Goal: Task Accomplishment & Management: Manage account settings

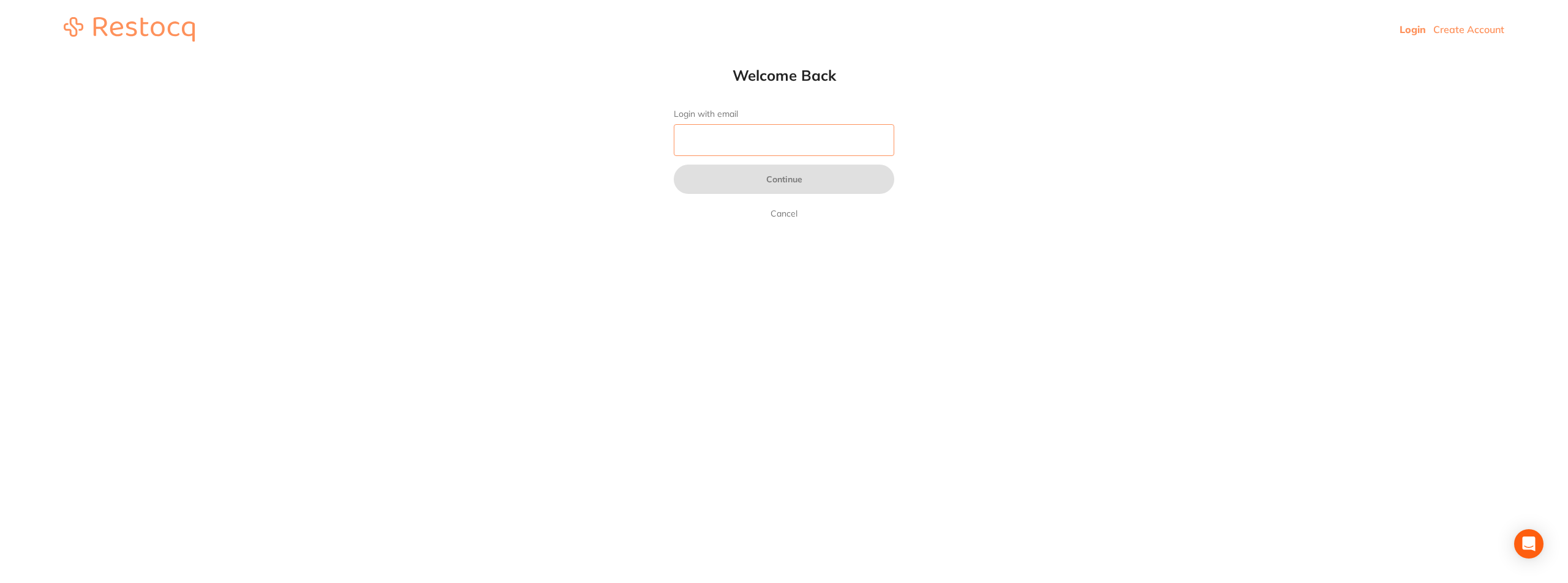
click at [780, 140] on input "Login with email" at bounding box center [784, 140] width 220 height 32
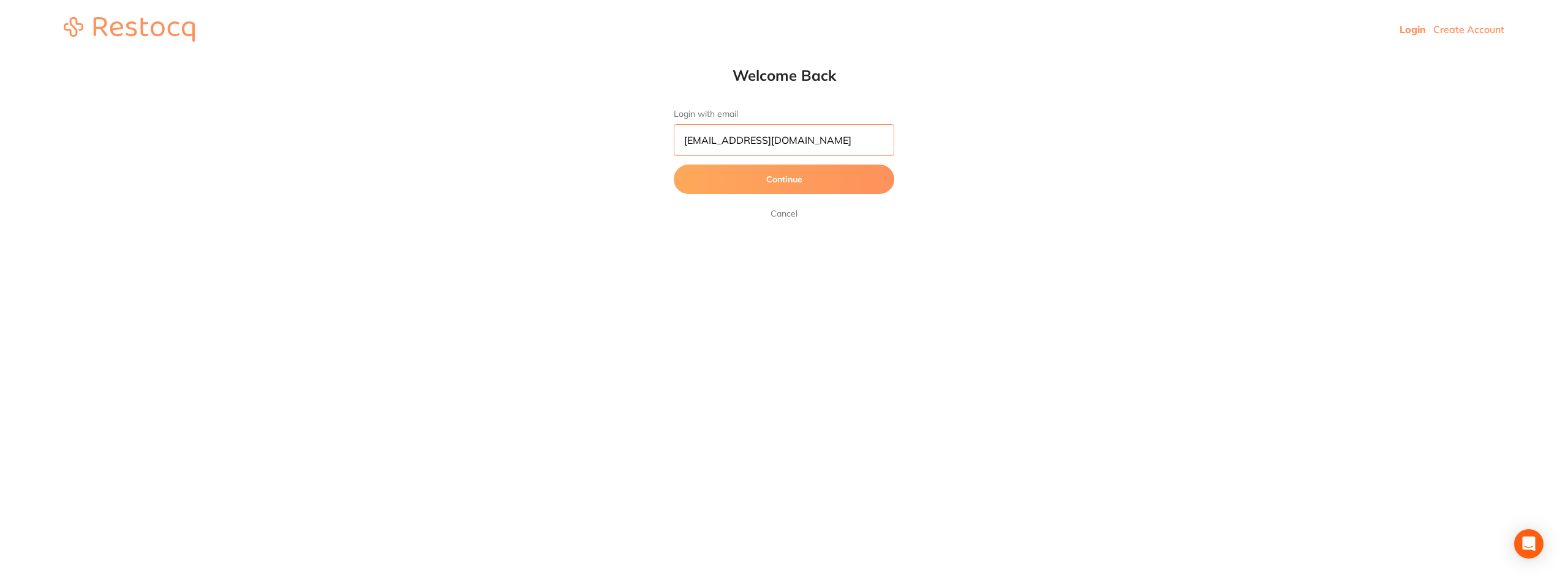
type input "[EMAIL_ADDRESS][DOMAIN_NAME]"
click at [771, 181] on button "Continue" at bounding box center [784, 179] width 220 height 29
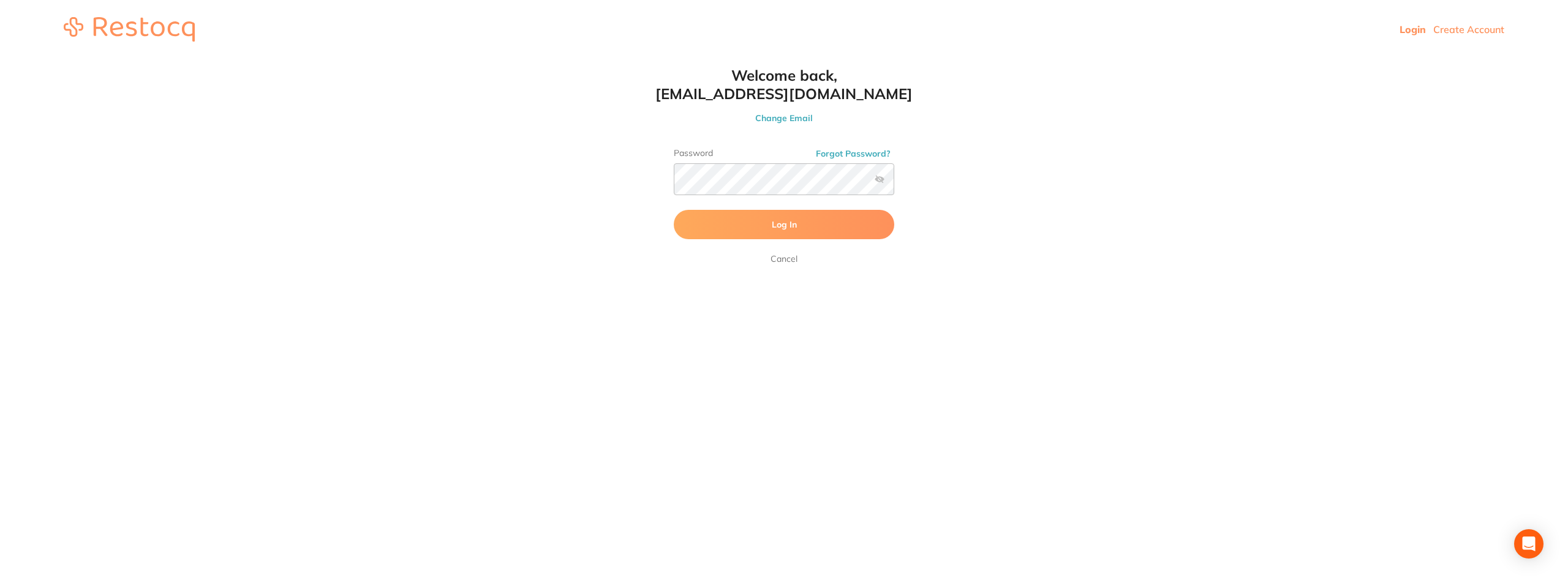
click at [879, 177] on label at bounding box center [879, 179] width 10 height 10
click at [894, 183] on input "checkbox" at bounding box center [894, 183] width 0 height 0
click at [787, 220] on span "Log In" at bounding box center [784, 224] width 25 height 11
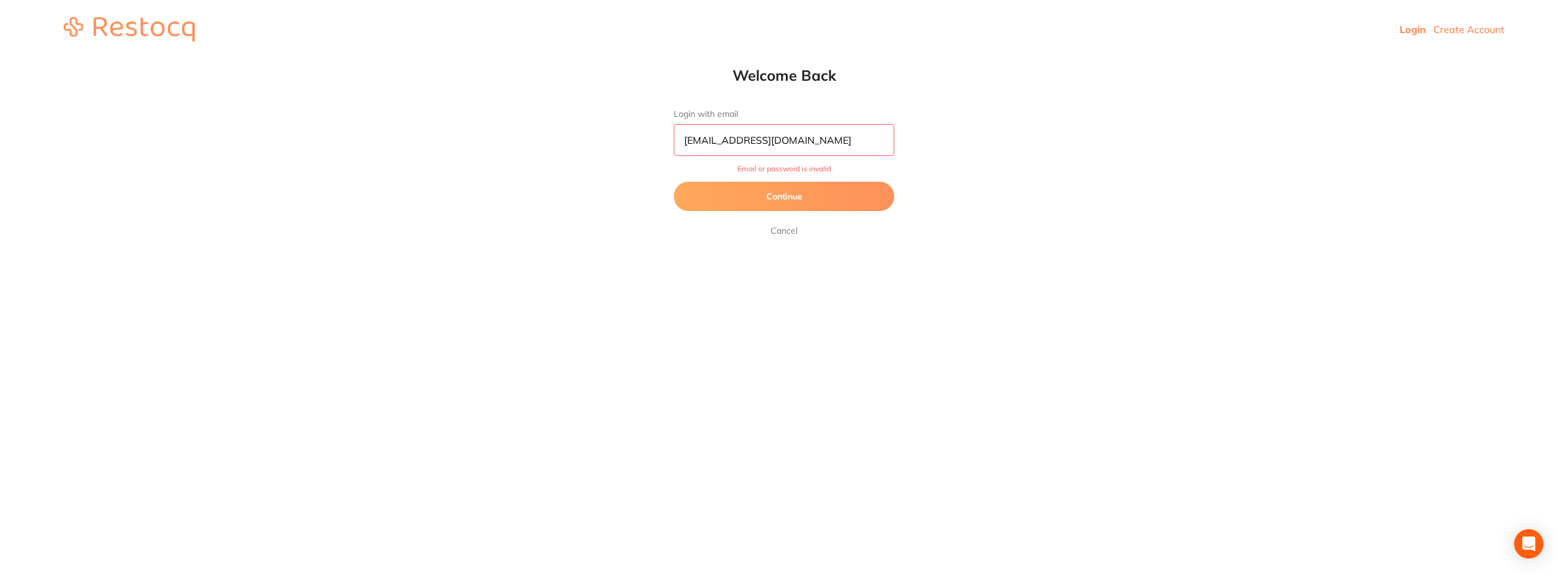
click at [787, 199] on button "Continue" at bounding box center [784, 196] width 220 height 29
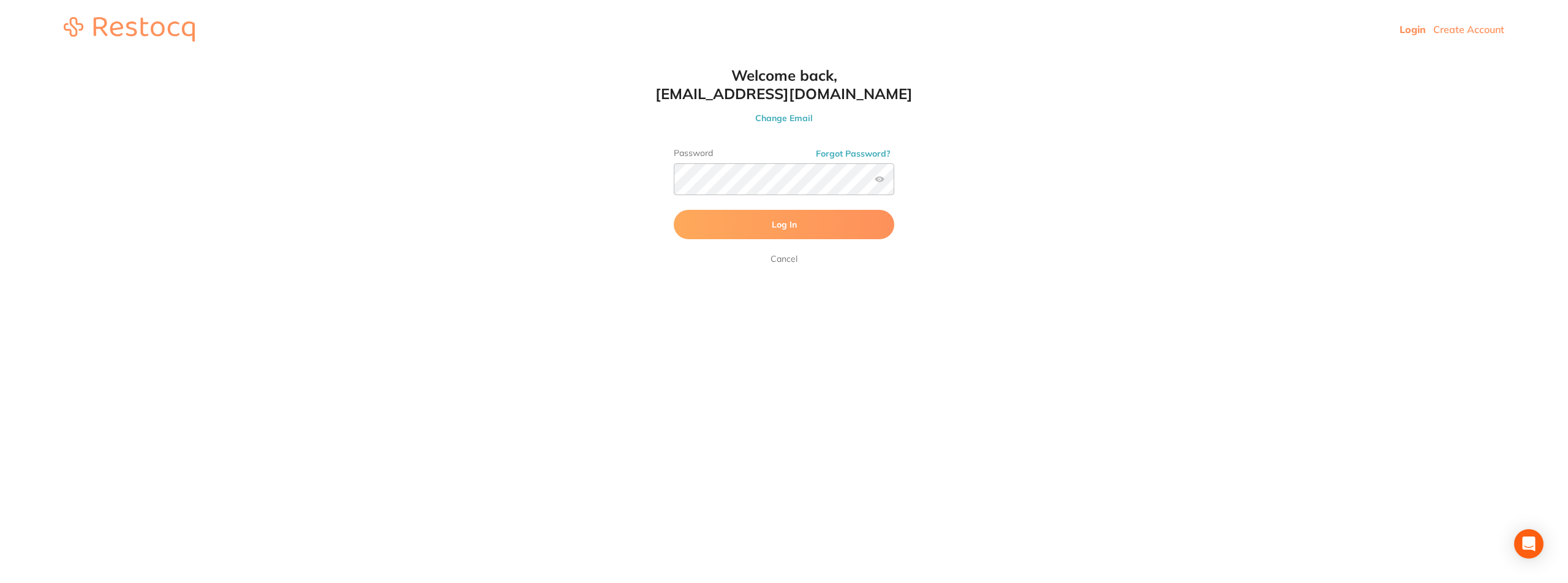
click at [779, 224] on span "Log In" at bounding box center [784, 224] width 25 height 11
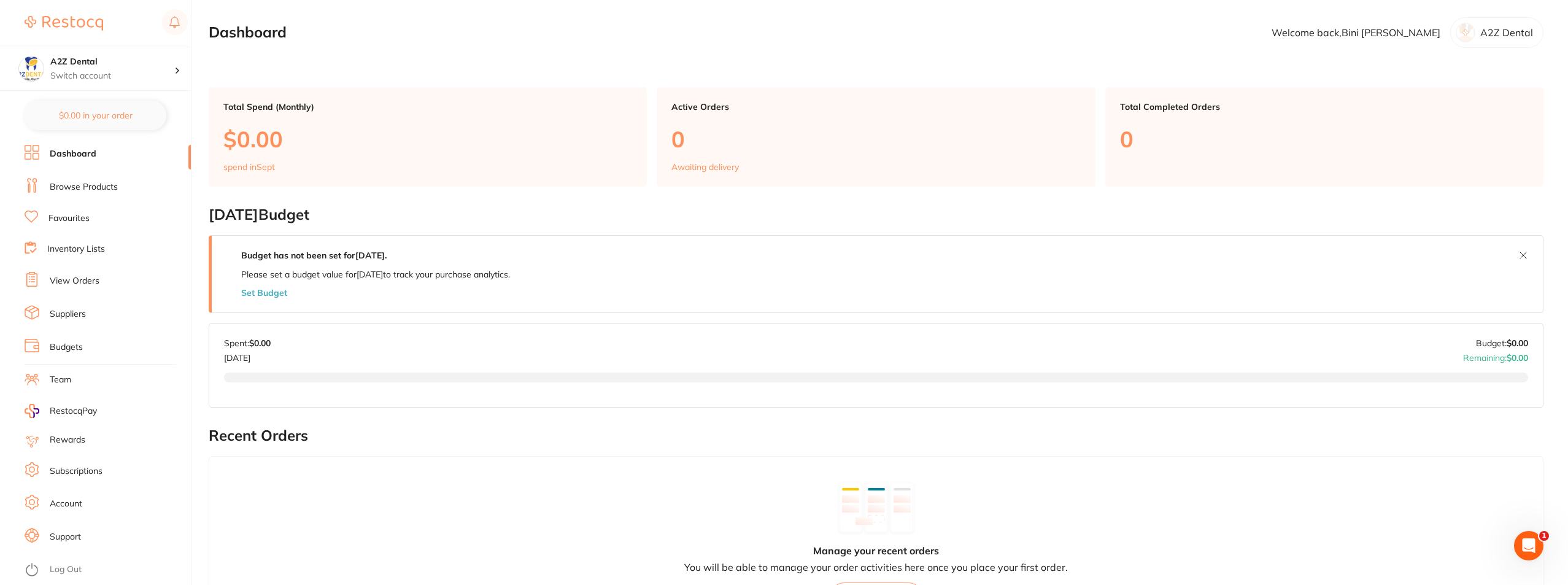
click at [65, 378] on link "Team" at bounding box center [61, 380] width 22 height 12
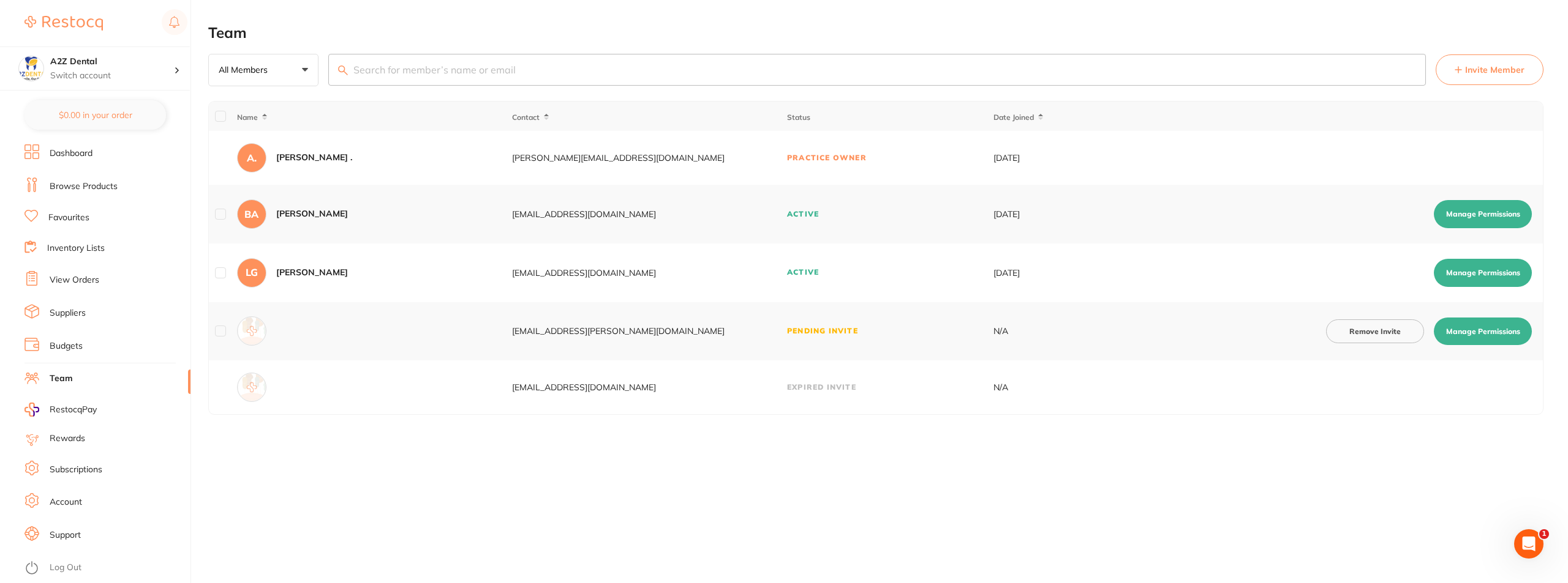
click at [1480, 272] on button "Manage Permissions" at bounding box center [1482, 272] width 98 height 28
checkbox input "true"
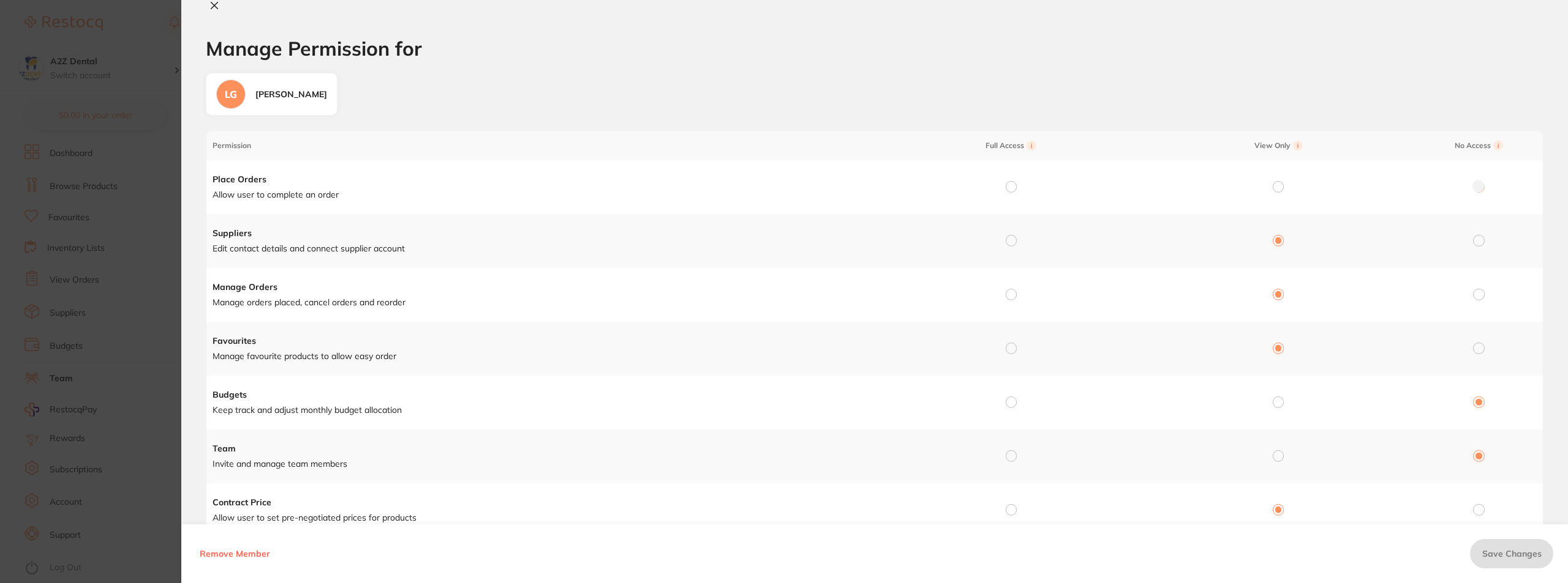
click at [1276, 404] on input "radio" at bounding box center [1278, 402] width 11 height 11
radio input "true"
radio input "false"
click at [1505, 558] on span "Save Changes" at bounding box center [1512, 554] width 59 height 11
click at [1274, 457] on input "radio" at bounding box center [1278, 456] width 11 height 11
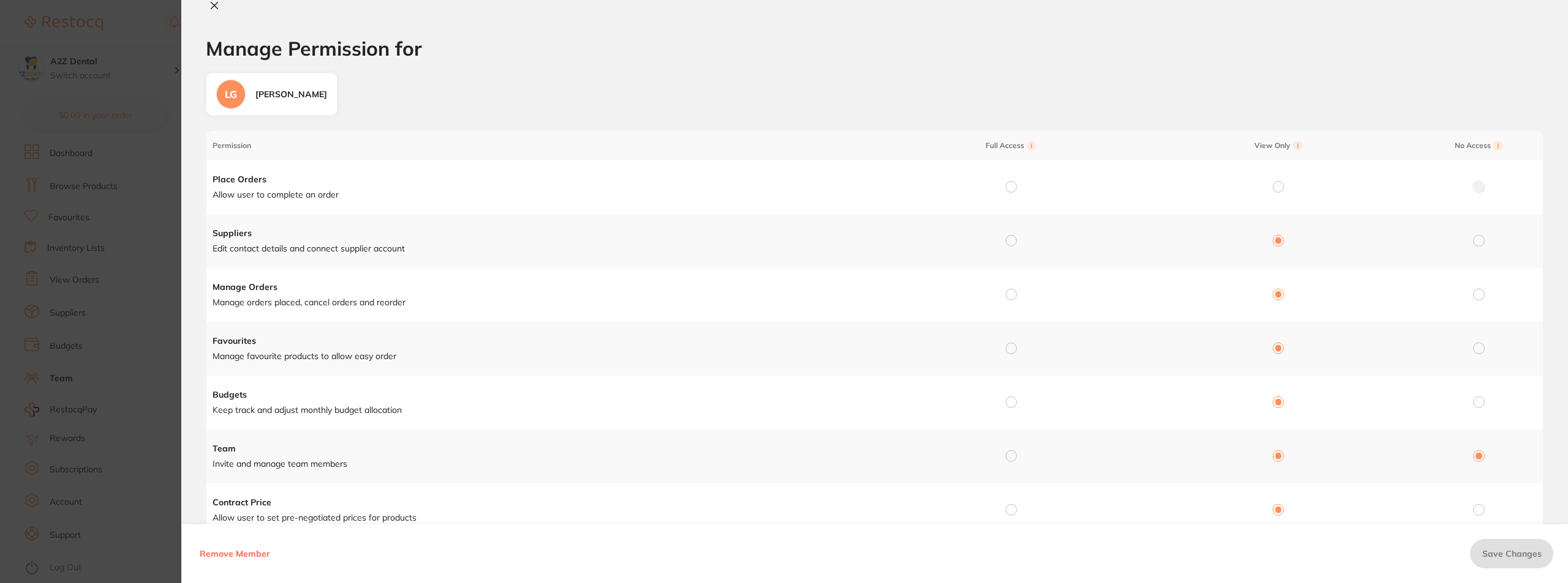
radio input "true"
radio input "false"
click at [1509, 554] on span "Save Changes" at bounding box center [1512, 554] width 59 height 11
click at [10, 448] on section "Manage Permission for Manage Permission for LG [PERSON_NAME] Permission Full Ac…" at bounding box center [784, 292] width 1568 height 583
click at [214, 5] on icon at bounding box center [215, 6] width 7 height 7
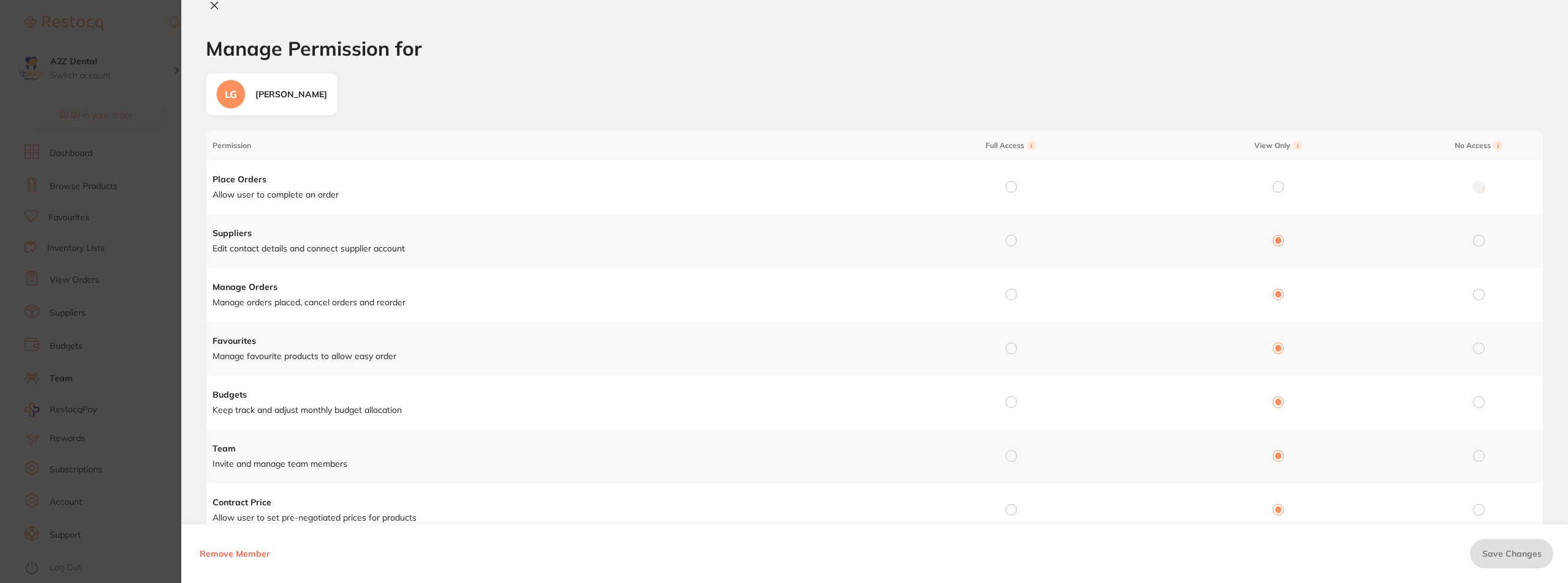
checkbox input "false"
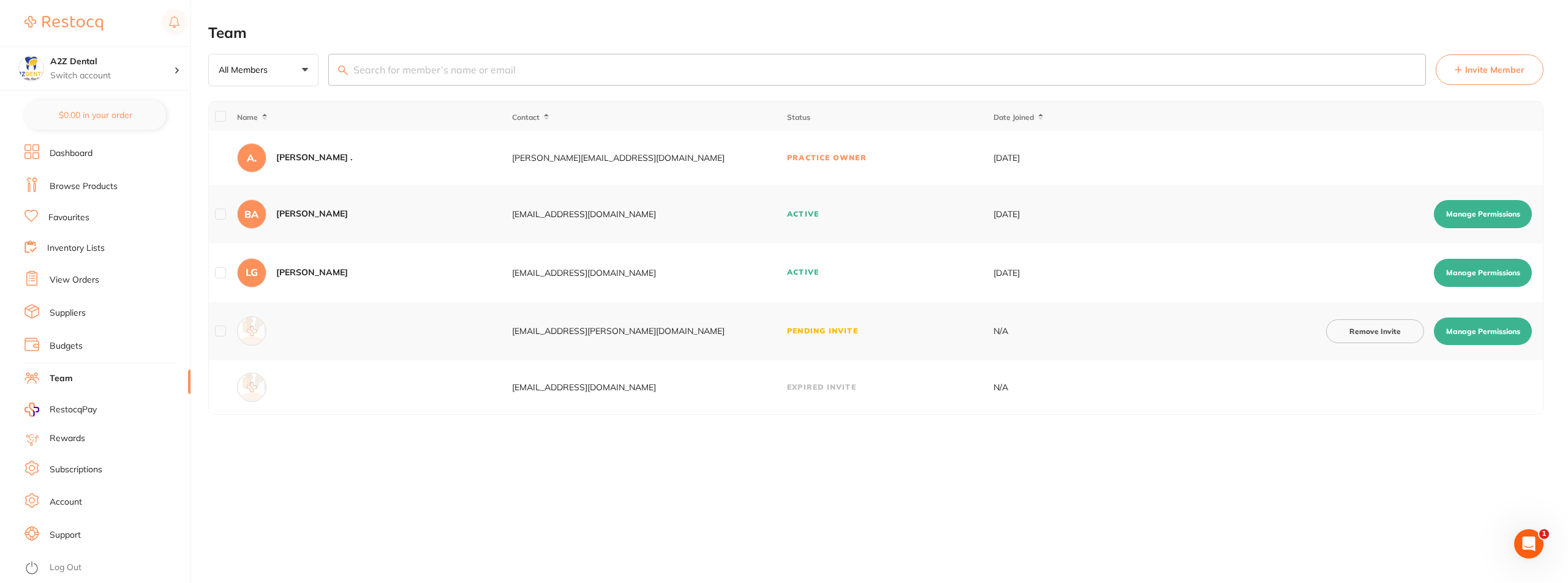
click at [86, 152] on link "Dashboard" at bounding box center [71, 154] width 43 height 12
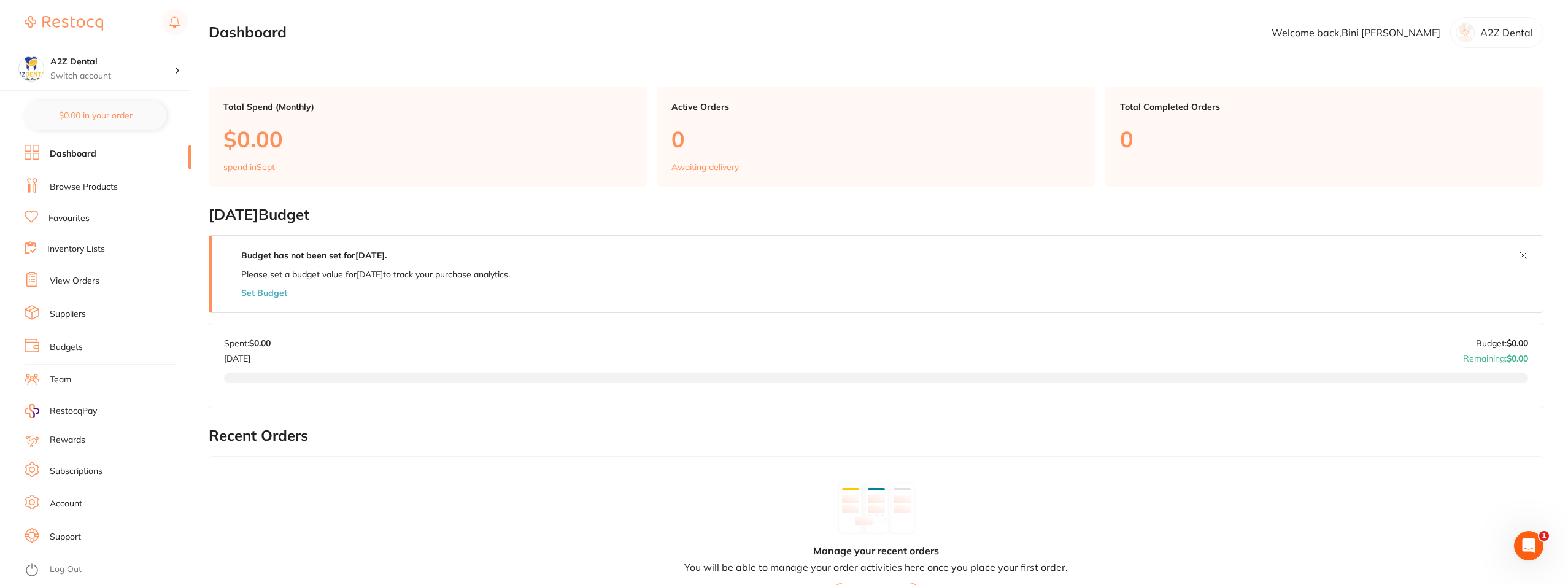
click at [79, 192] on link "Browse Products" at bounding box center [84, 188] width 68 height 12
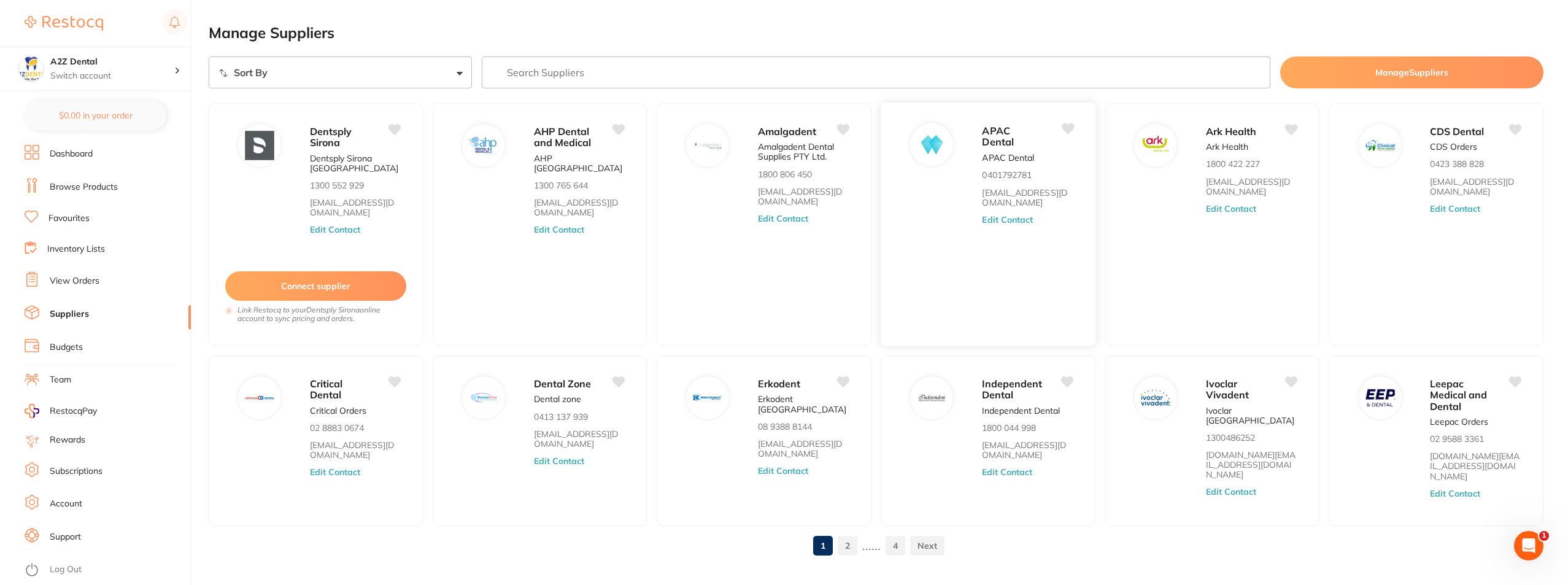
scroll to position [15, 0]
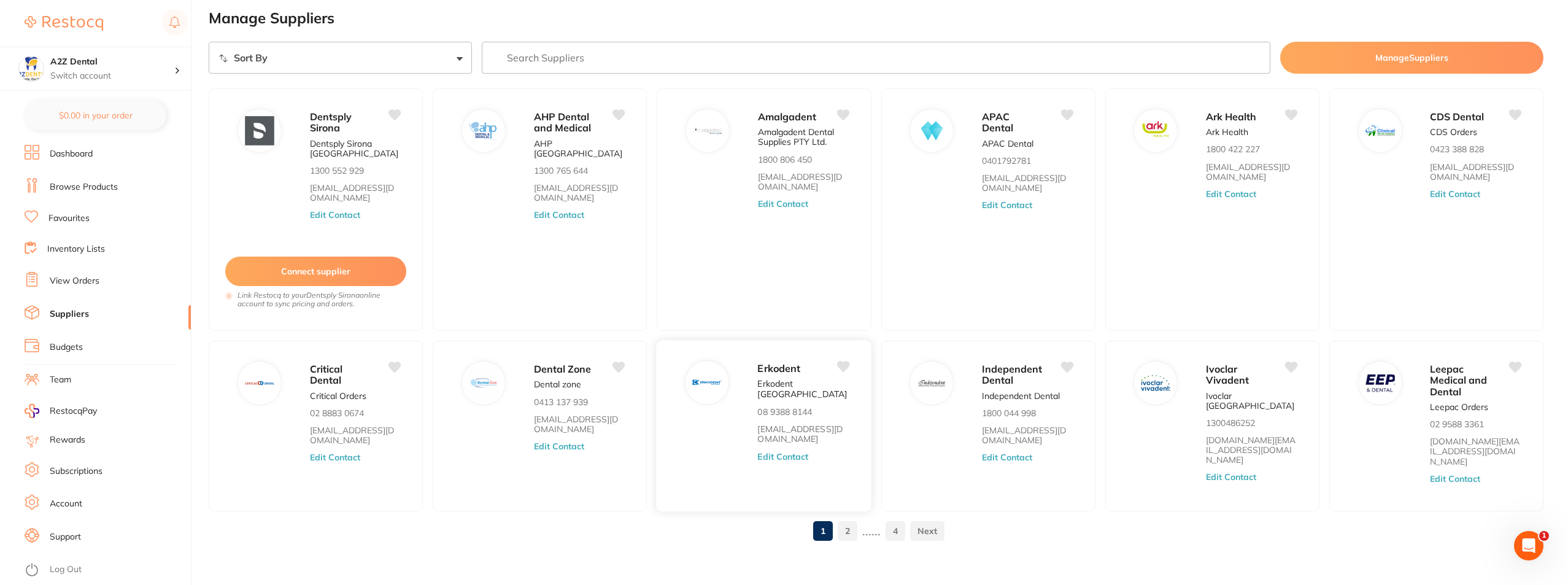
click at [782, 451] on button "Edit Contact" at bounding box center [783, 456] width 51 height 10
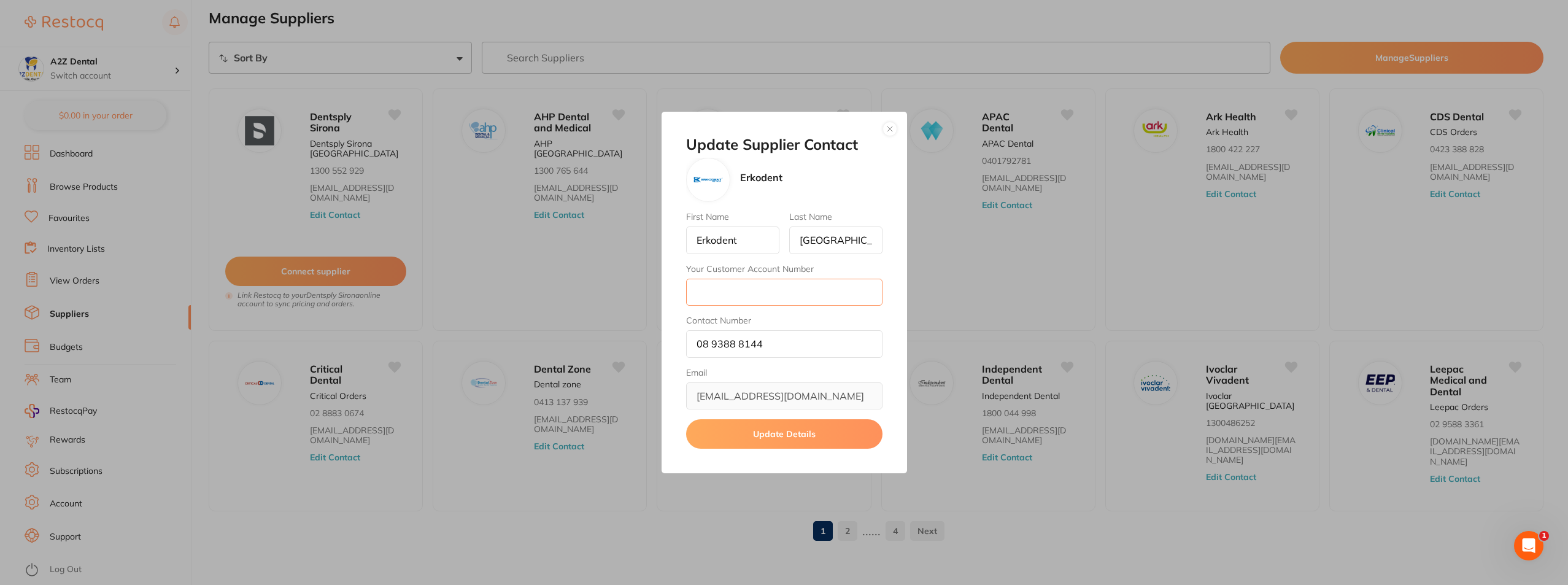
click at [732, 290] on input "Your Customer Account Number" at bounding box center [784, 292] width 196 height 27
click at [316, 276] on div "Update Supplier Contact Erkodent First Name Erkodent Last Name [GEOGRAPHIC_DATA…" at bounding box center [784, 292] width 1568 height 585
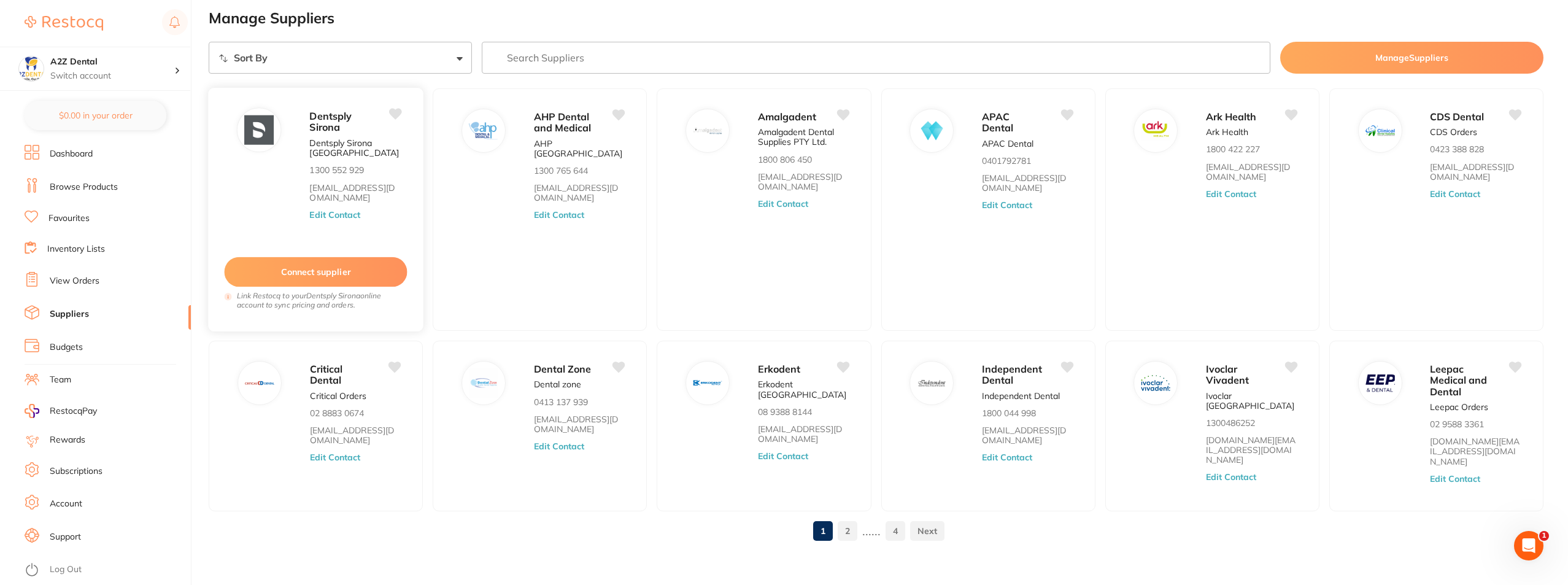
click at [318, 273] on button "Connect supplier" at bounding box center [316, 272] width 183 height 30
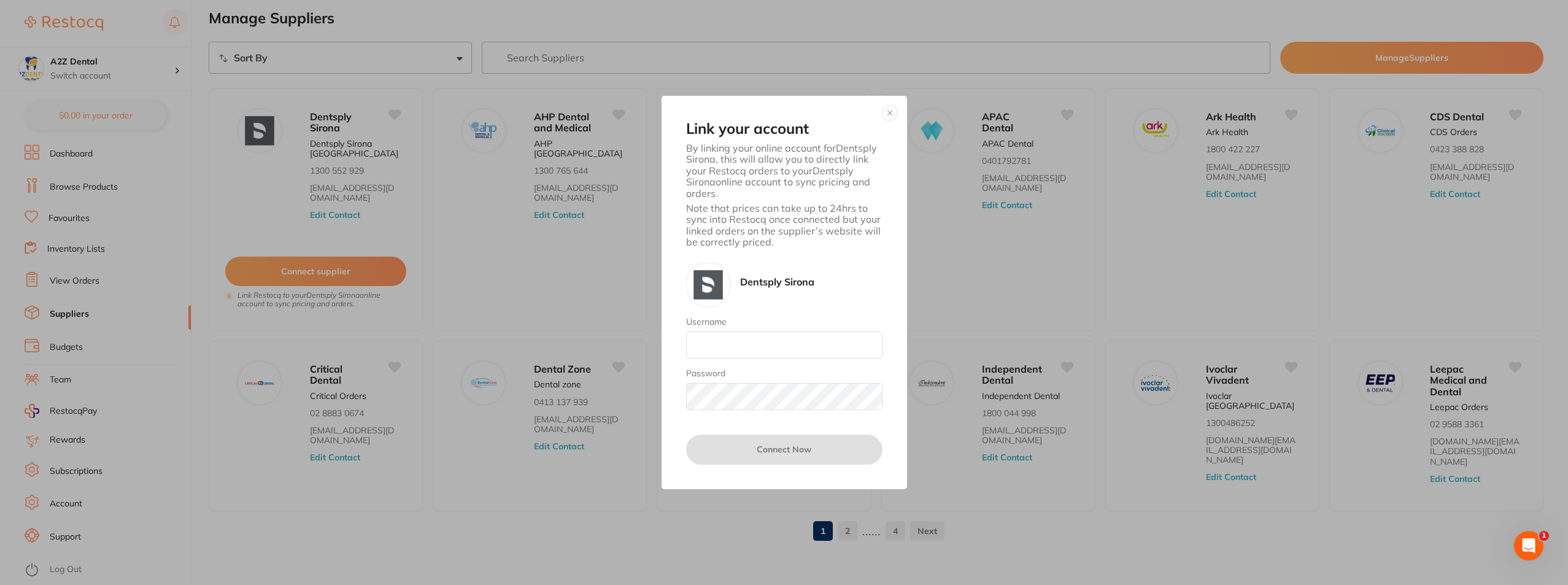
click at [887, 115] on button "button" at bounding box center [890, 113] width 15 height 15
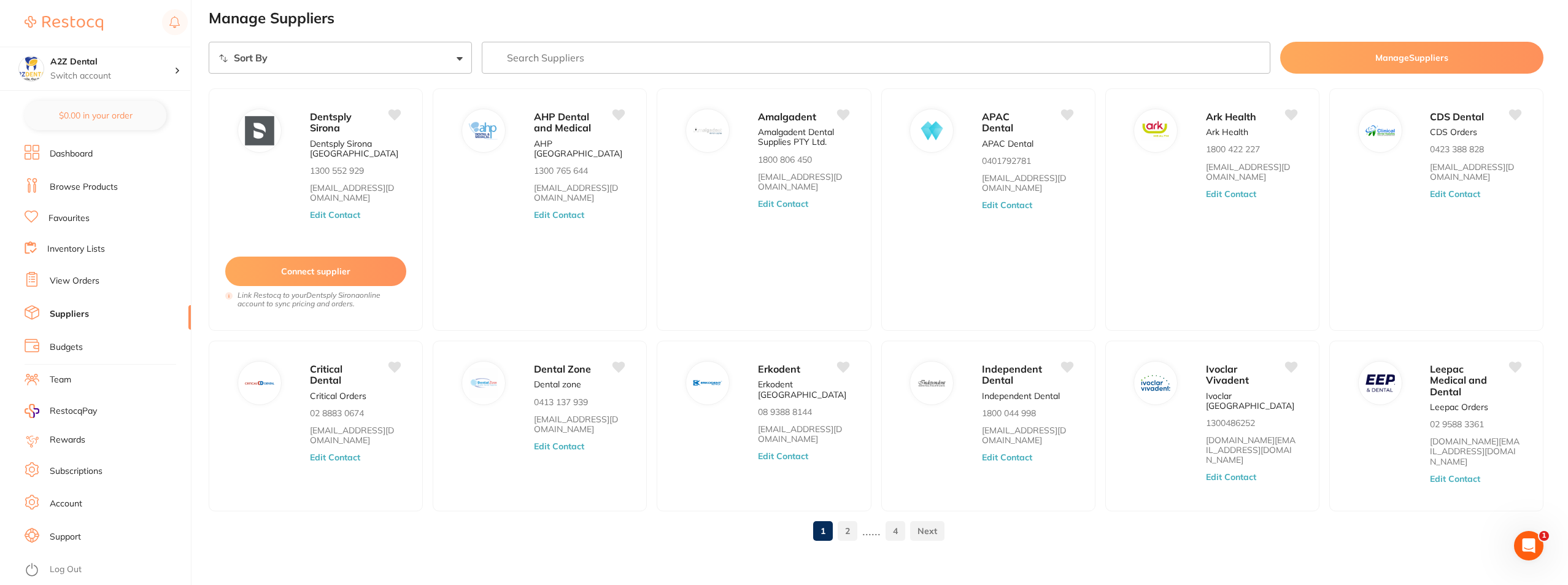
click at [58, 377] on link "Team" at bounding box center [61, 380] width 22 height 12
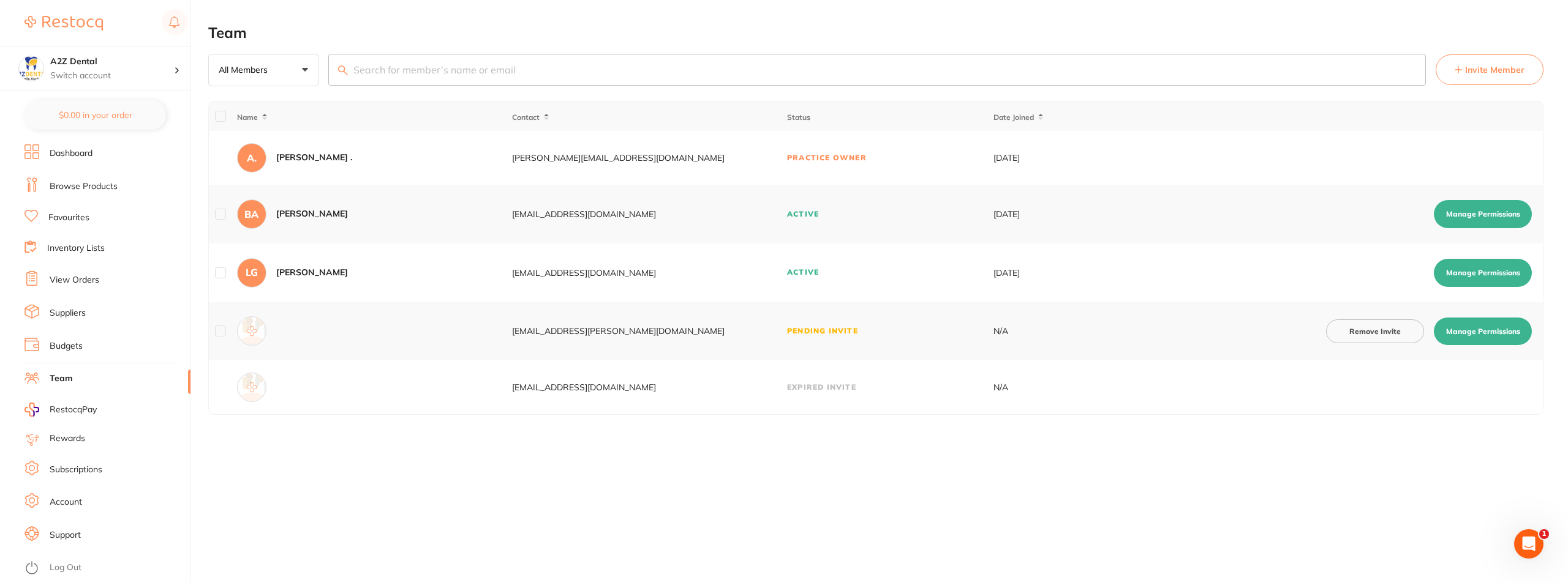
click at [1483, 269] on button "Manage Permissions" at bounding box center [1482, 272] width 98 height 28
checkbox input "true"
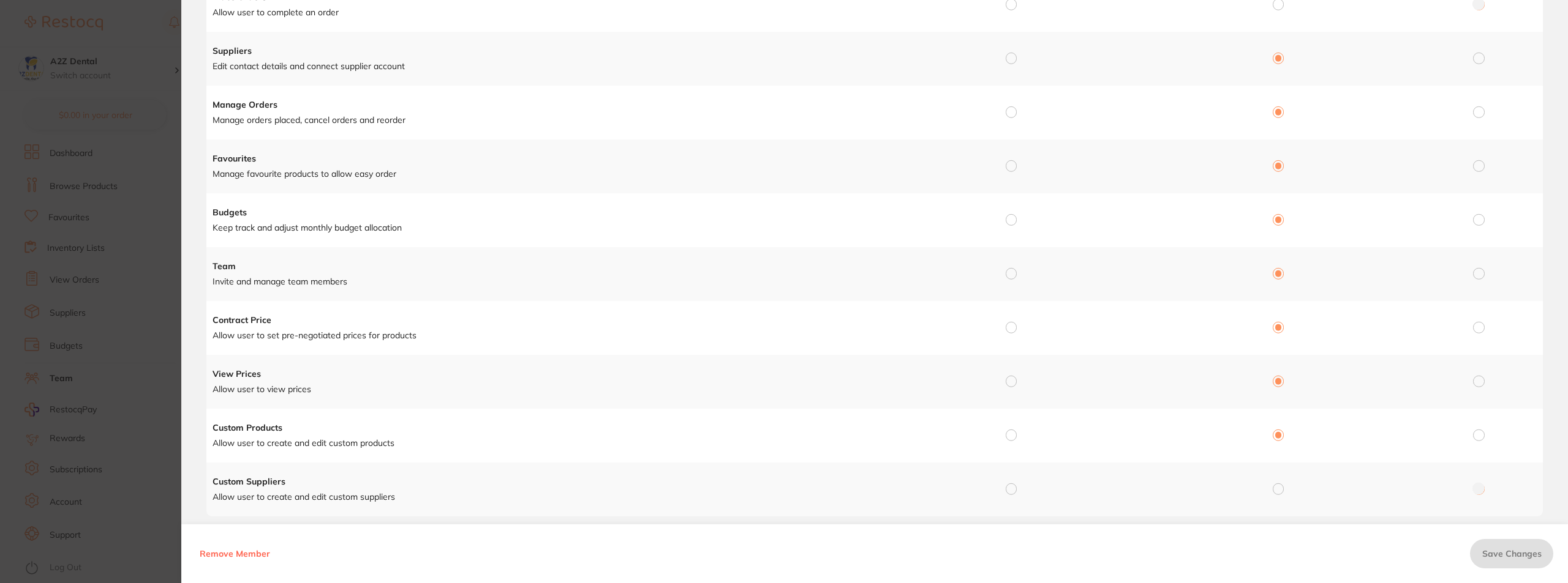
scroll to position [208, 0]
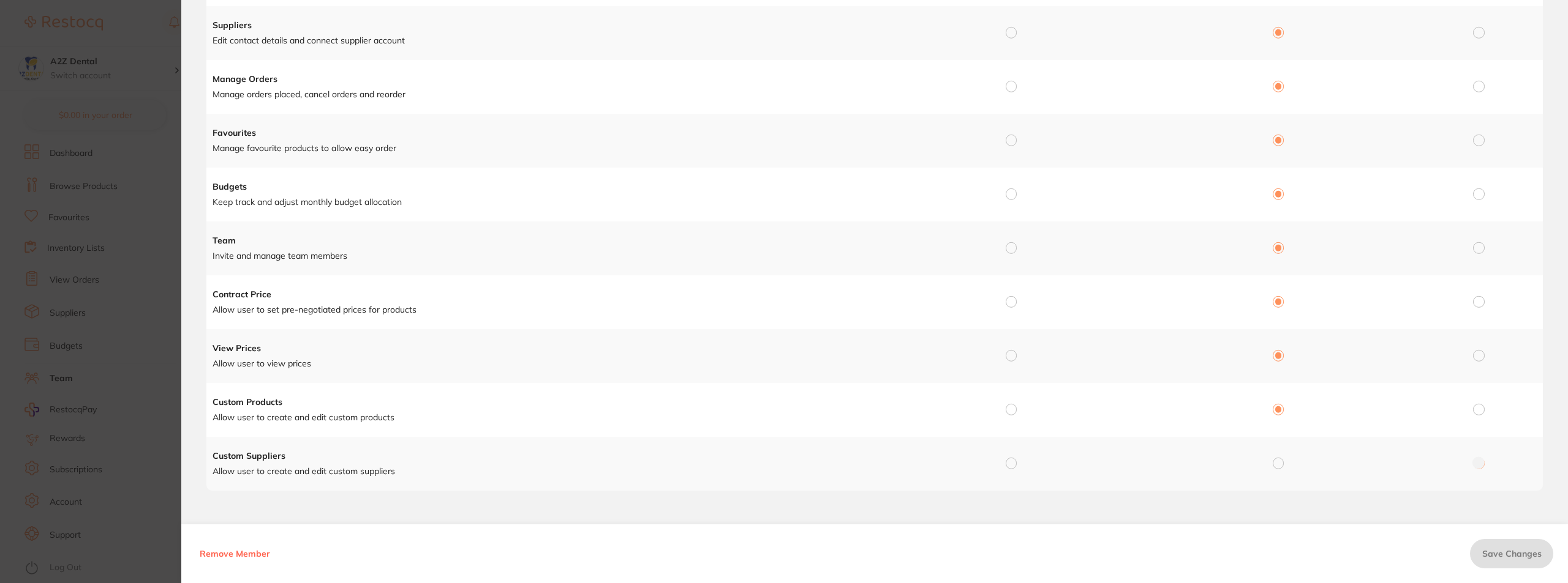
click at [1276, 465] on input "radio" at bounding box center [1278, 463] width 11 height 11
radio input "true"
radio input "false"
click at [1008, 464] on input "radio" at bounding box center [1011, 463] width 11 height 11
radio input "true"
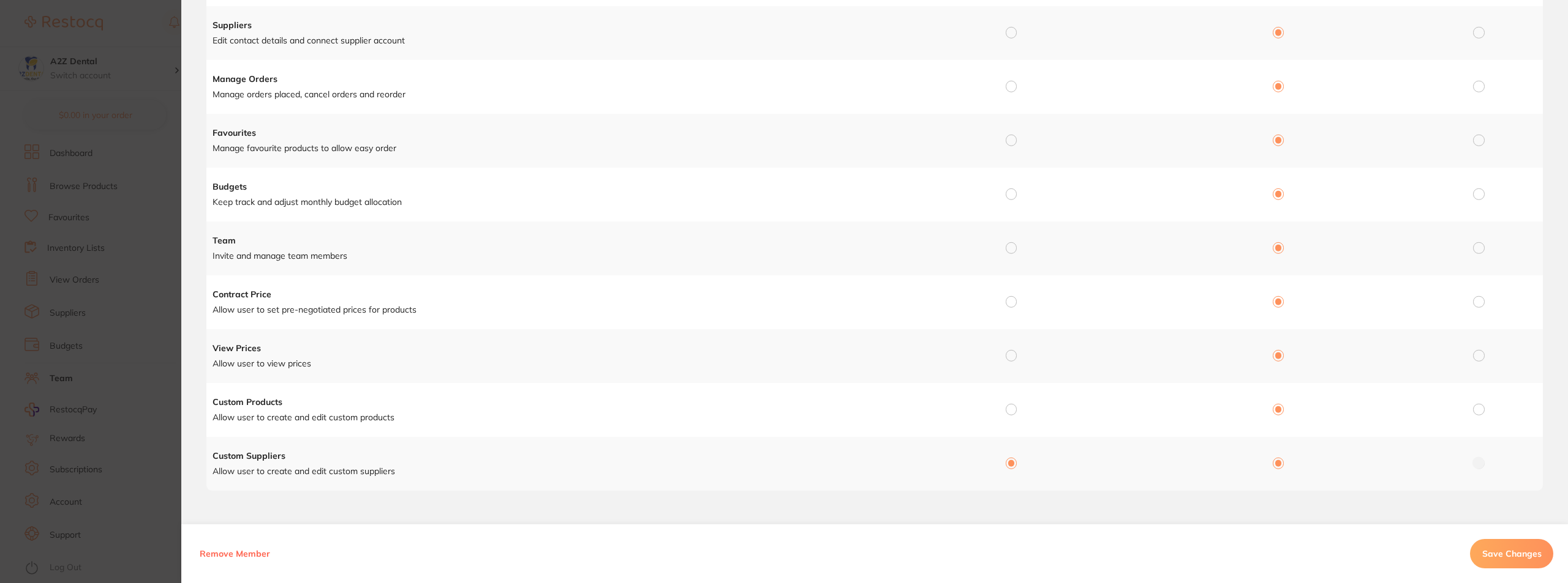
radio input "false"
click at [1008, 411] on input "radio" at bounding box center [1011, 409] width 11 height 11
radio input "true"
radio input "false"
click at [1496, 552] on span "Save Changes" at bounding box center [1512, 554] width 59 height 11
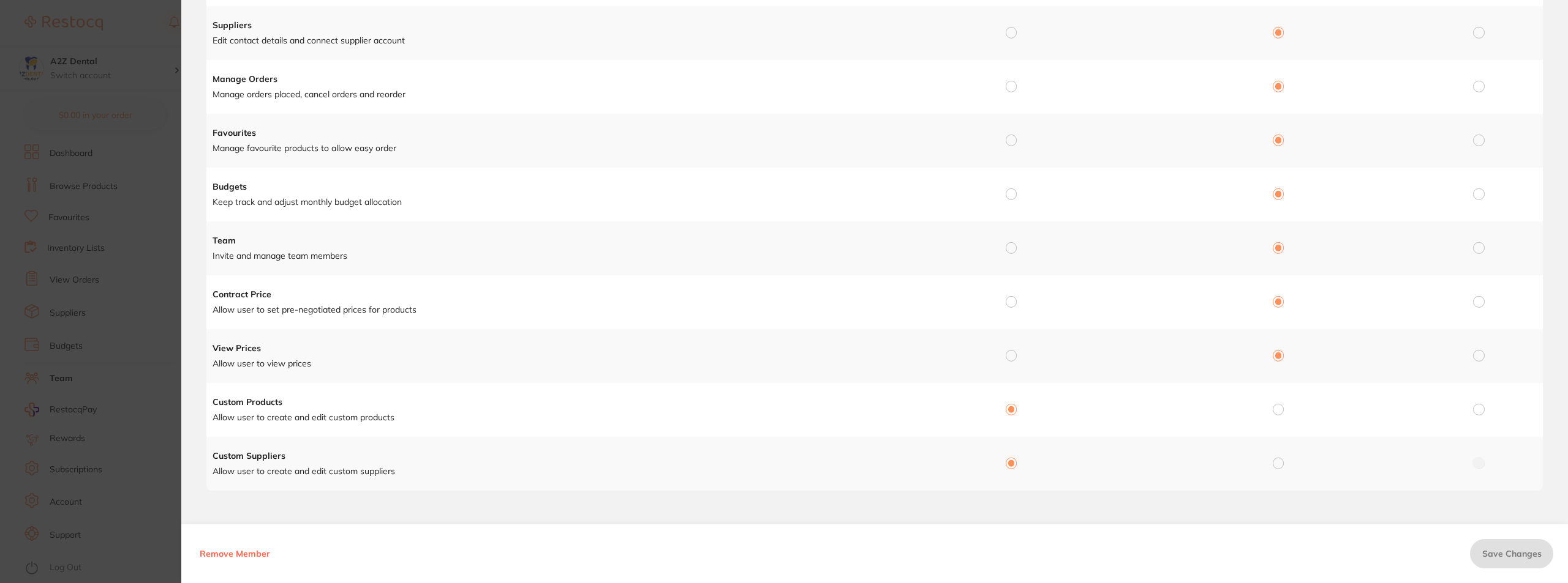
click at [142, 582] on section "Manage Permission for Manage Permission for LG [PERSON_NAME] Permission Full Ac…" at bounding box center [784, 292] width 1568 height 583
click at [145, 576] on section "Manage Permission for Manage Permission for LG [PERSON_NAME] Permission Full Ac…" at bounding box center [784, 292] width 1568 height 583
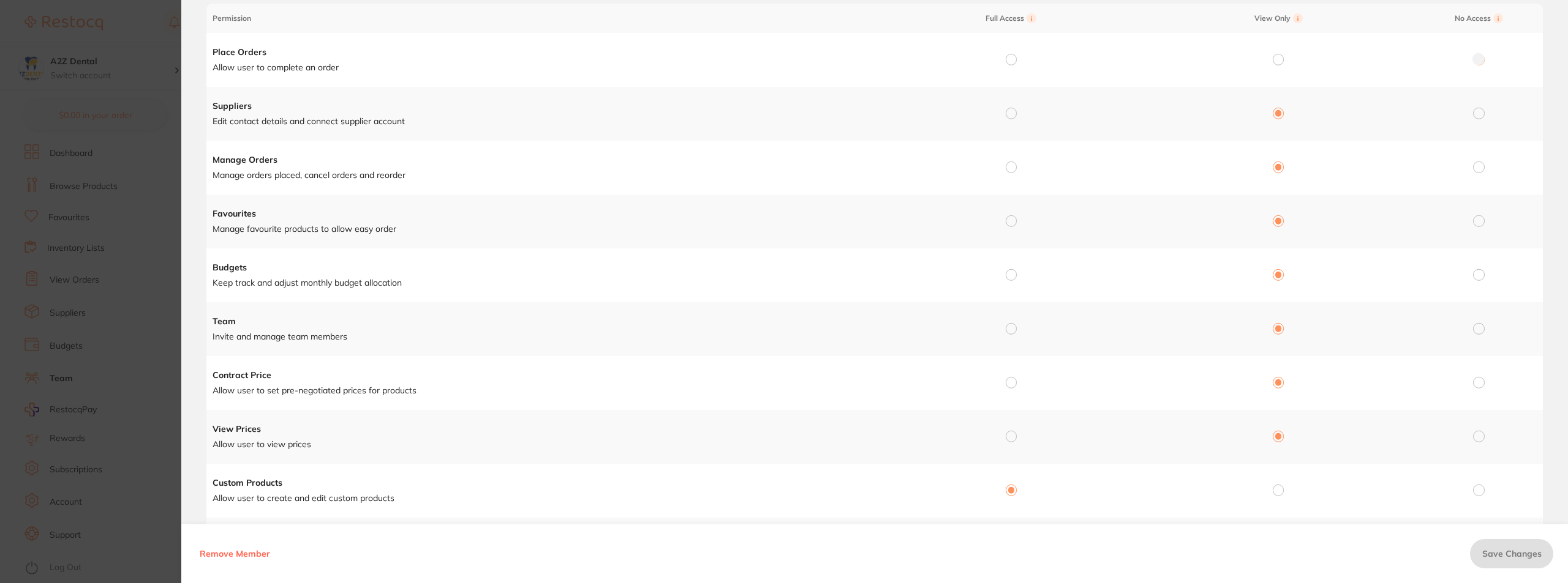
scroll to position [0, 0]
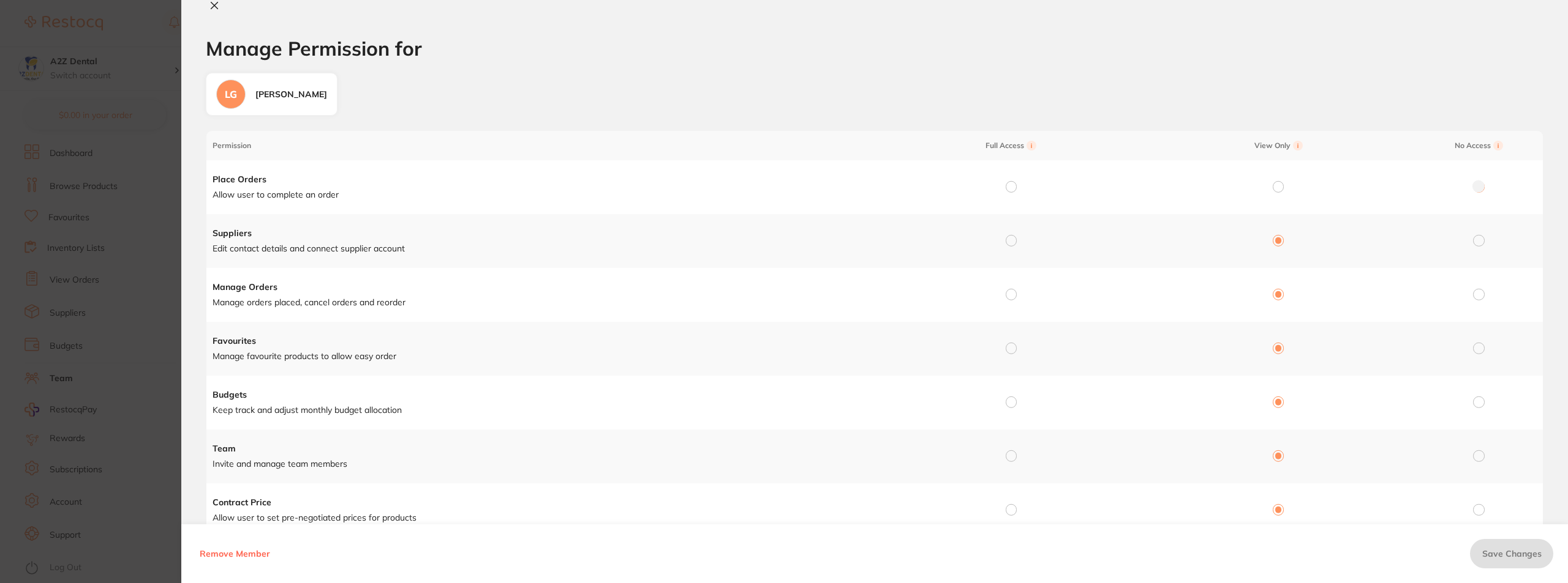
click at [220, 4] on button at bounding box center [214, 6] width 17 height 13
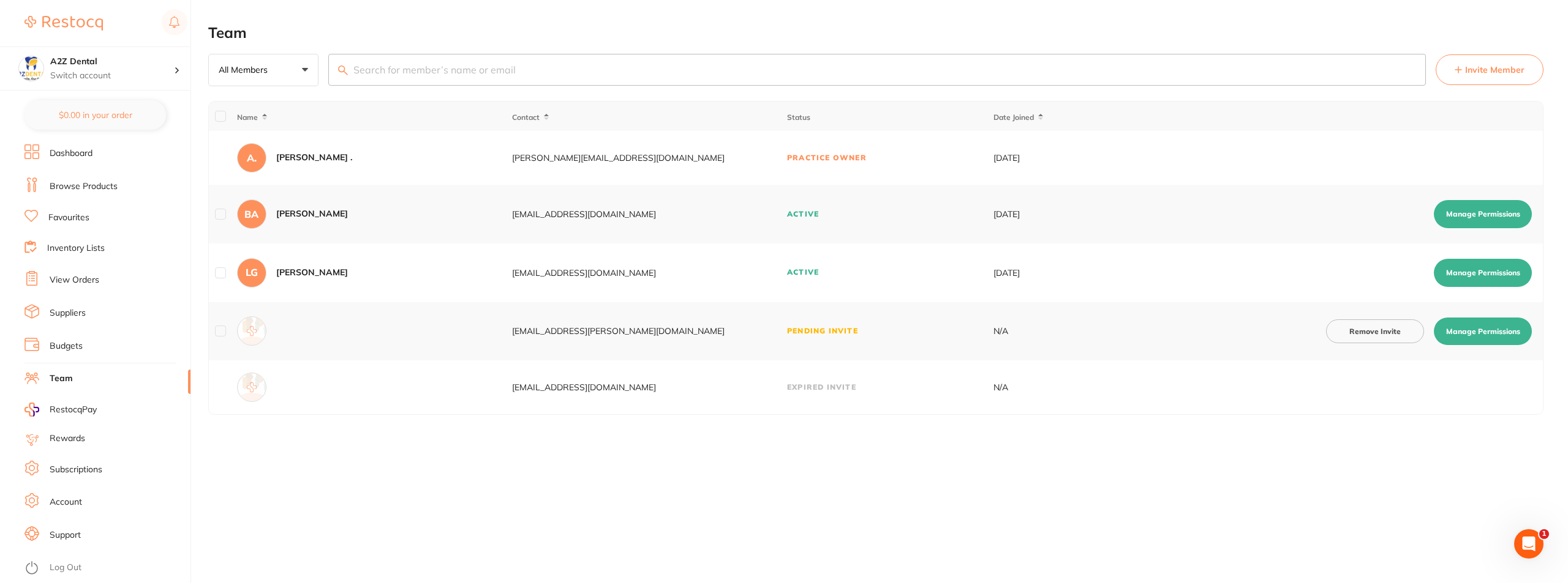
click at [1471, 275] on button "Manage Permissions" at bounding box center [1482, 272] width 98 height 28
checkbox input "true"
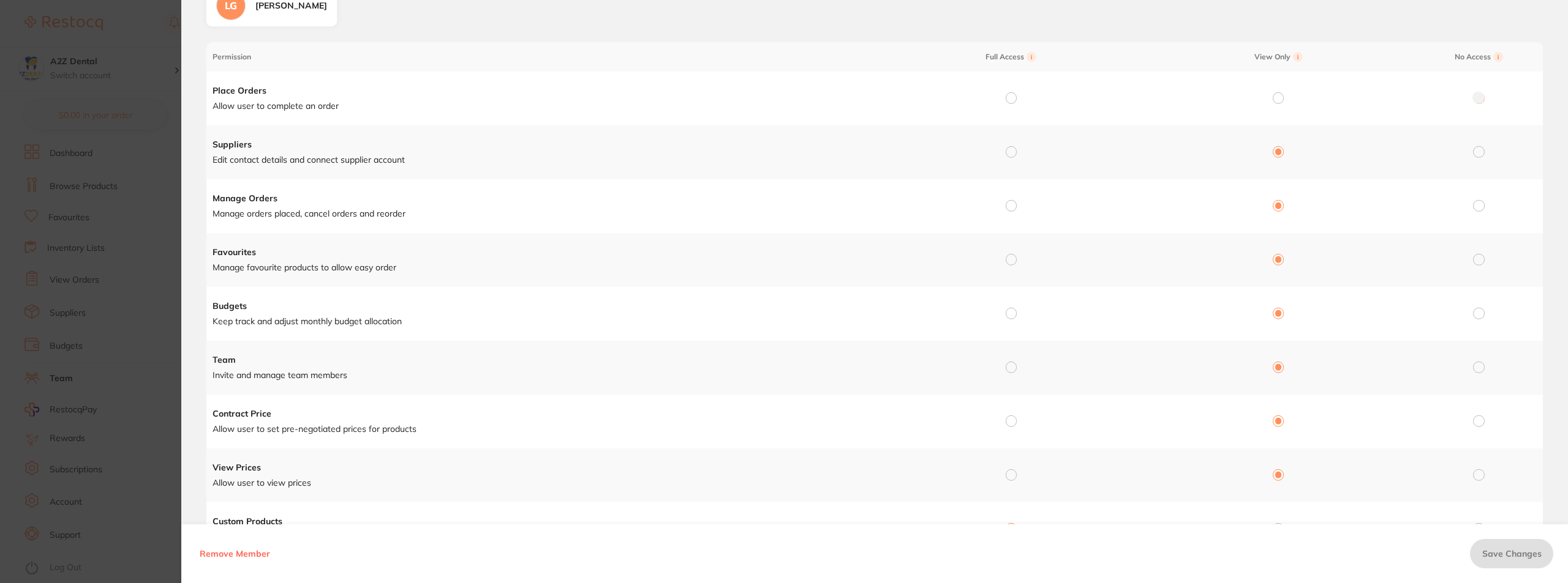
scroll to position [86, 0]
click at [1014, 156] on input "radio" at bounding box center [1011, 155] width 11 height 11
radio input "true"
radio input "false"
click at [1510, 554] on span "Save Changes" at bounding box center [1512, 554] width 59 height 11
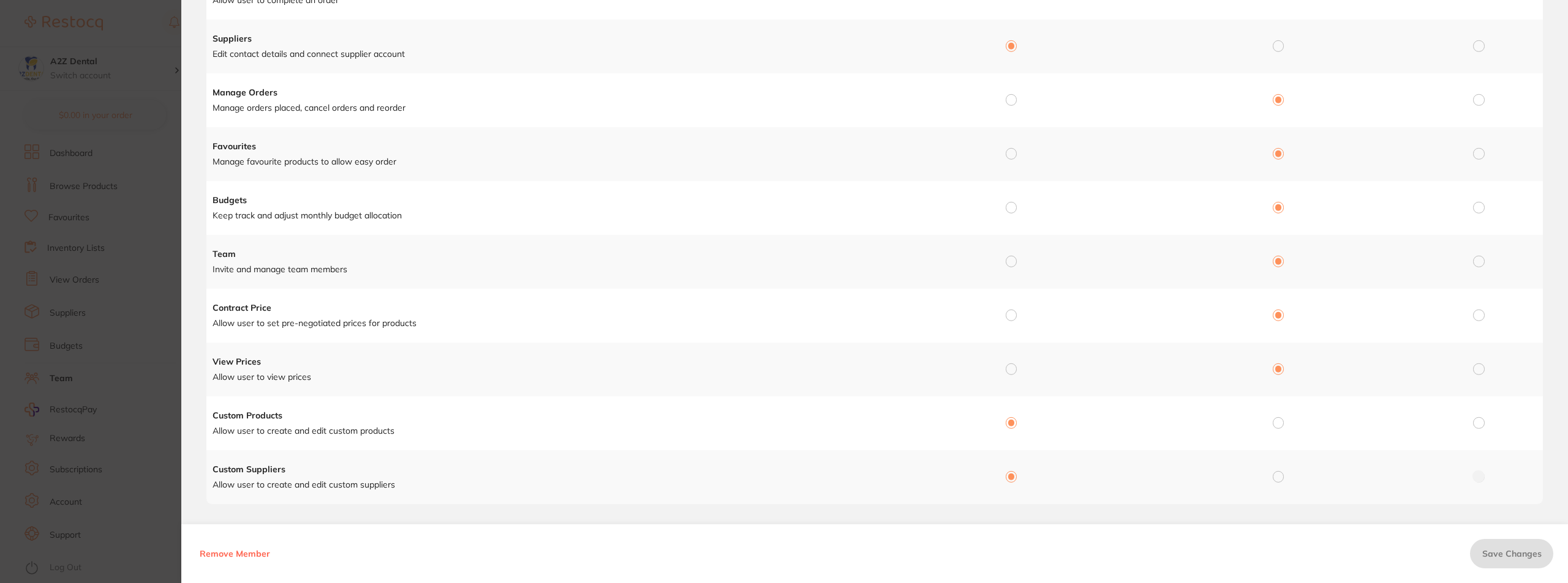
scroll to position [208, 0]
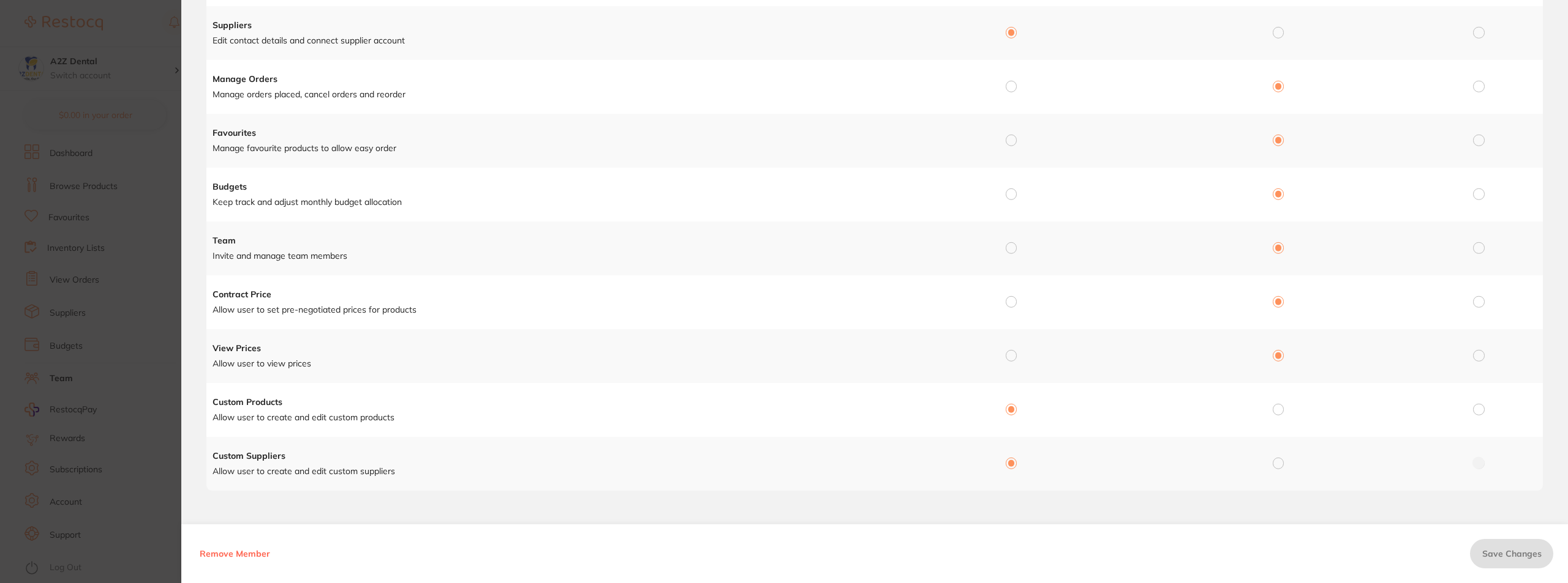
click at [140, 548] on section "Manage Permission for Manage Permission for LG [PERSON_NAME] Permission Full Ac…" at bounding box center [784, 292] width 1568 height 583
click at [163, 546] on section "Manage Permission for Manage Permission for LG [PERSON_NAME] Permission Full Ac…" at bounding box center [784, 292] width 1568 height 583
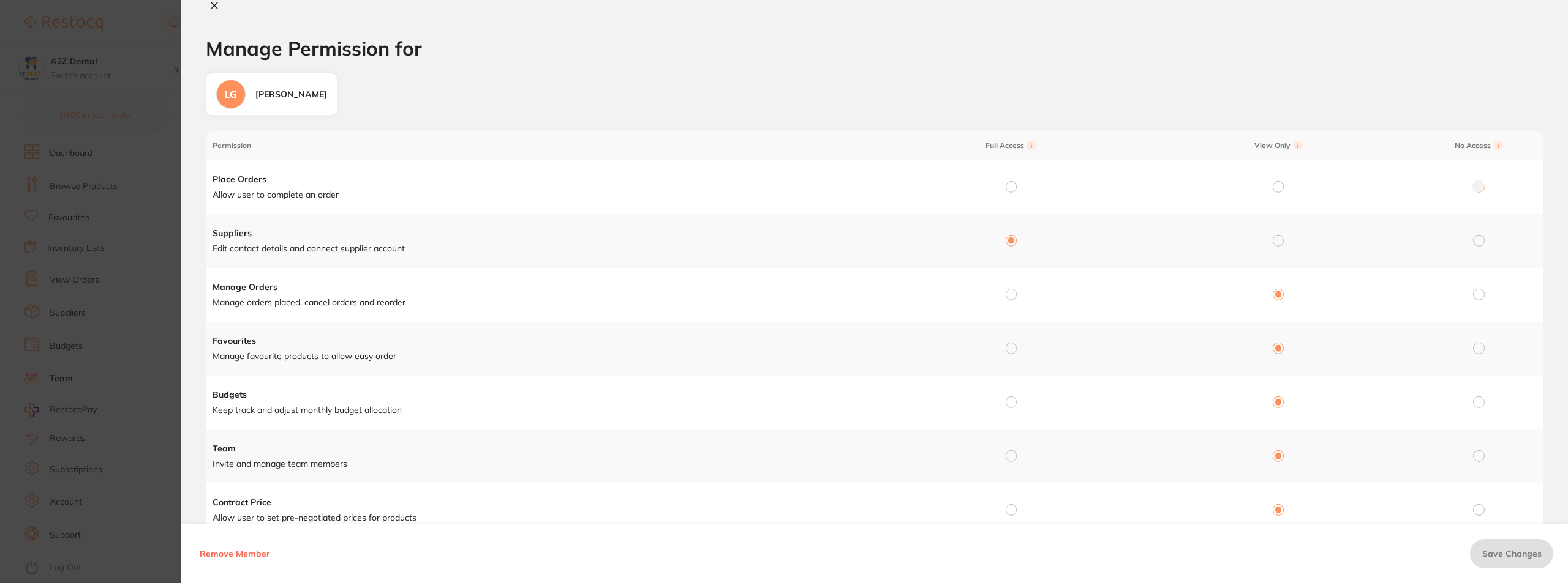
click at [216, 5] on icon at bounding box center [214, 5] width 10 height 10
checkbox input "false"
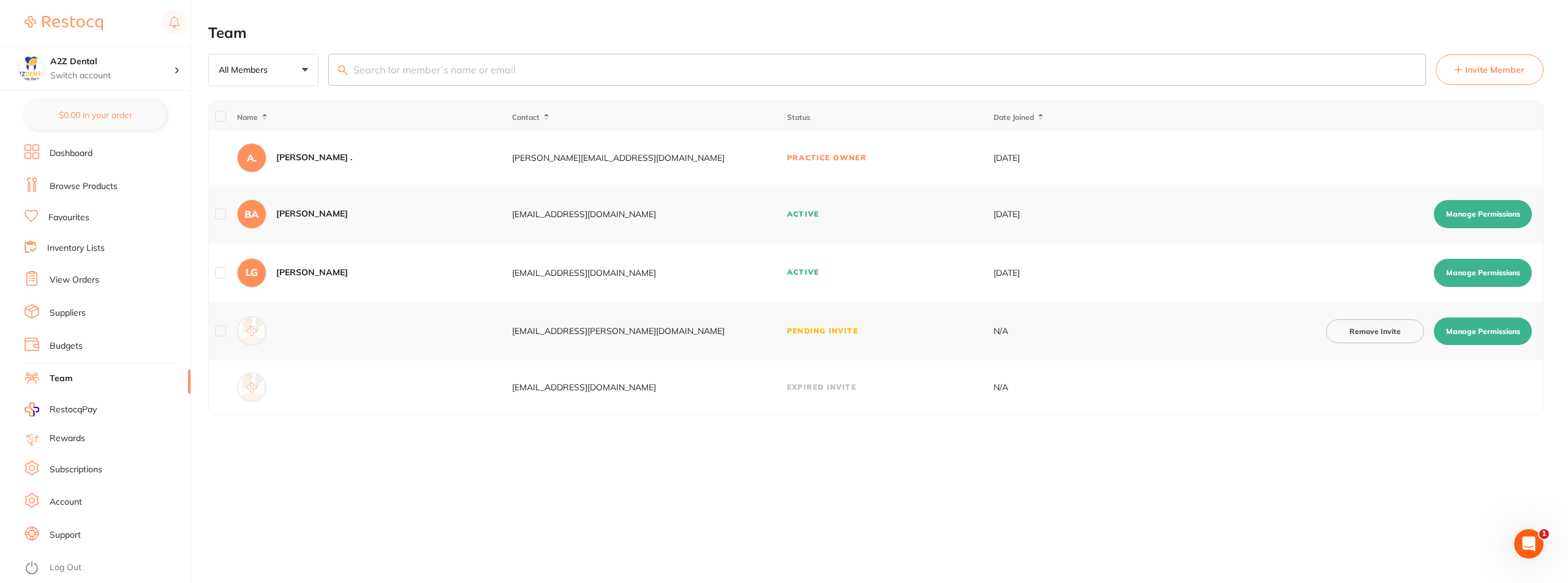
click at [77, 156] on link "Dashboard" at bounding box center [71, 154] width 43 height 12
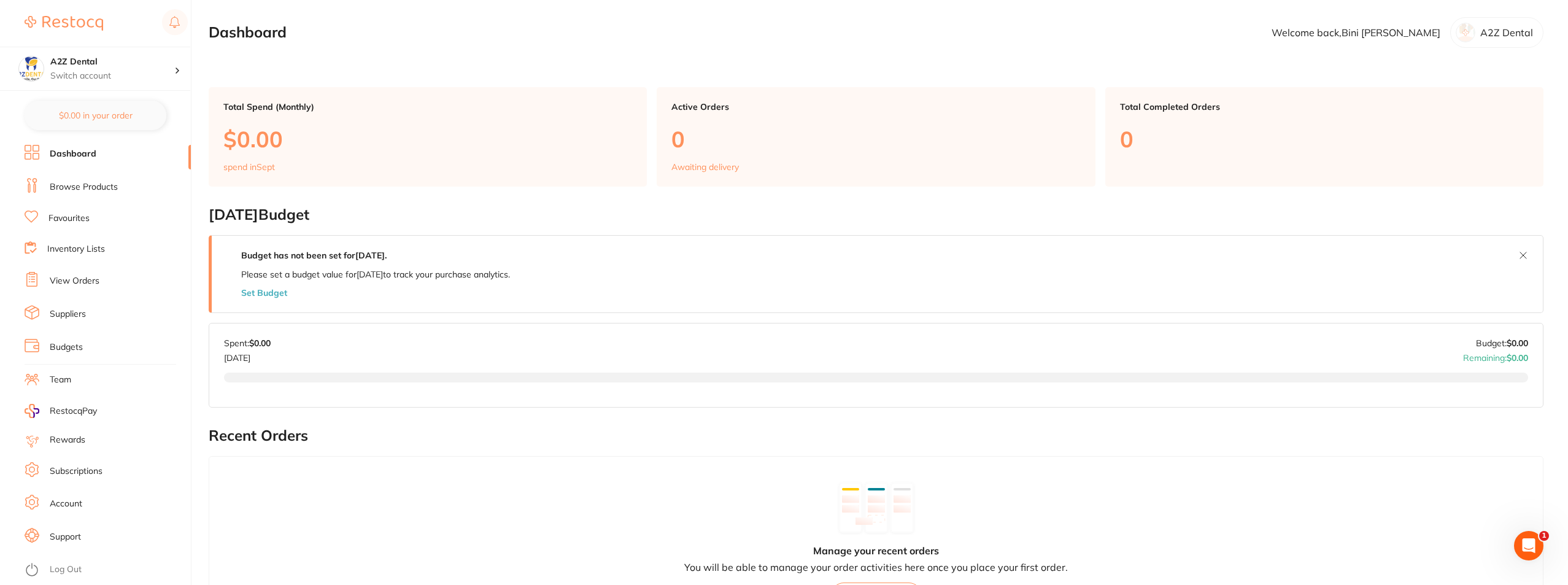
click at [71, 312] on link "Suppliers" at bounding box center [67, 314] width 36 height 12
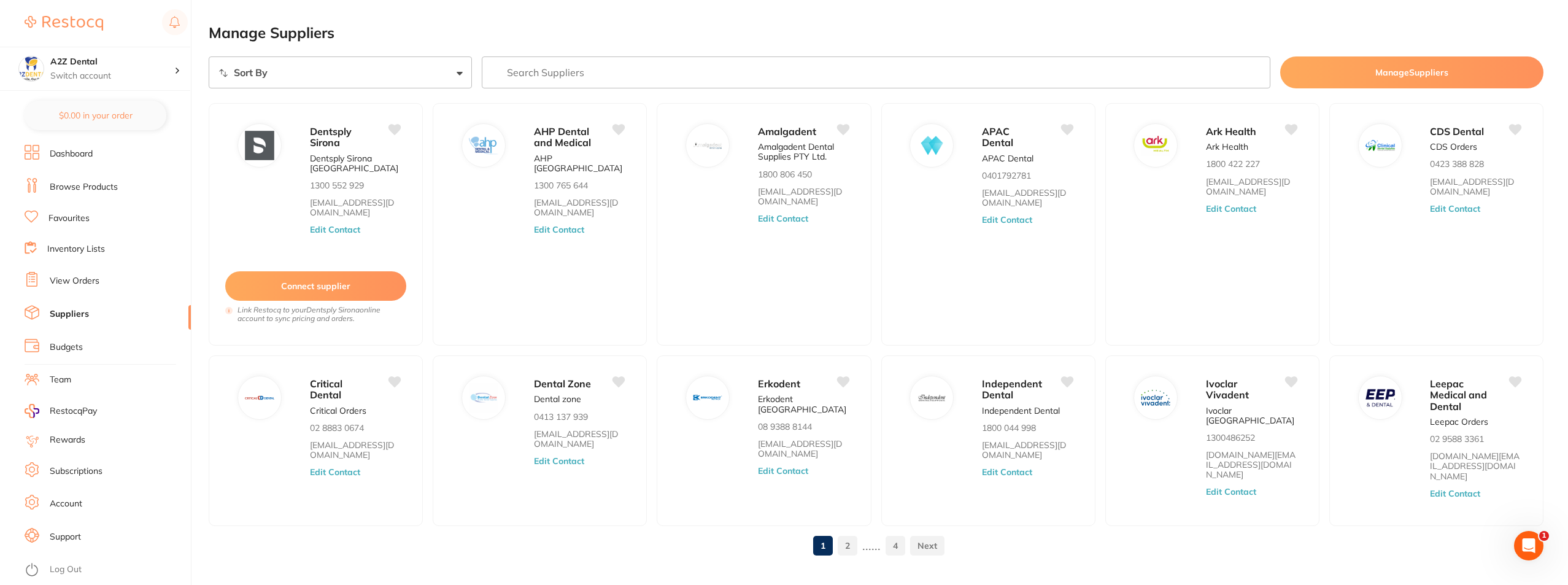
click at [572, 69] on input "search" at bounding box center [876, 72] width 789 height 32
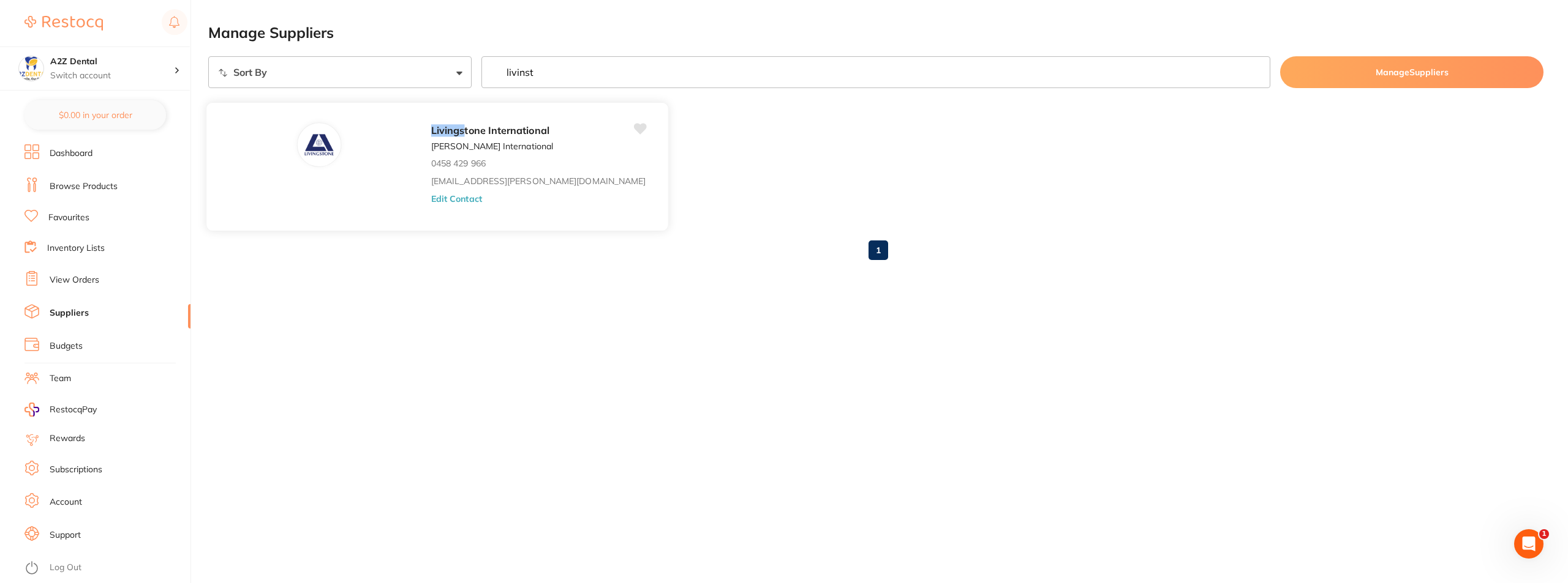
type input "livinst"
click at [431, 198] on button "Edit Contact" at bounding box center [456, 198] width 51 height 10
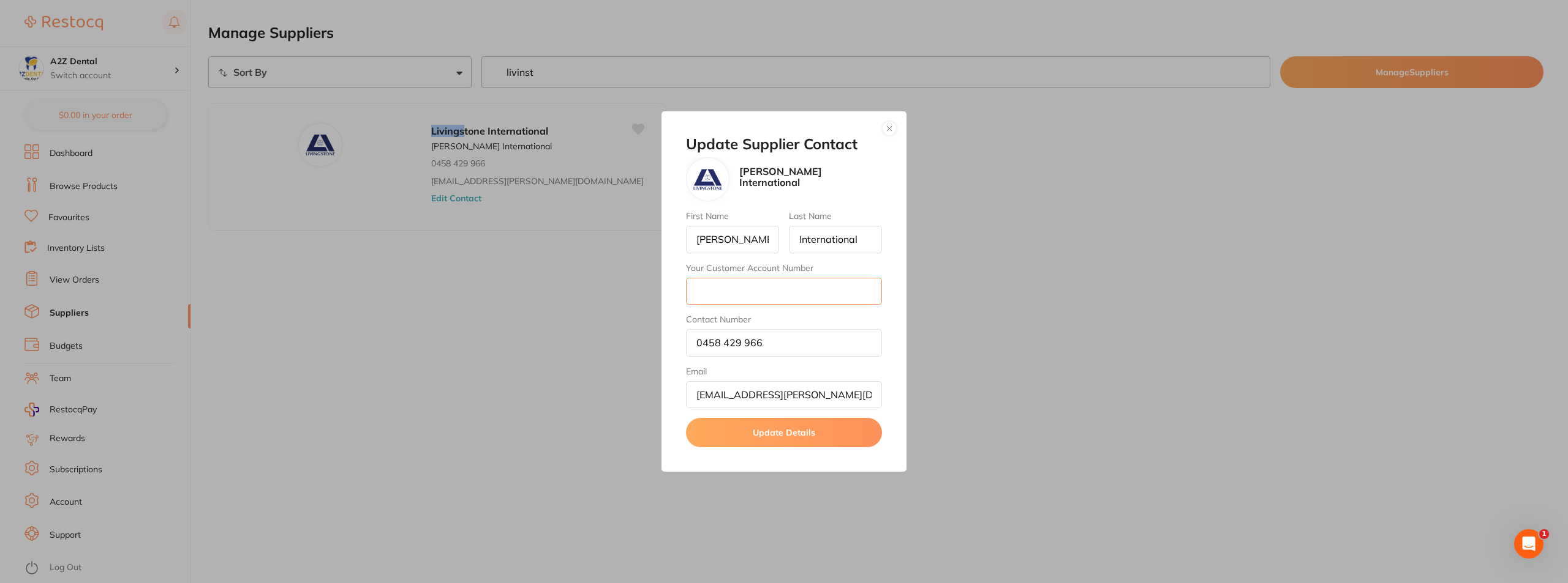
click at [728, 289] on input "Your Customer Account Number" at bounding box center [784, 292] width 196 height 27
type input "12553"
click at [788, 431] on button "Update Details" at bounding box center [784, 432] width 196 height 29
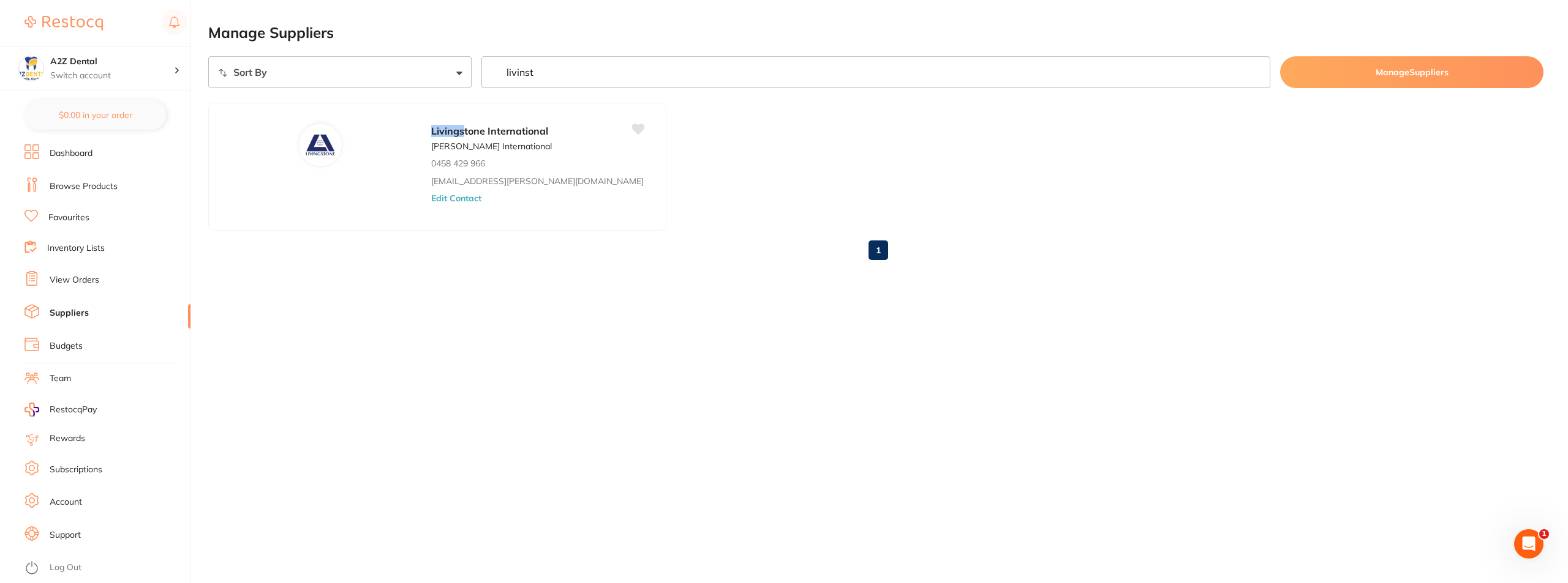
click at [66, 312] on link "Suppliers" at bounding box center [69, 313] width 39 height 12
click at [65, 314] on link "Suppliers" at bounding box center [69, 313] width 39 height 12
click at [66, 156] on link "Dashboard" at bounding box center [71, 154] width 43 height 12
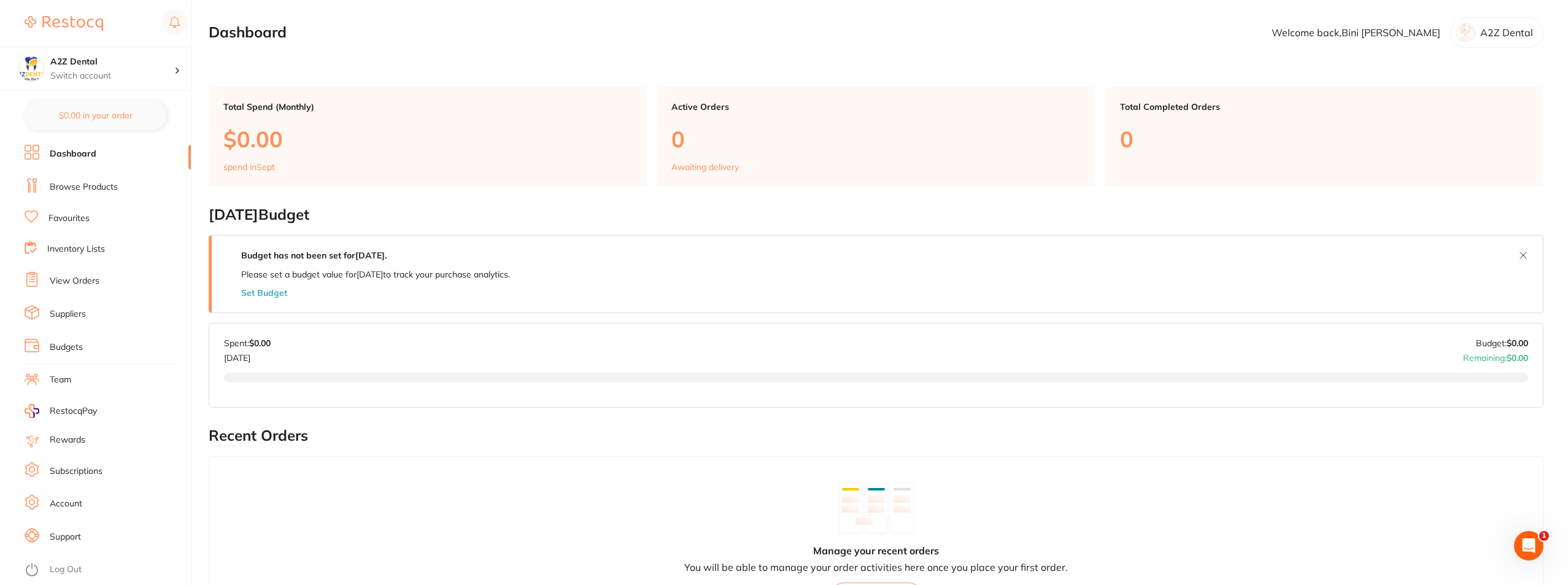
click at [67, 350] on link "Budgets" at bounding box center [66, 348] width 33 height 12
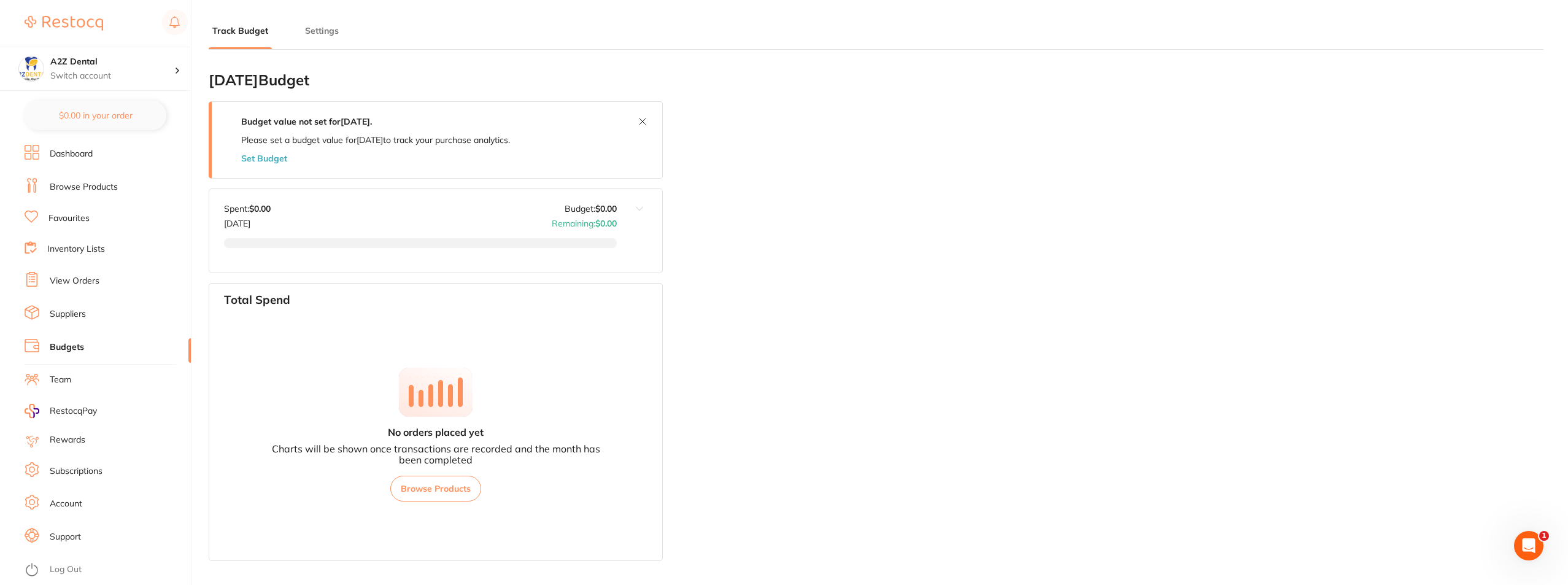
click at [63, 320] on link "Suppliers" at bounding box center [67, 314] width 36 height 12
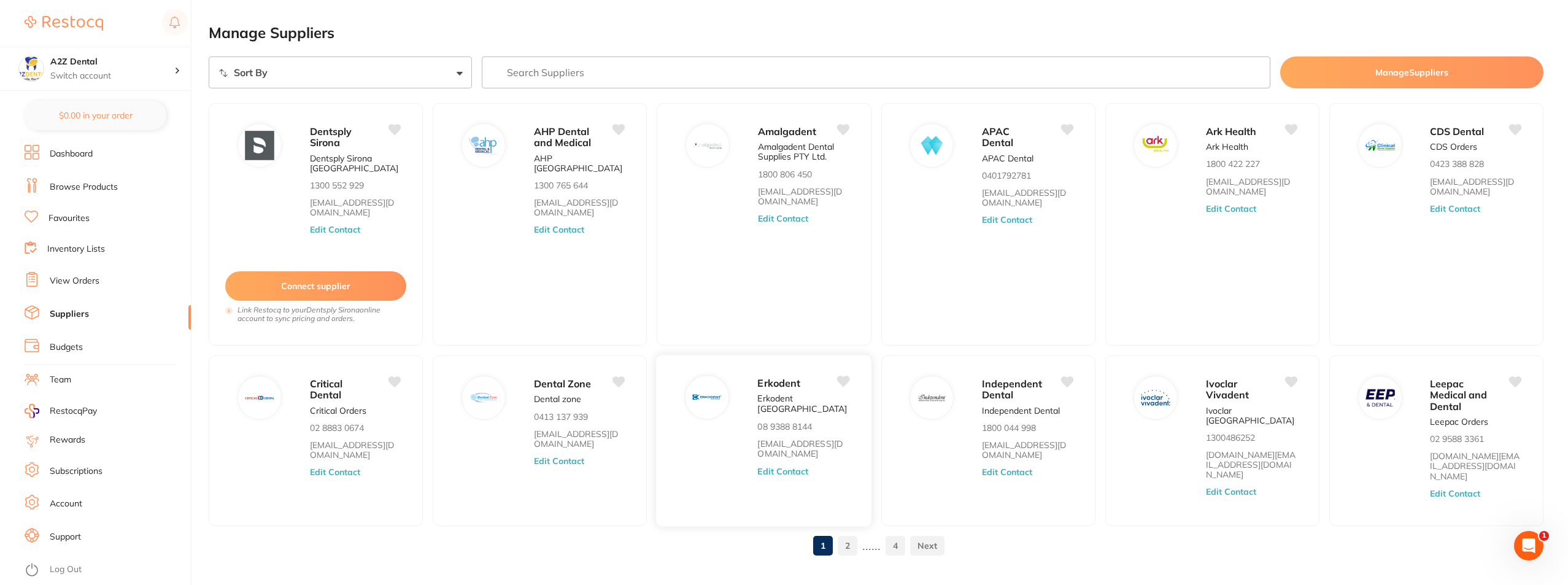
click at [785, 466] on button "Edit Contact" at bounding box center [783, 471] width 51 height 10
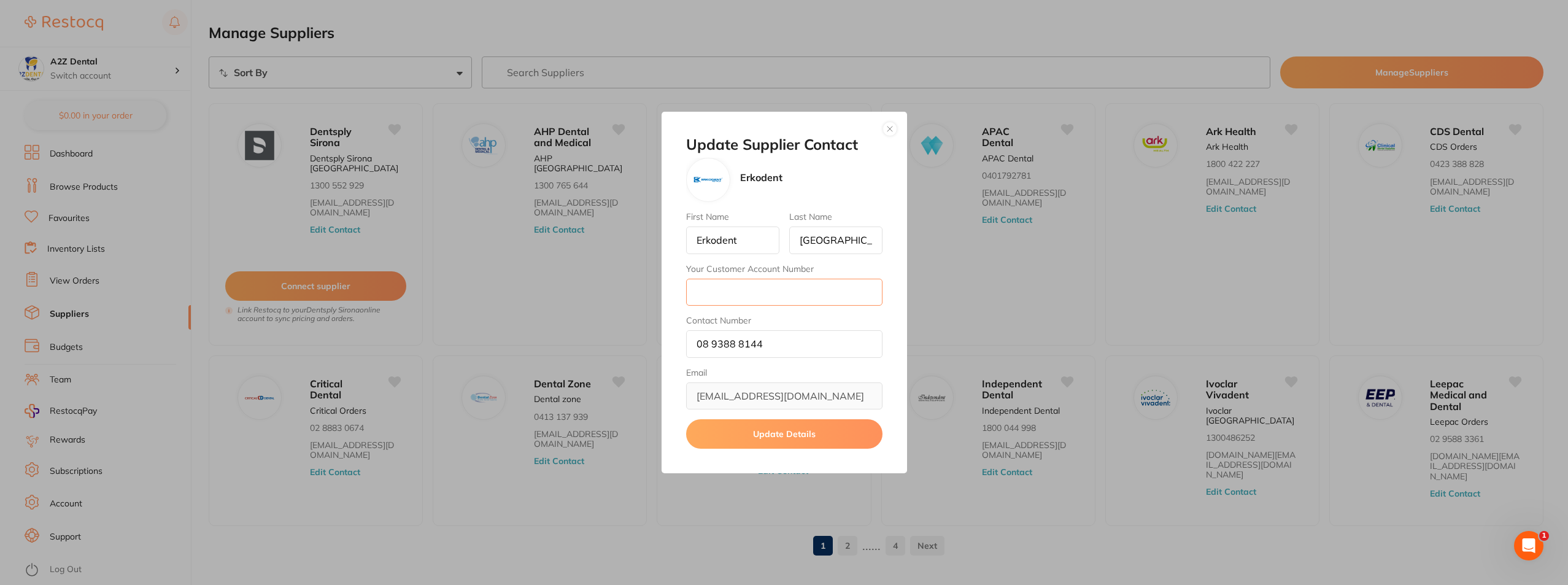
click at [710, 292] on input "Your Customer Account Number" at bounding box center [784, 292] width 196 height 27
click at [887, 127] on button "button" at bounding box center [890, 129] width 15 height 15
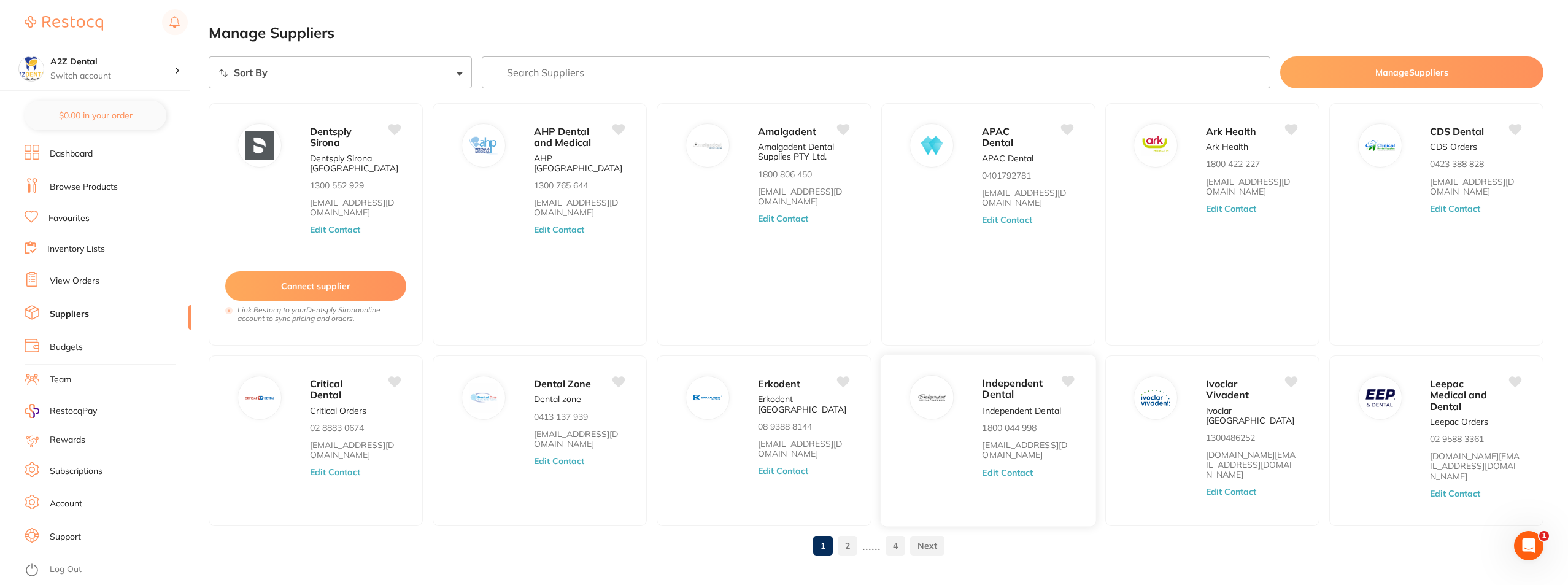
click at [1017, 473] on button "Edit Contact" at bounding box center [1007, 472] width 51 height 10
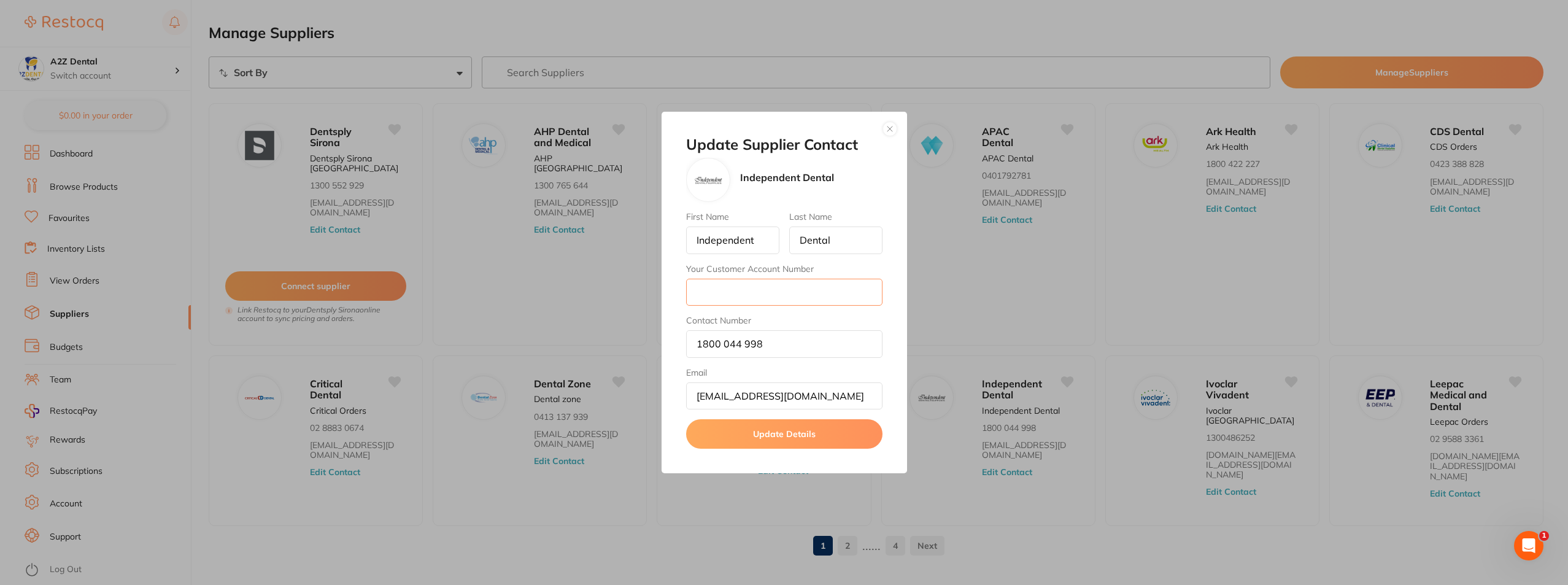
click at [751, 294] on input "Your Customer Account Number" at bounding box center [784, 292] width 196 height 27
type input "ABRARO"
click at [782, 434] on button "Update Details" at bounding box center [784, 434] width 196 height 29
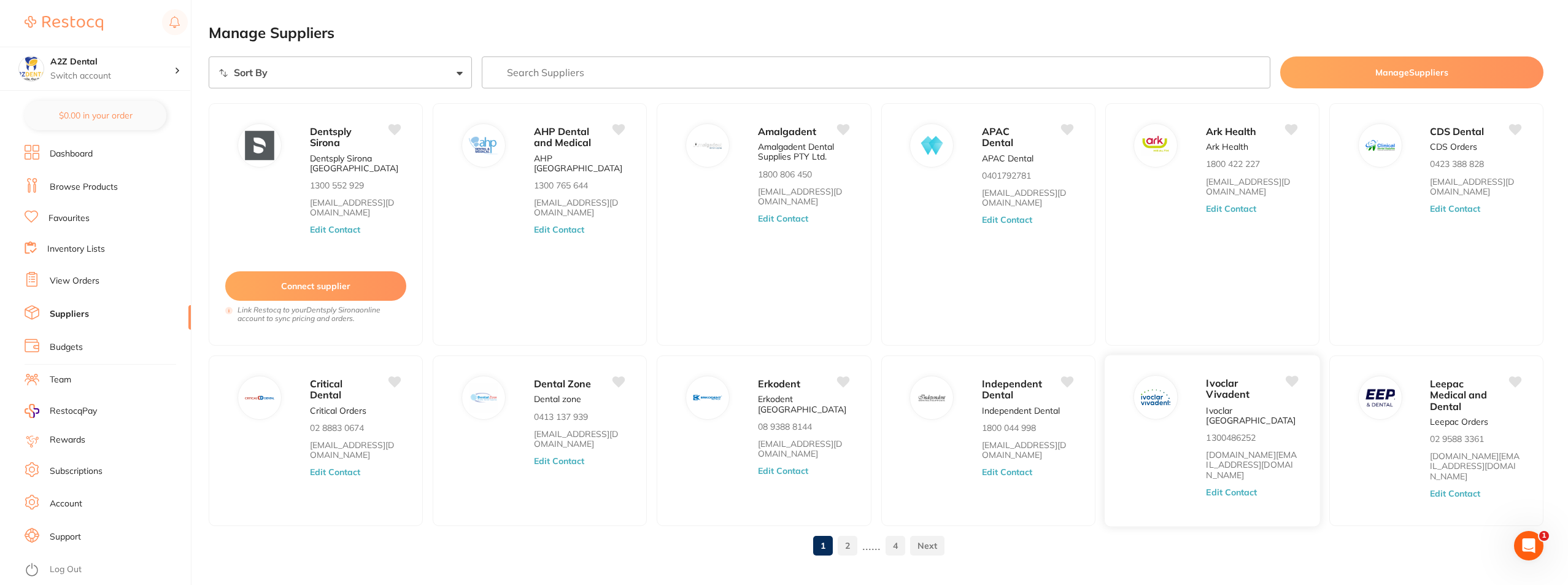
click at [1230, 487] on button "Edit Contact" at bounding box center [1231, 492] width 51 height 10
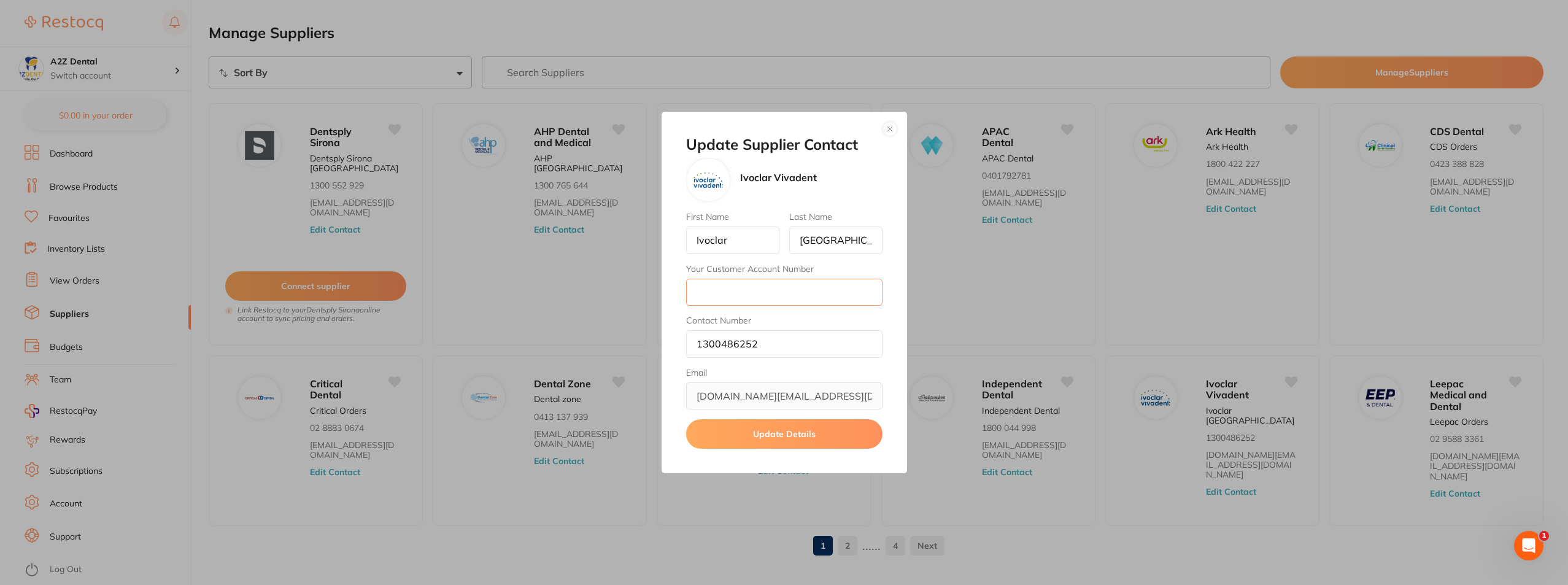
click at [757, 299] on input "Your Customer Account Number" at bounding box center [784, 292] width 196 height 27
type input "473500"
click at [775, 434] on button "Update Details" at bounding box center [784, 434] width 196 height 29
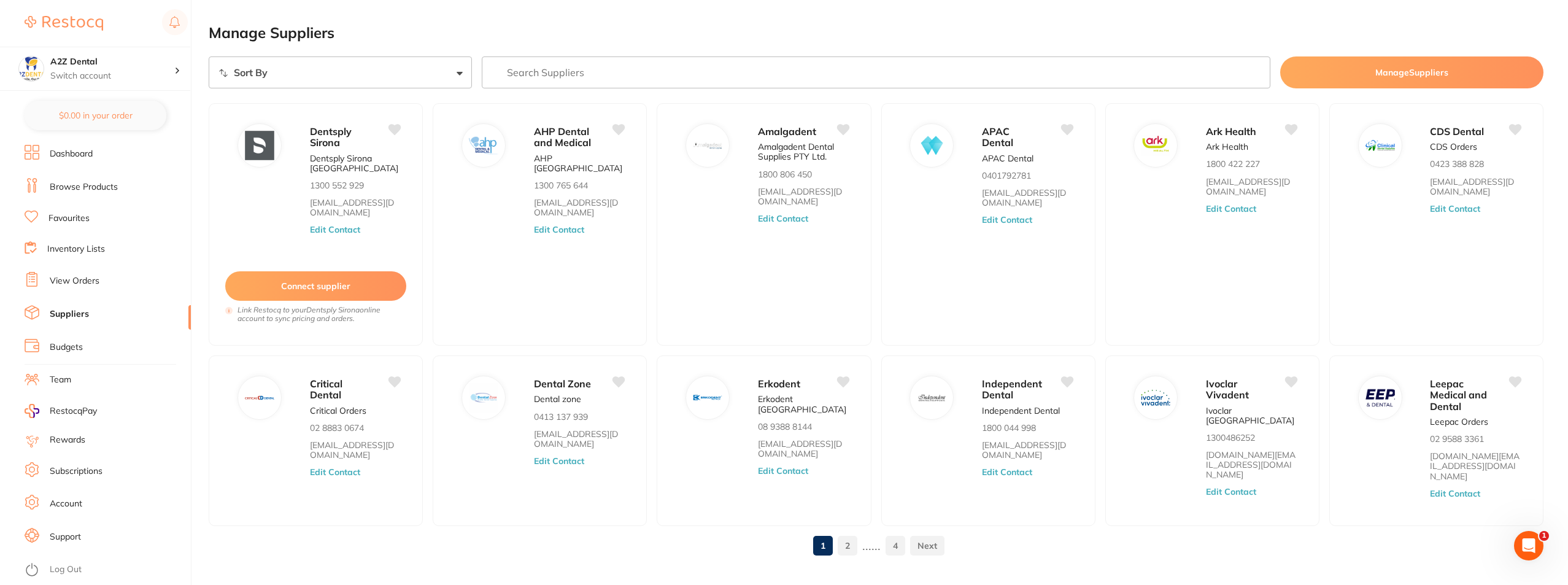
click at [929, 538] on link at bounding box center [927, 546] width 34 height 25
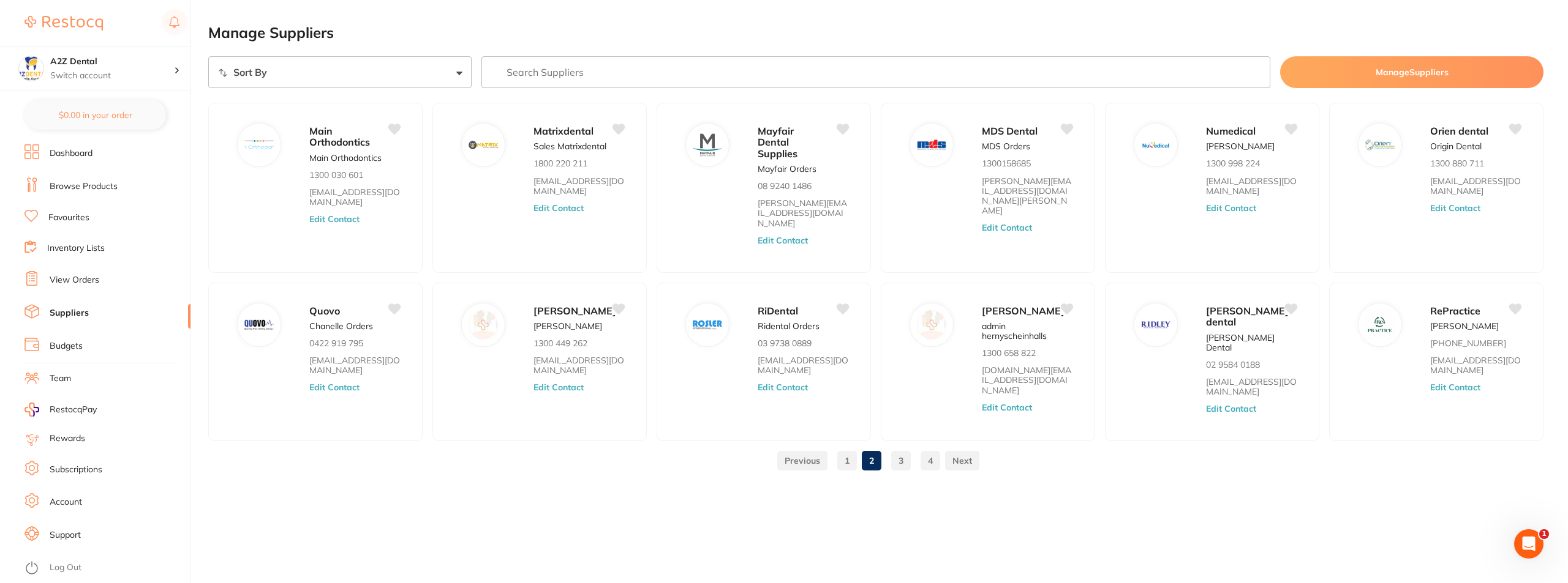
click at [583, 75] on input "search" at bounding box center [876, 72] width 789 height 32
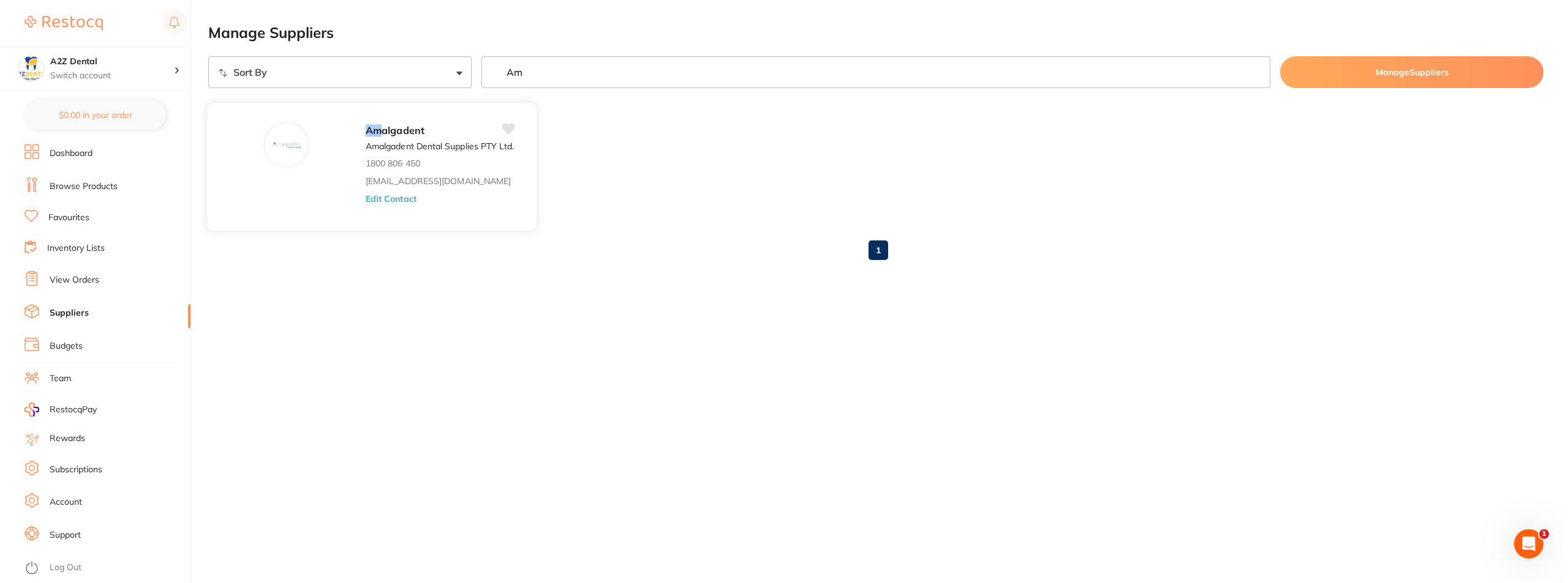
type input "Am"
click at [392, 198] on button "Edit Contact" at bounding box center [391, 198] width 51 height 10
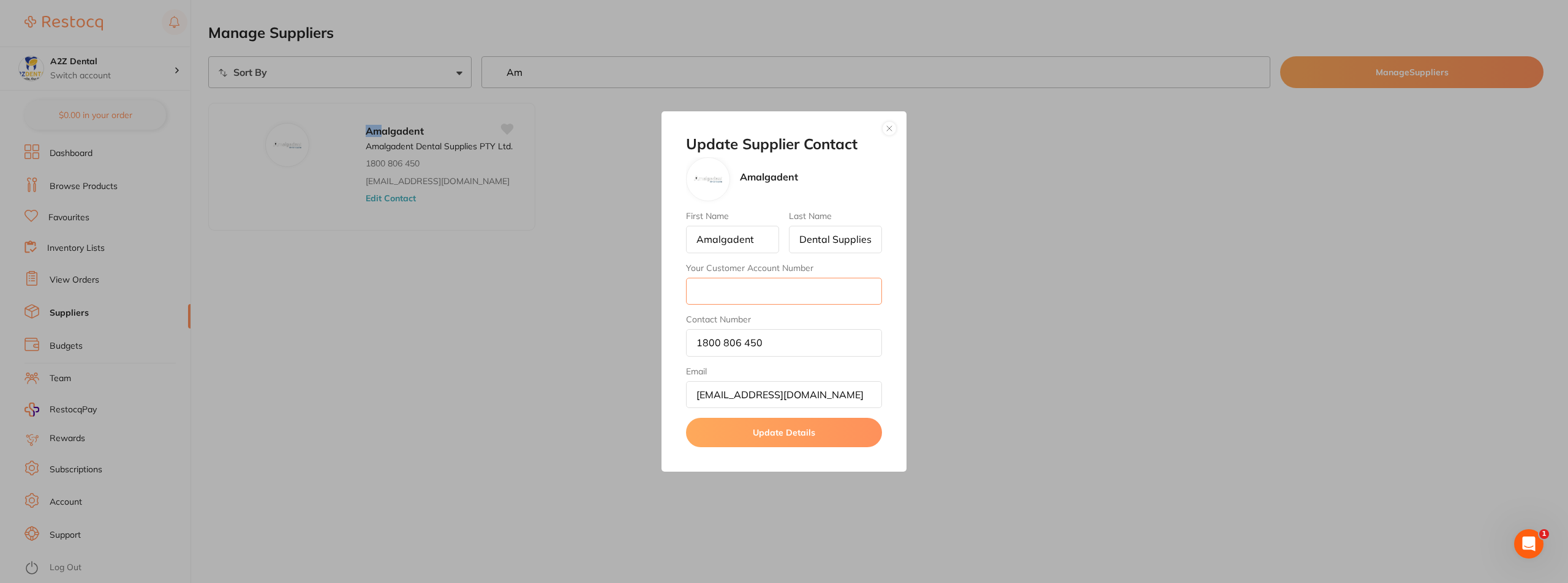
click at [758, 299] on input "Your Customer Account Number" at bounding box center [784, 292] width 196 height 27
type input "ZACH02"
click at [771, 431] on button "Update Details" at bounding box center [784, 432] width 196 height 29
click at [1046, 310] on div "Update Supplier Contact Amalgadent First Name Amalgadent Last Name Dental Suppl…" at bounding box center [784, 292] width 1568 height 583
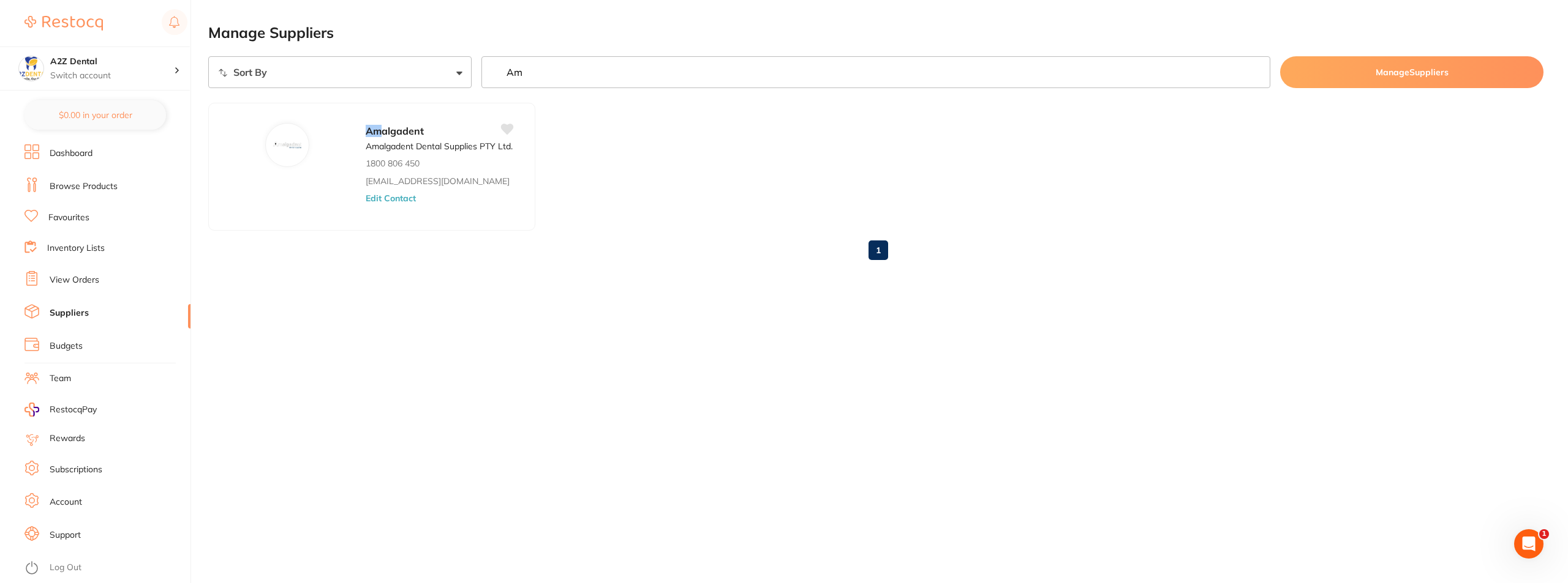
click at [65, 314] on link "Suppliers" at bounding box center [69, 313] width 39 height 12
click at [73, 309] on link "Suppliers" at bounding box center [69, 313] width 39 height 12
click at [876, 251] on link "1" at bounding box center [878, 250] width 20 height 24
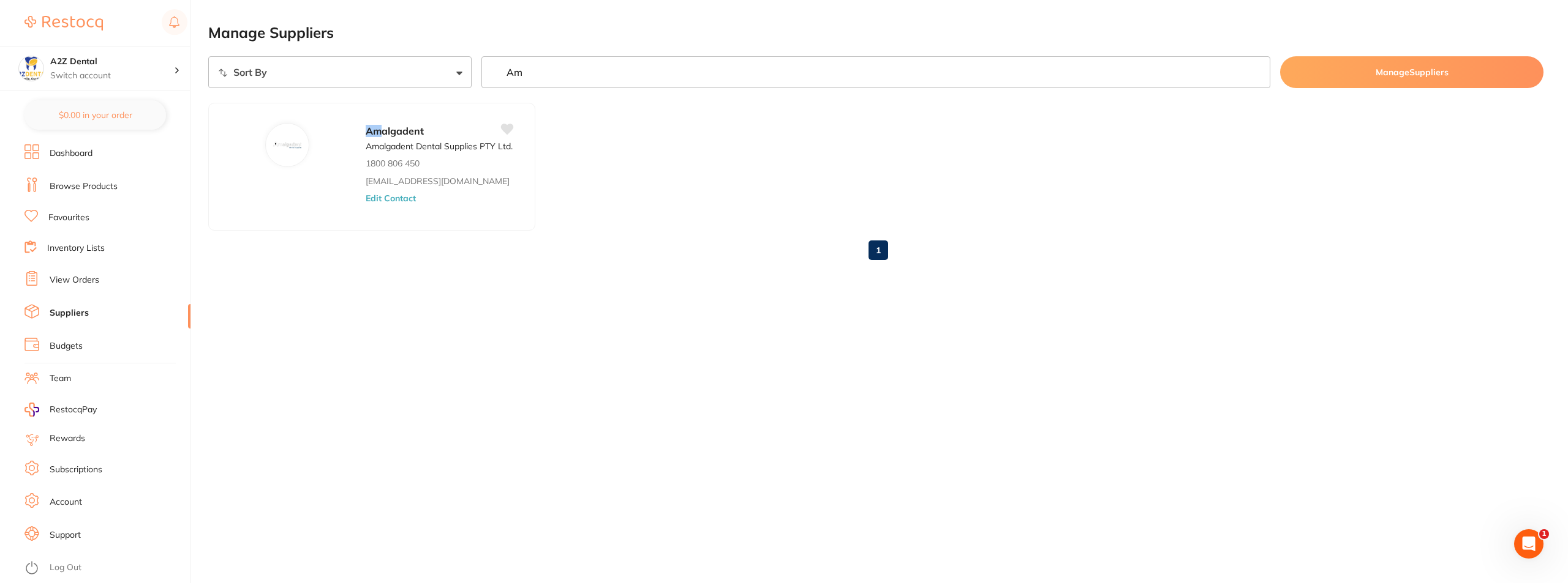
click at [460, 73] on select "Sort By A-Z Z-A" at bounding box center [339, 72] width 263 height 32
click at [208, 56] on select "Sort By A-Z Z-A" at bounding box center [339, 72] width 263 height 32
click at [459, 74] on select "Sort By A-Z Z-A" at bounding box center [339, 72] width 263 height 32
select select "searchable_suppliers/sort/name:desc"
click at [208, 56] on select "Sort By A-Z Z-A" at bounding box center [339, 72] width 263 height 32
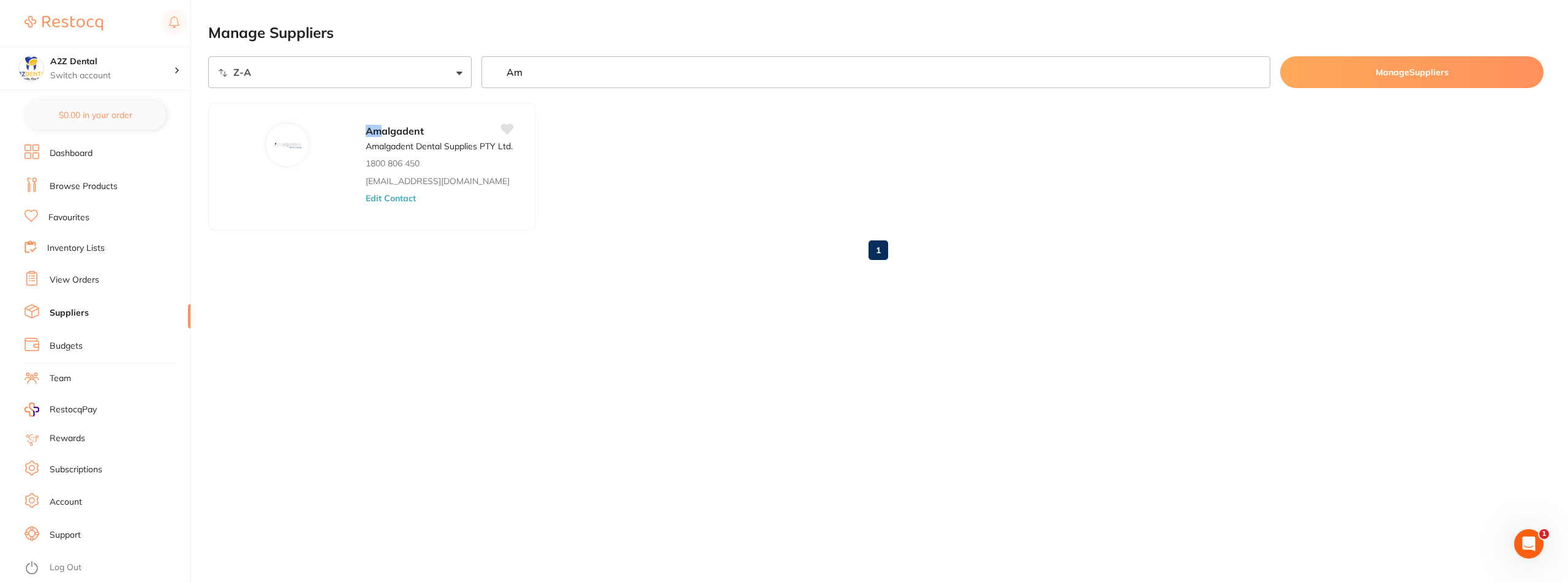
drag, startPoint x: 621, startPoint y: 73, endPoint x: 468, endPoint y: 73, distance: 153.0
click at [468, 73] on div "Sort By A-Z Z-A Am Manage Suppliers" at bounding box center [875, 72] width 1335 height 32
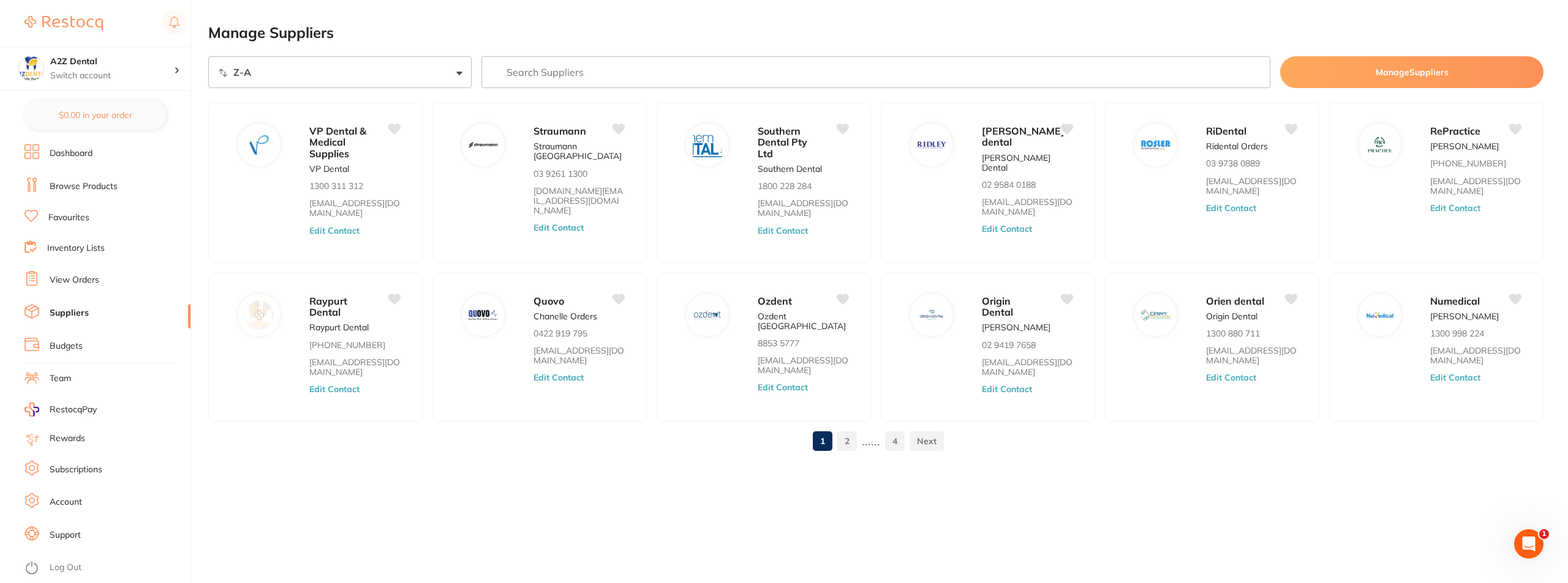
click at [220, 71] on select "Sort By A-Z Z-A" at bounding box center [339, 72] width 263 height 32
select select "searchable_suppliers/sort/name:asc"
click at [208, 56] on select "Sort By A-Z Z-A" at bounding box center [339, 72] width 263 height 32
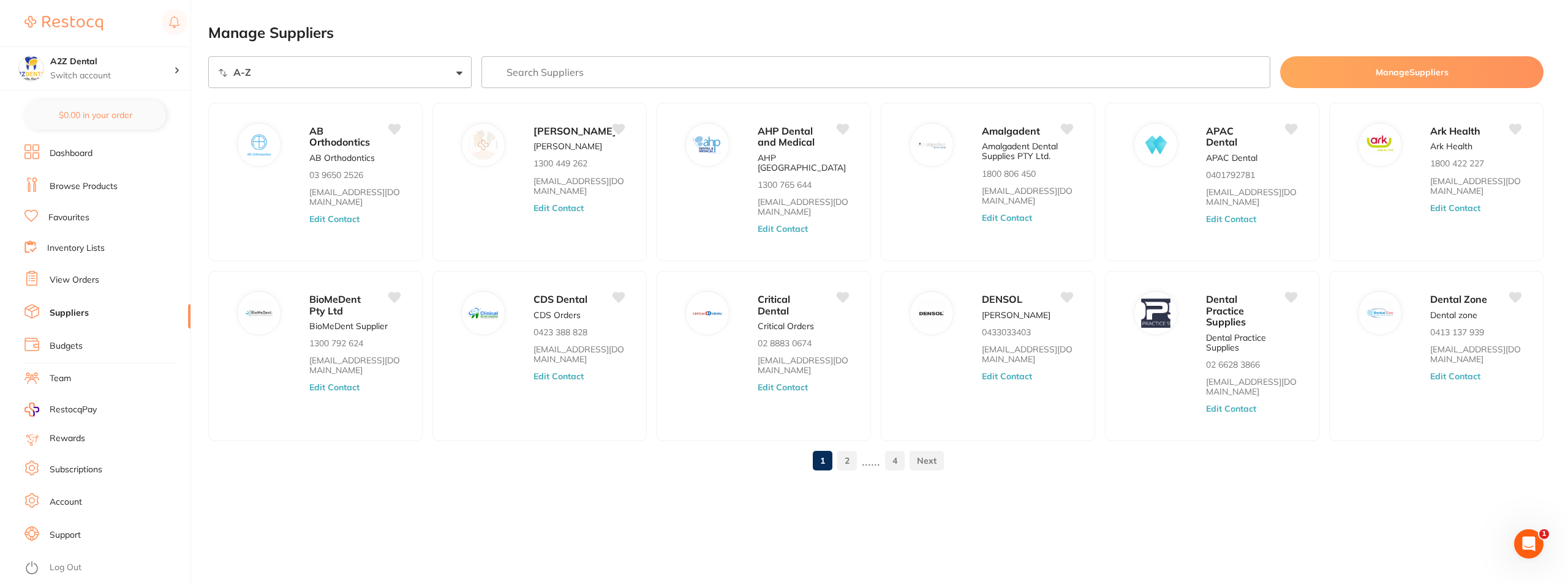
click at [262, 495] on main "Manage Suppliers Sort By A-Z Z-A Manage Suppliers AB Orthodontics AB Orthodonti…" at bounding box center [887, 262] width 1359 height 525
click at [998, 217] on button "Edit Contact" at bounding box center [1007, 217] width 51 height 10
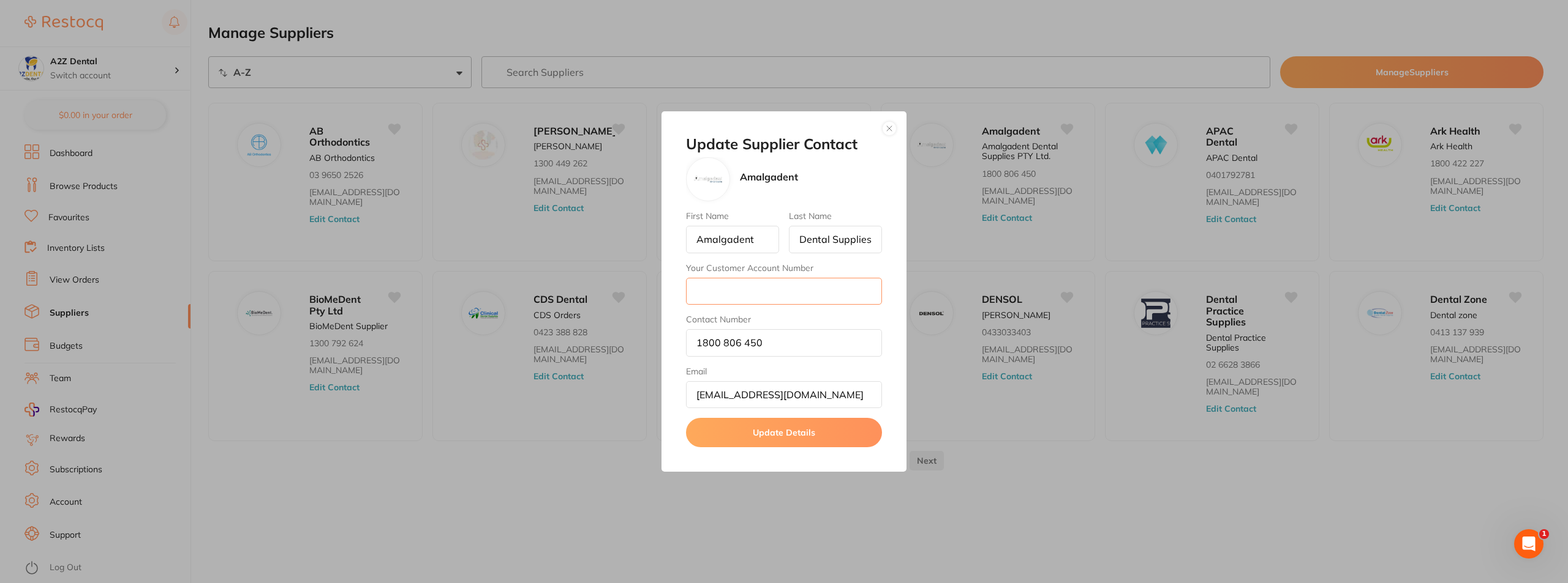
click at [744, 292] on input "Your Customer Account Number" at bounding box center [784, 292] width 196 height 27
type input "ZACH02"
click at [784, 431] on button "Update Details" at bounding box center [784, 432] width 196 height 29
click at [1161, 434] on div "Update Supplier Contact Amalgadent First Name Amalgadent Last Name Dental Suppl…" at bounding box center [784, 292] width 1568 height 583
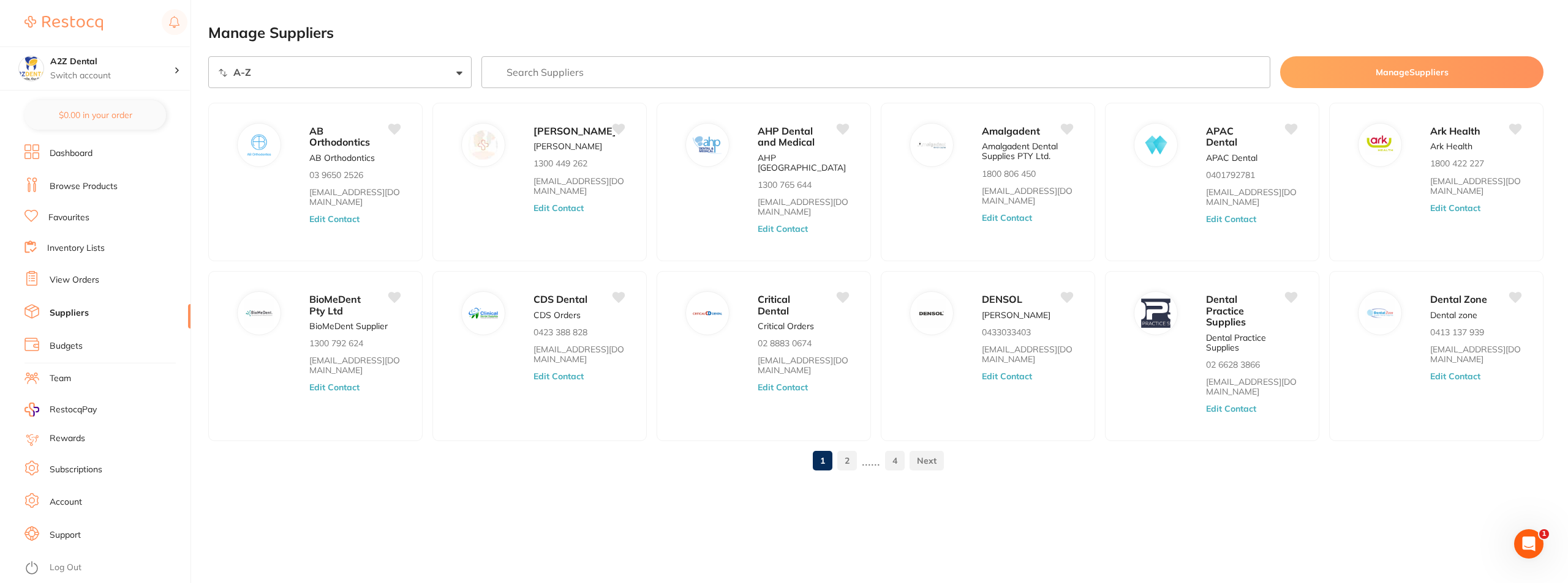
click at [929, 450] on link at bounding box center [927, 461] width 34 height 24
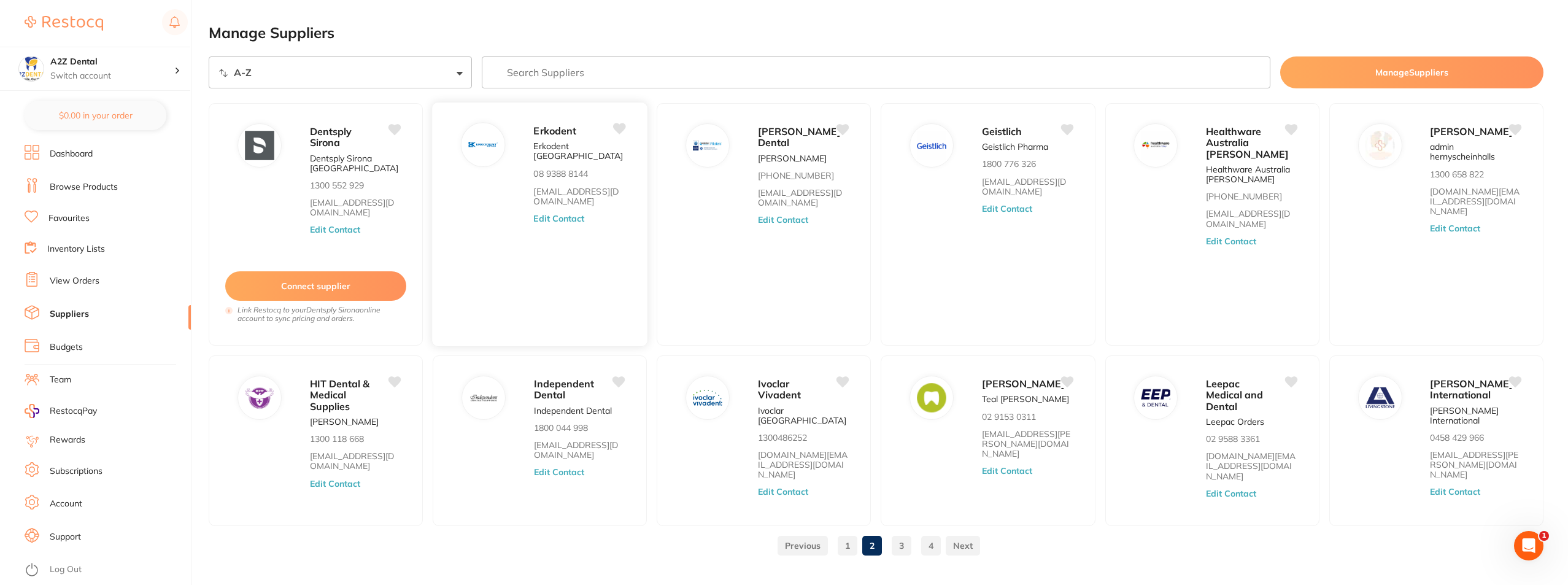
click at [483, 145] on img at bounding box center [482, 145] width 29 height 29
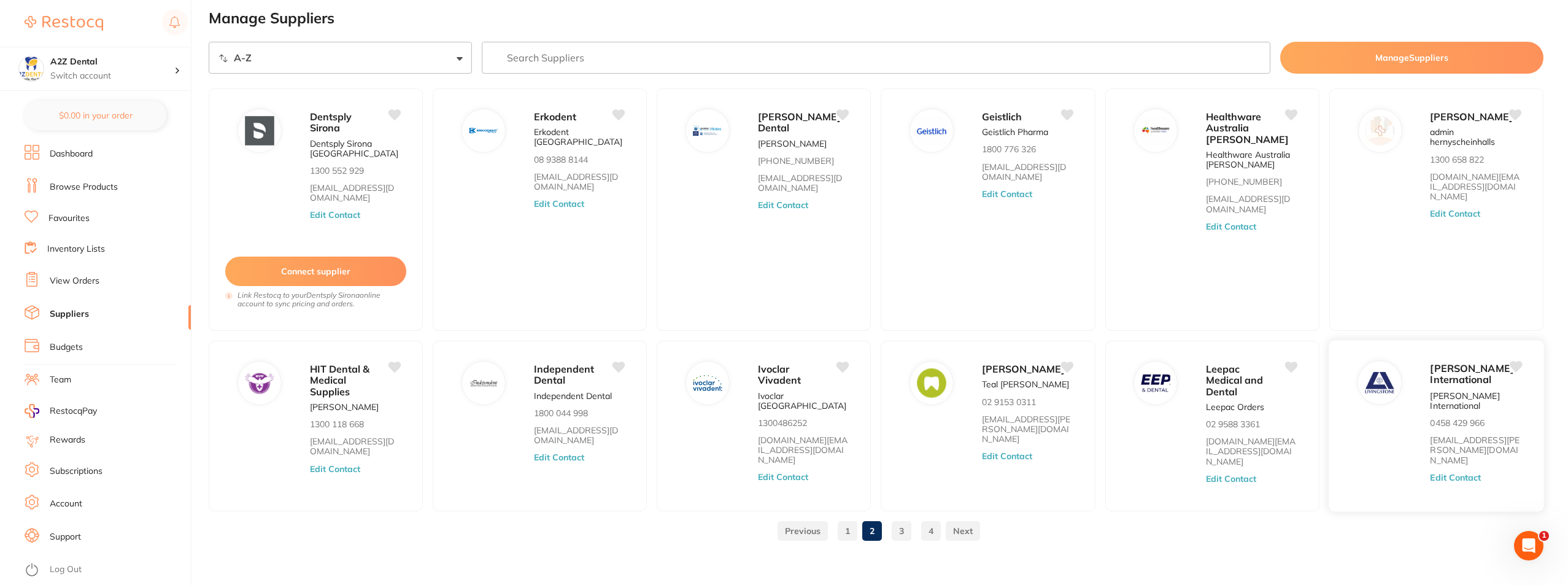
click at [1446, 473] on button "Edit Contact" at bounding box center [1456, 478] width 51 height 10
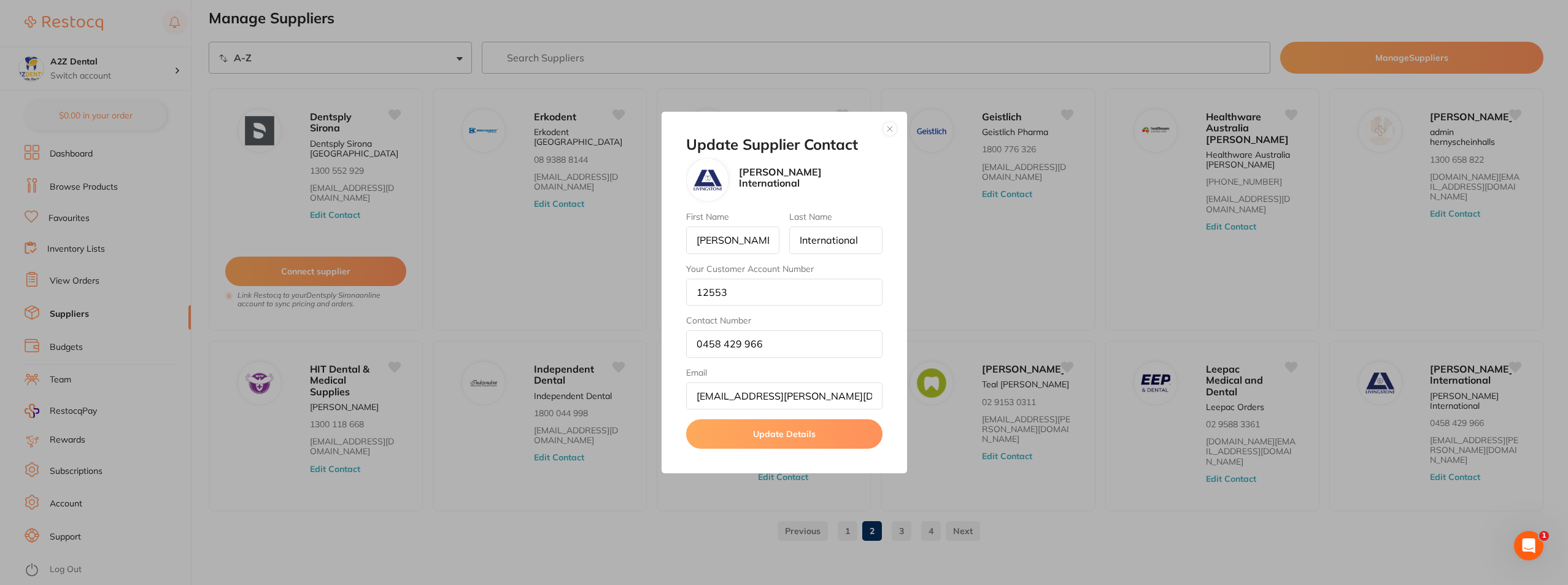
click at [1046, 468] on div "Update Supplier Contact [PERSON_NAME] International First Name [PERSON_NAME] La…" at bounding box center [784, 292] width 1568 height 585
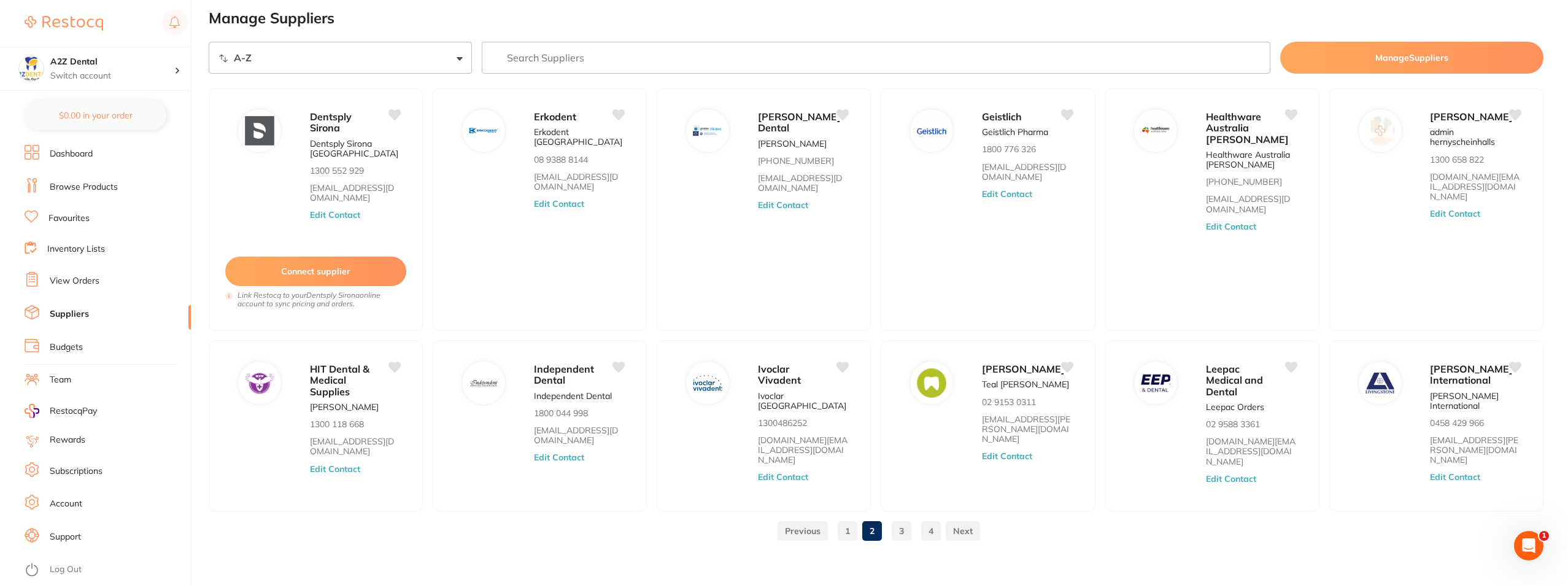
click at [962, 519] on link at bounding box center [963, 531] width 34 height 25
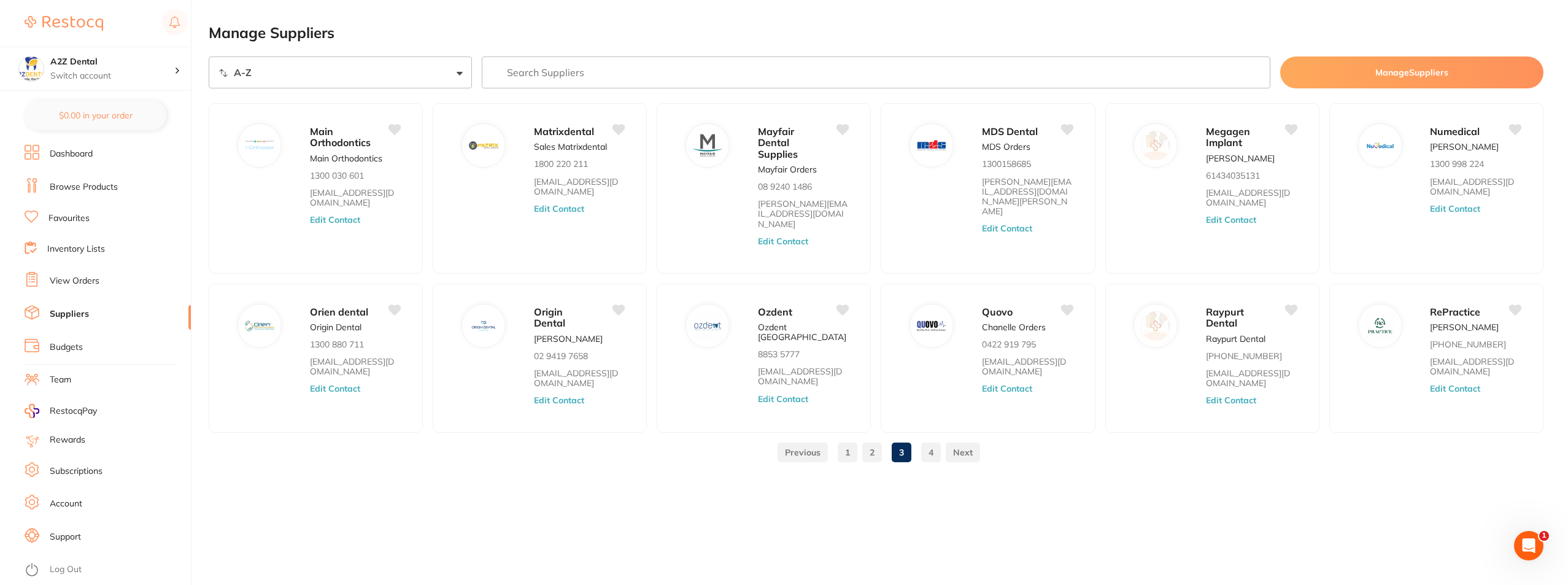
scroll to position [0, 0]
click at [964, 442] on link at bounding box center [964, 453] width 34 height 25
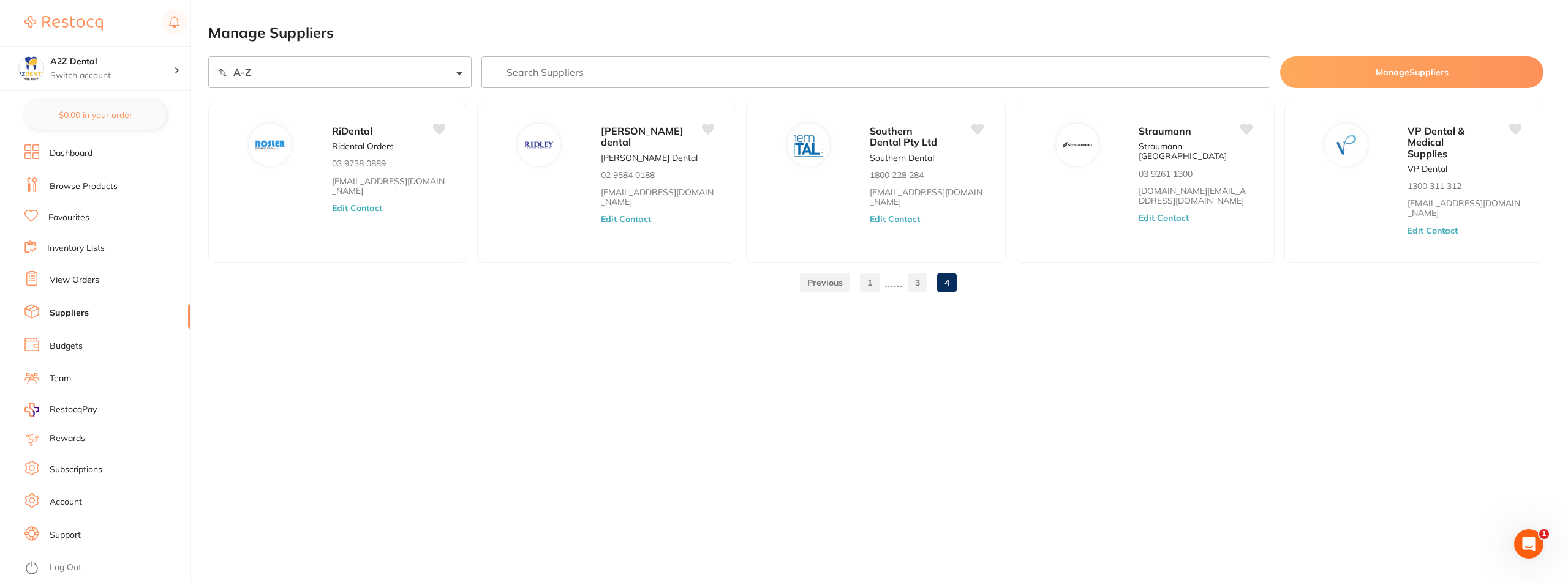
click at [76, 185] on link "Browse Products" at bounding box center [84, 187] width 68 height 12
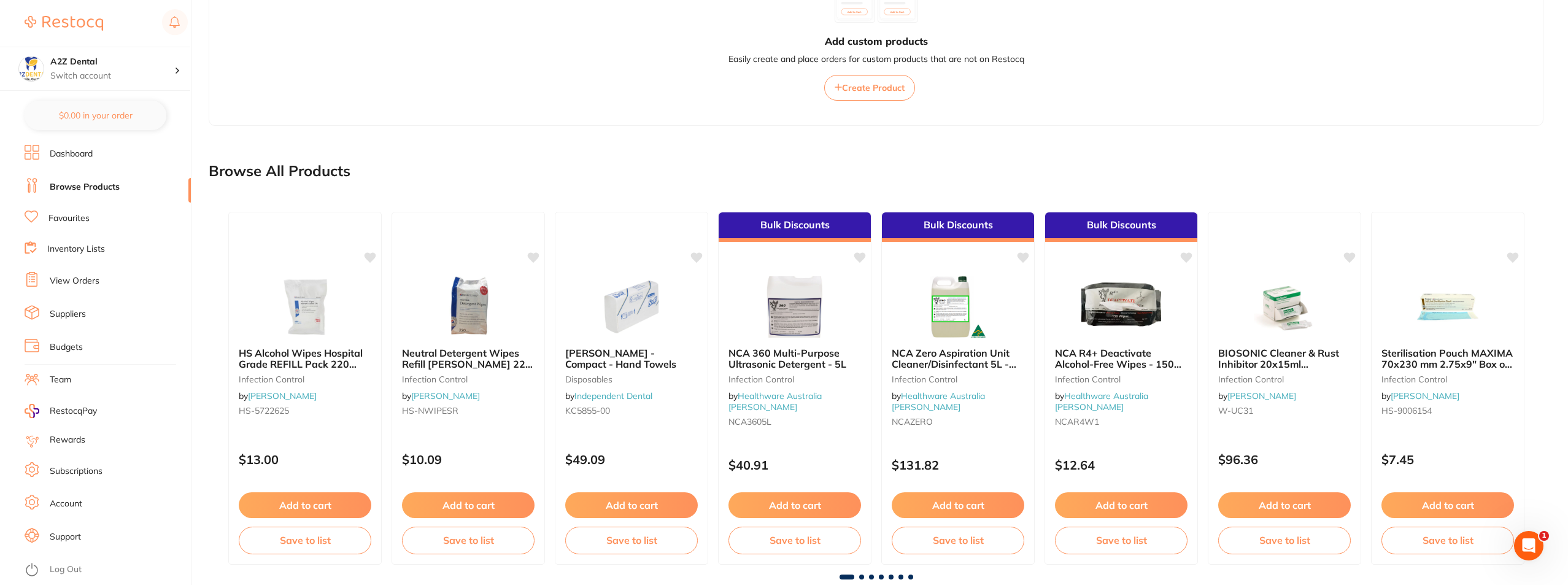
scroll to position [275, 0]
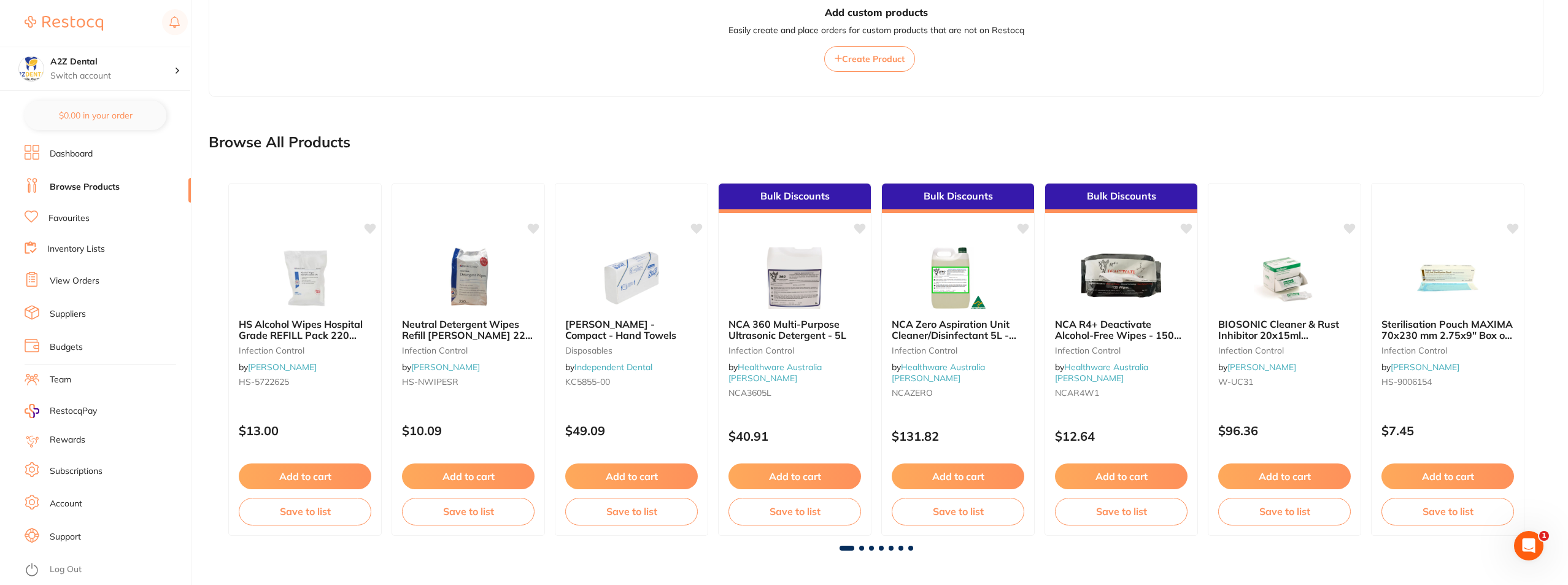
click at [61, 346] on link "Budgets" at bounding box center [66, 348] width 33 height 12
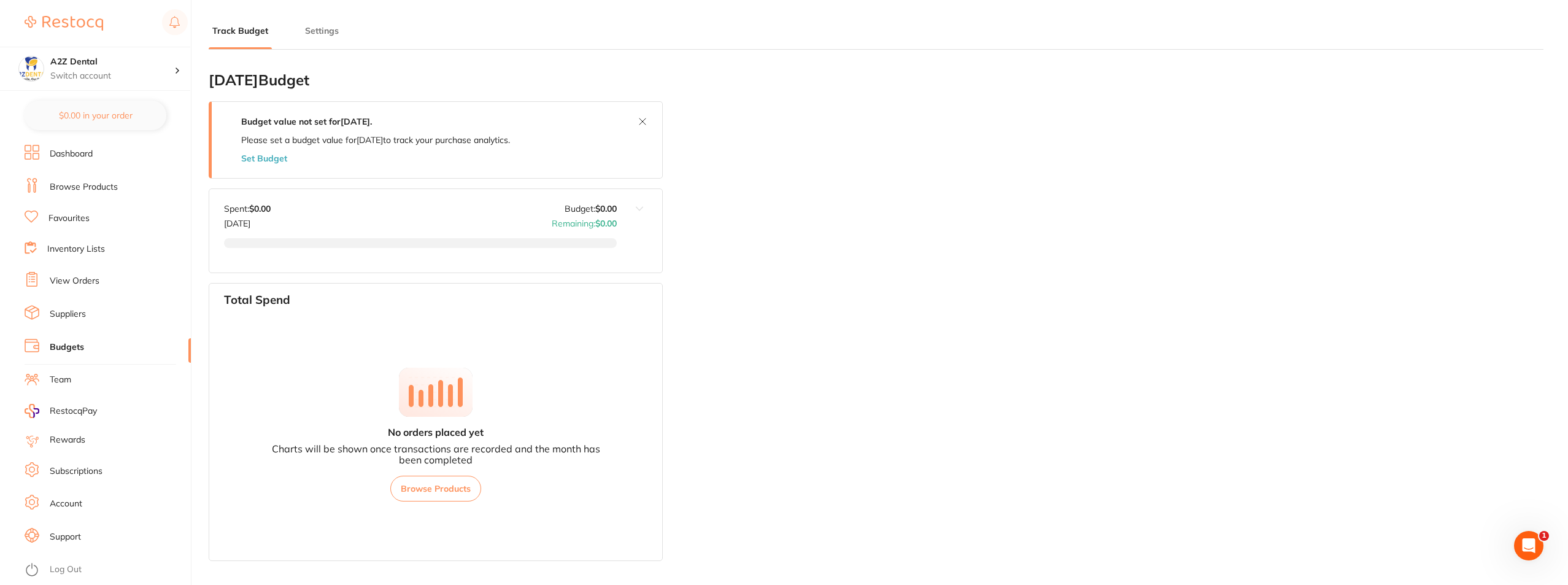
click at [60, 312] on link "Suppliers" at bounding box center [67, 314] width 36 height 12
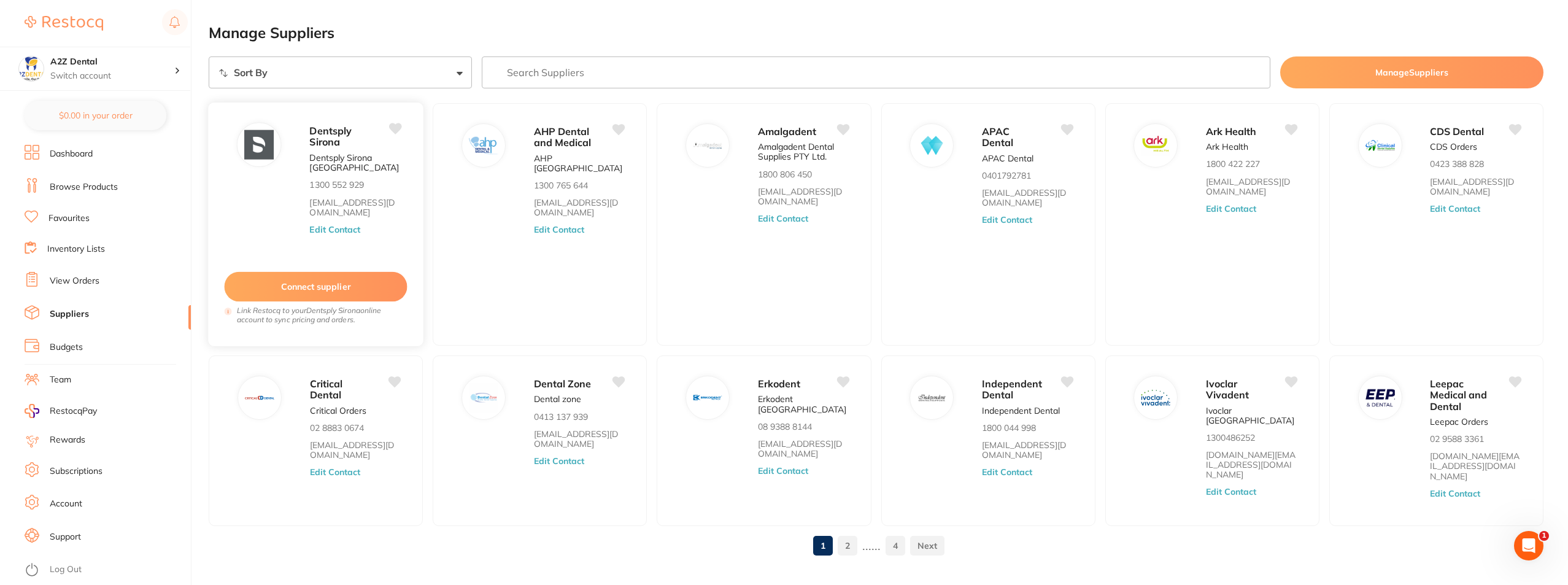
click at [398, 127] on icon at bounding box center [395, 129] width 13 height 11
click at [847, 130] on icon at bounding box center [844, 129] width 13 height 11
click at [925, 537] on link at bounding box center [927, 546] width 34 height 25
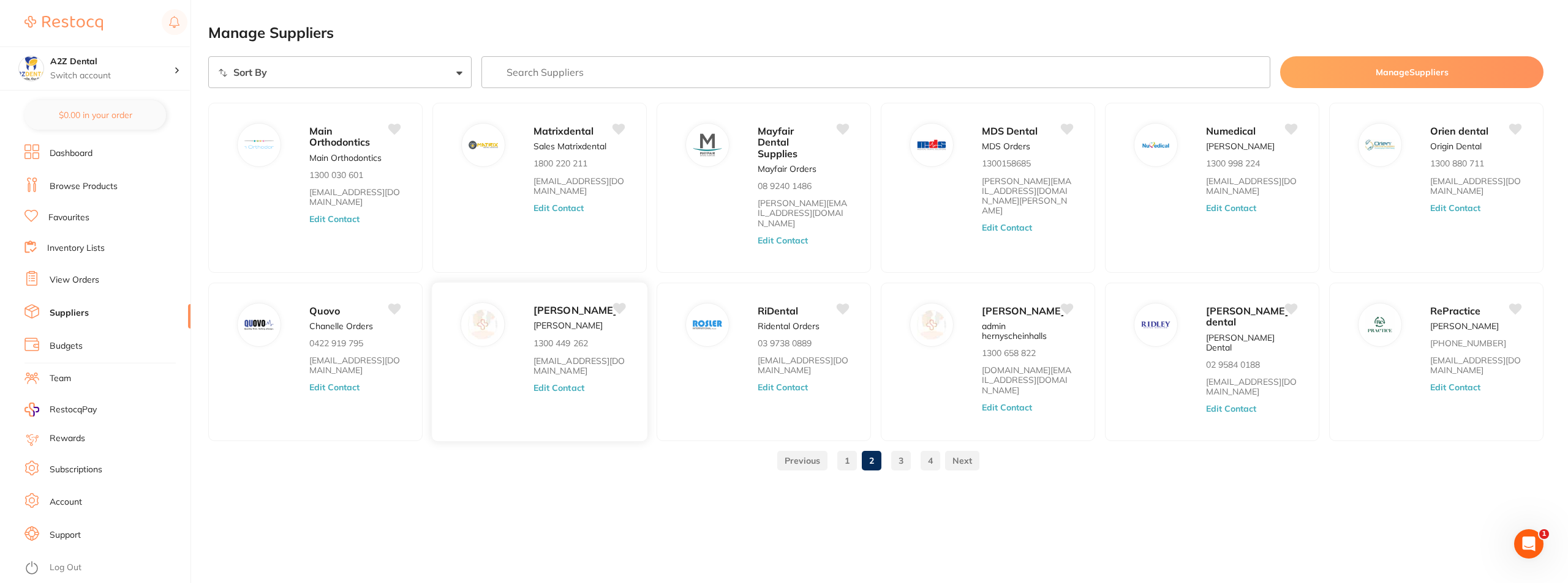
click at [619, 303] on icon at bounding box center [619, 308] width 13 height 11
click at [1069, 303] on icon at bounding box center [1068, 308] width 13 height 11
click at [849, 462] on link "1" at bounding box center [847, 461] width 20 height 24
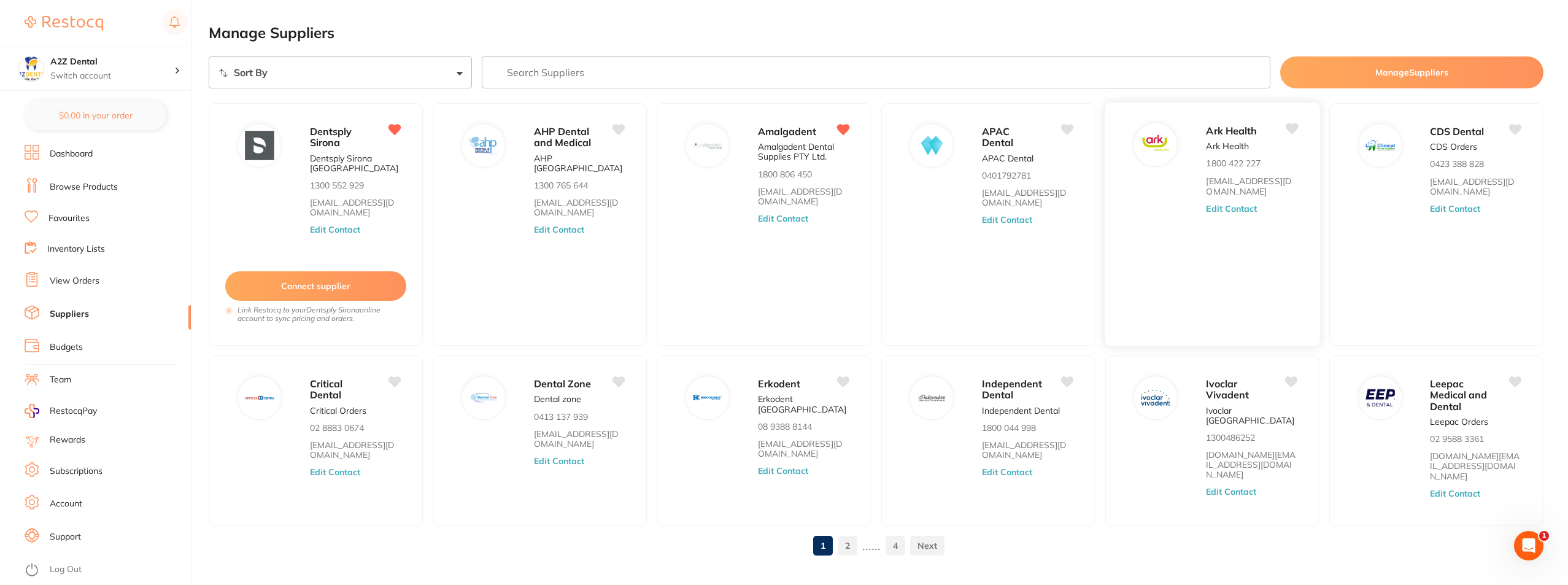
click at [1220, 203] on button "Edit Contact" at bounding box center [1231, 208] width 51 height 10
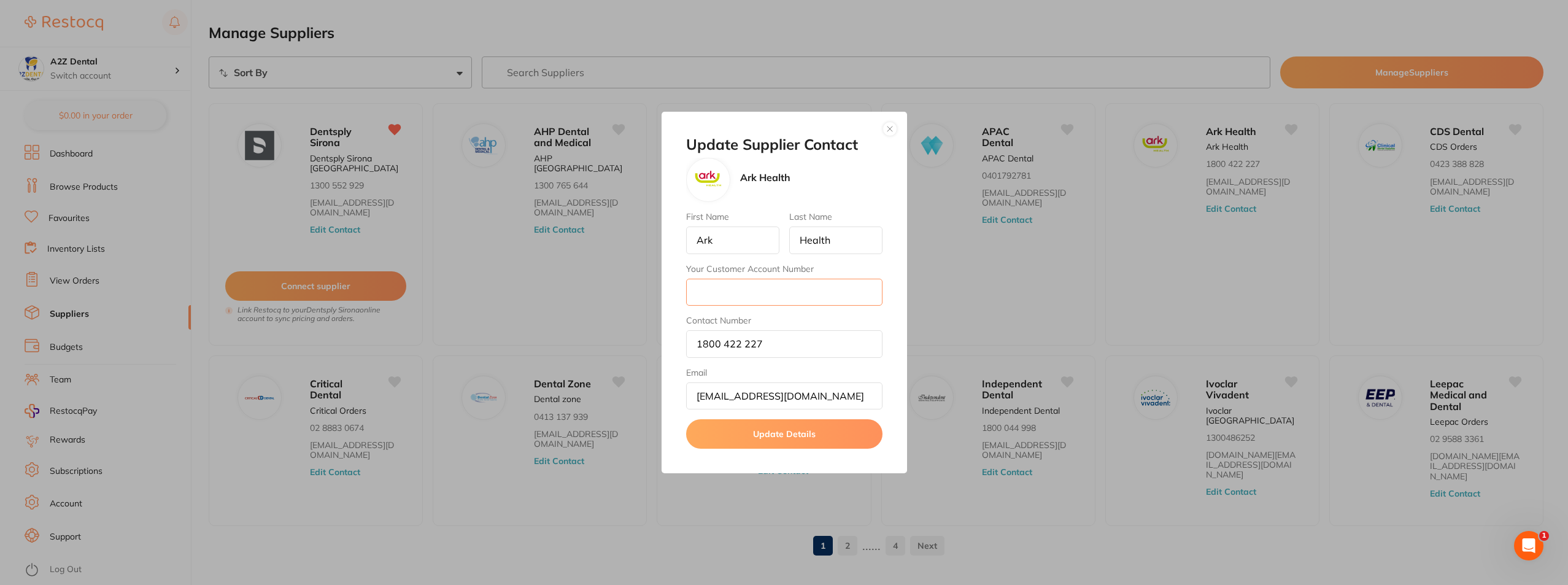
click at [735, 294] on input "Your Customer Account Number" at bounding box center [784, 292] width 196 height 27
type input "A212653"
click at [784, 432] on button "Update Details" at bounding box center [784, 434] width 196 height 29
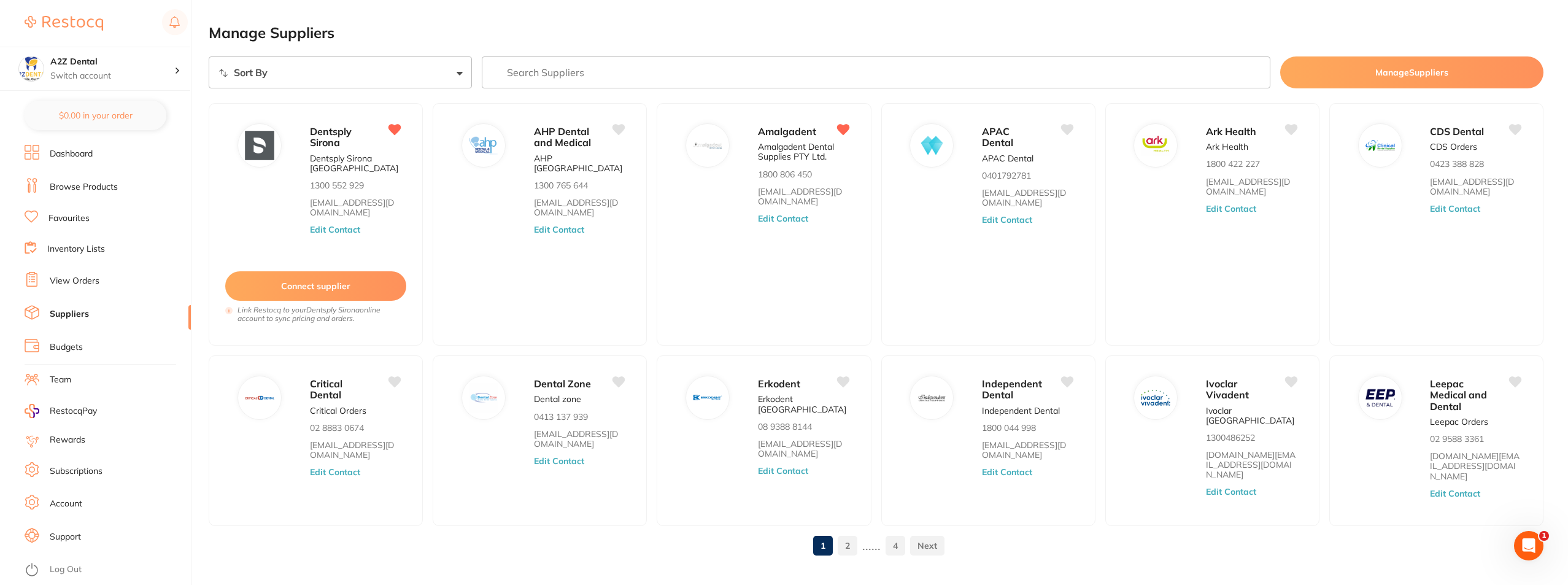
click at [71, 149] on link "Dashboard" at bounding box center [71, 154] width 43 height 12
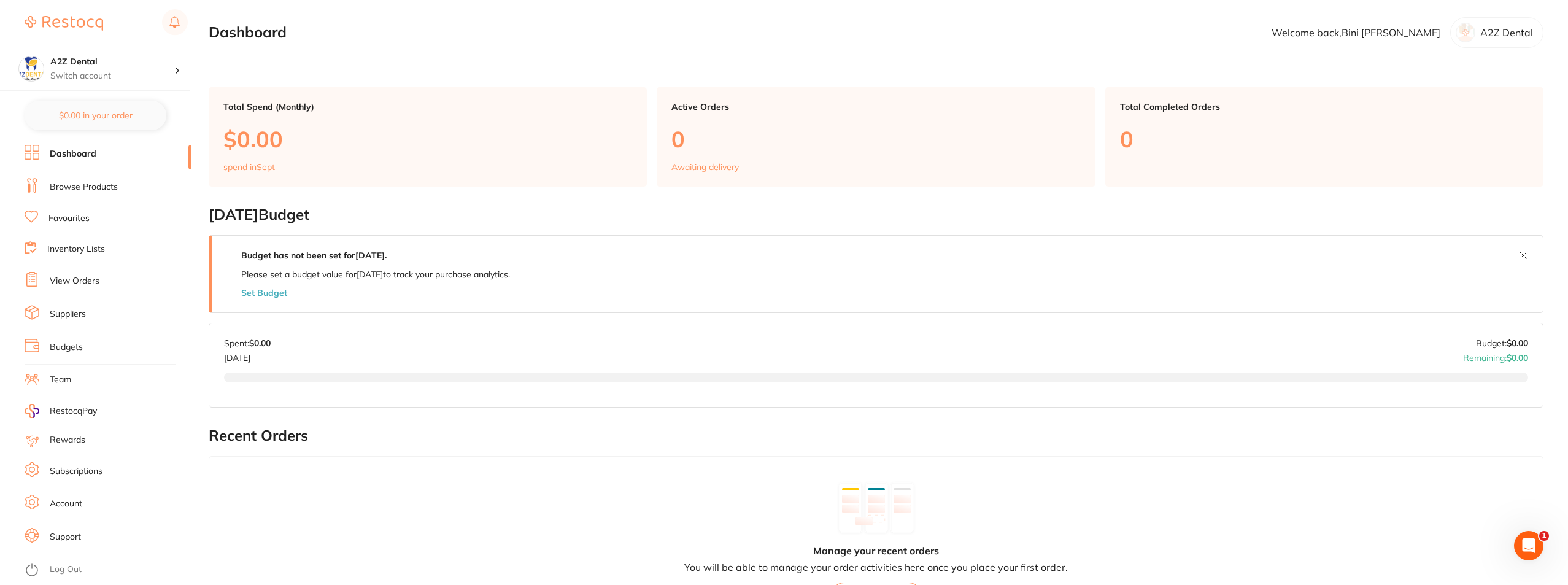
click at [68, 190] on link "Browse Products" at bounding box center [84, 188] width 68 height 12
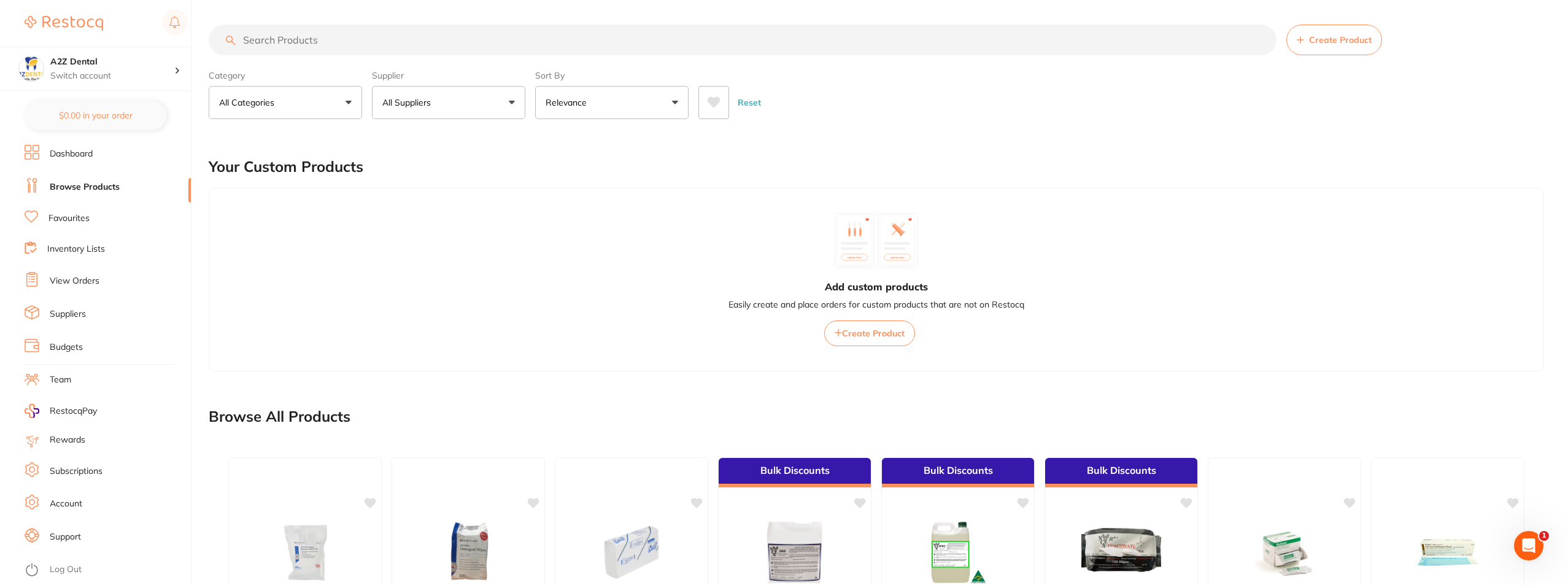
click at [350, 102] on button "All Categories" at bounding box center [285, 102] width 153 height 33
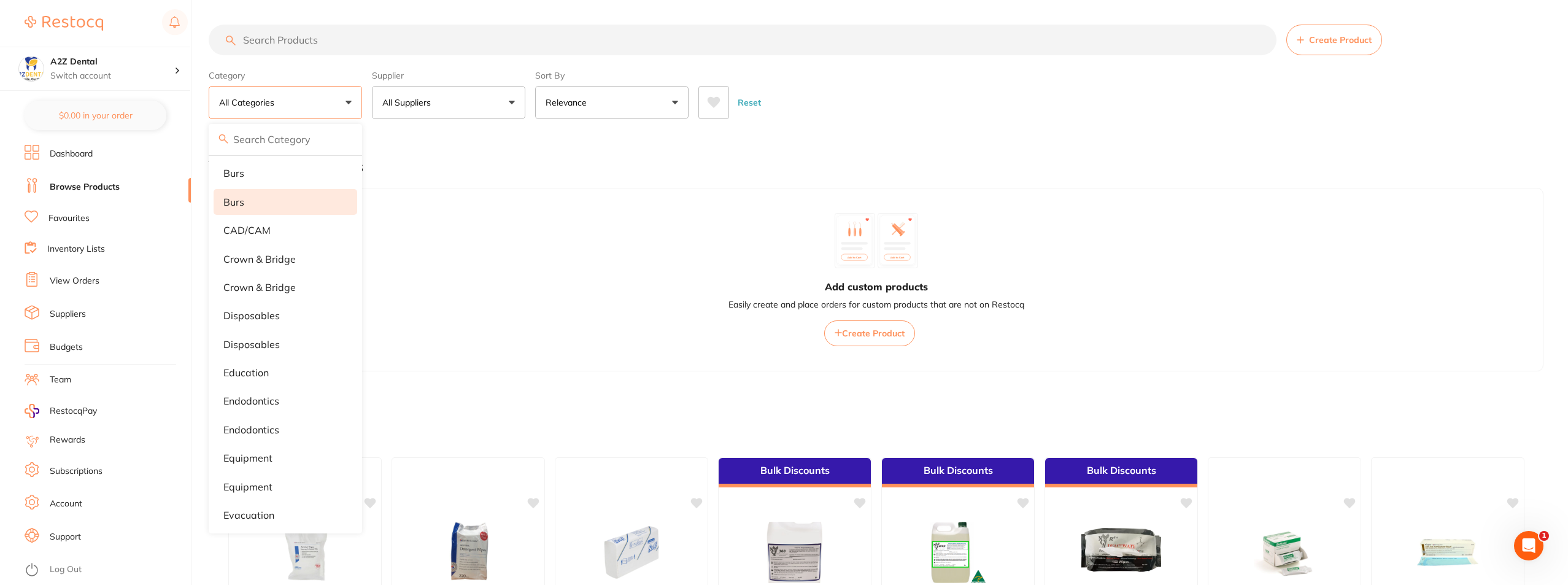
scroll to position [123, 0]
click at [258, 308] on p "disposables" at bounding box center [251, 310] width 57 height 11
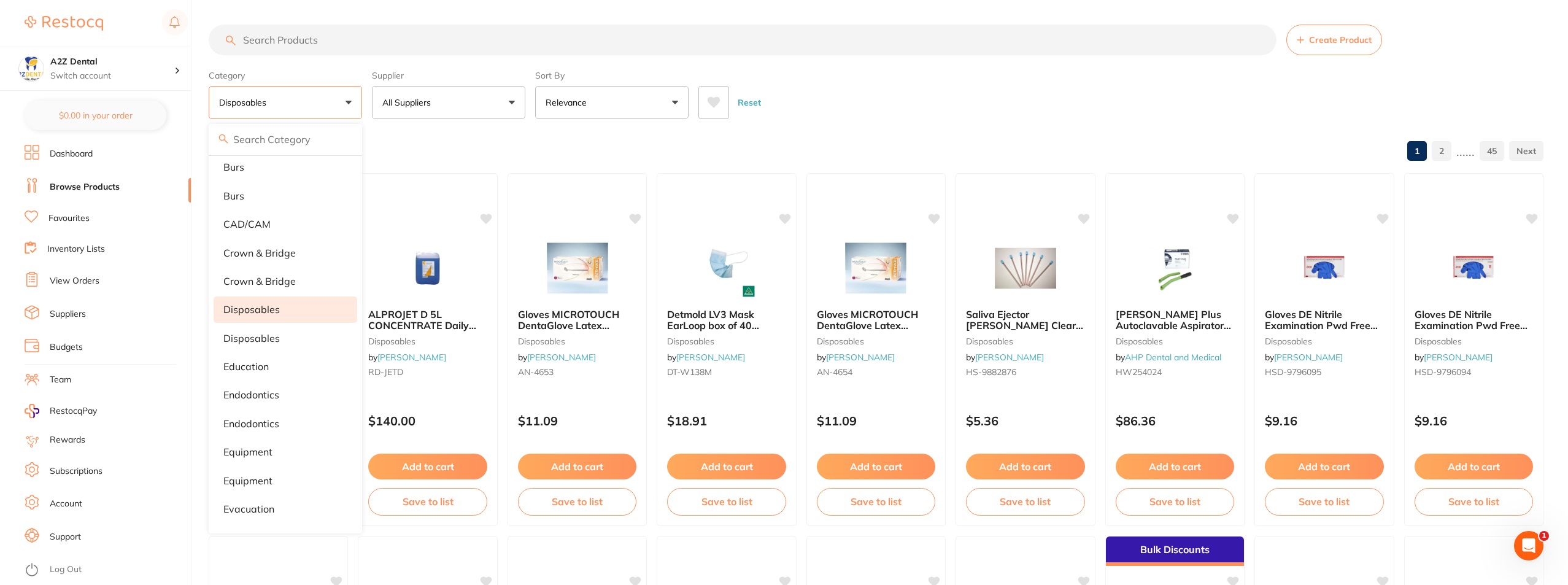
scroll to position [0, 0]
click at [677, 102] on button "Relevance" at bounding box center [611, 102] width 153 height 33
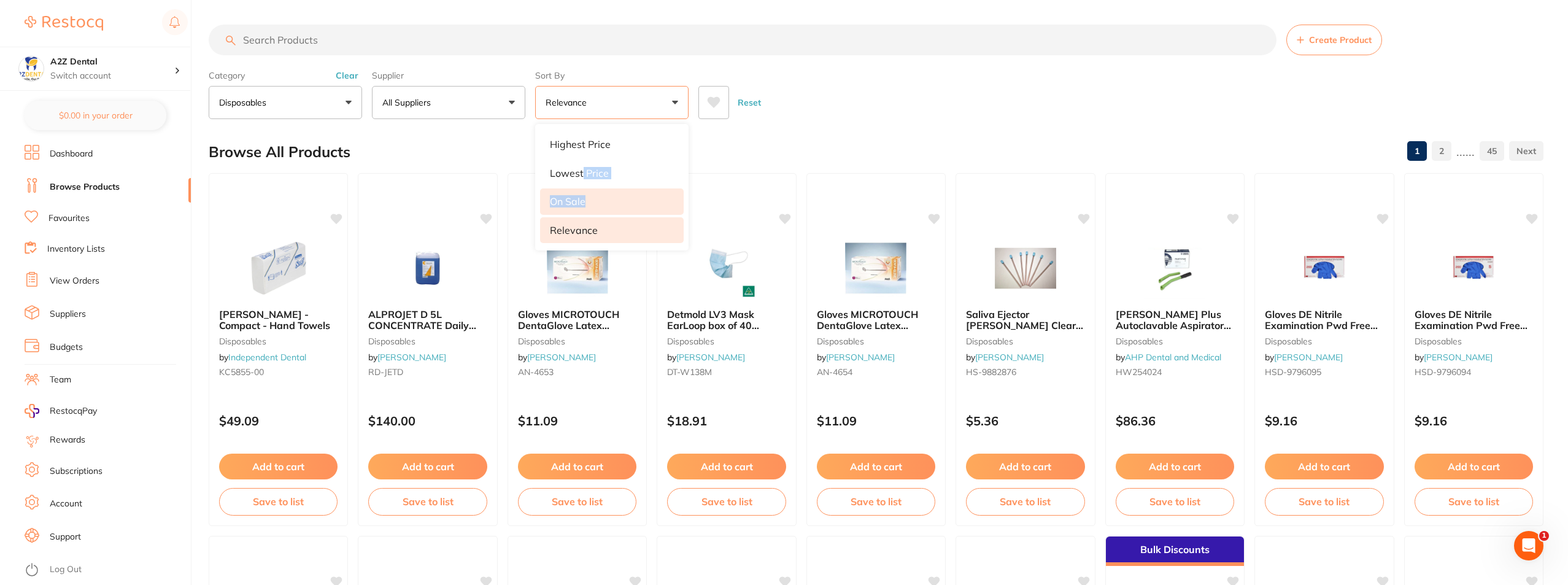
drag, startPoint x: 581, startPoint y: 170, endPoint x: 584, endPoint y: 203, distance: 33.1
click at [584, 203] on ul "Highest Price Lowest Price On Sale Relevance" at bounding box center [611, 188] width 153 height 127
click at [574, 203] on p "On Sale" at bounding box center [568, 201] width 35 height 11
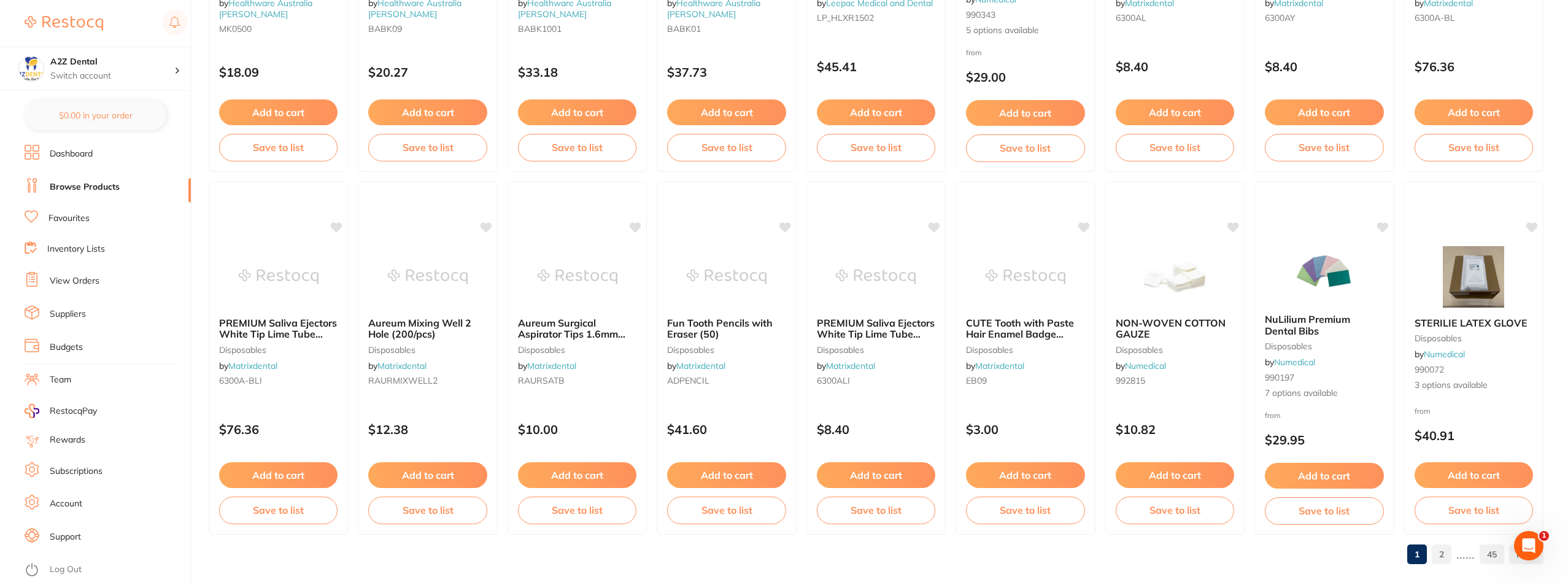
scroll to position [1820, 0]
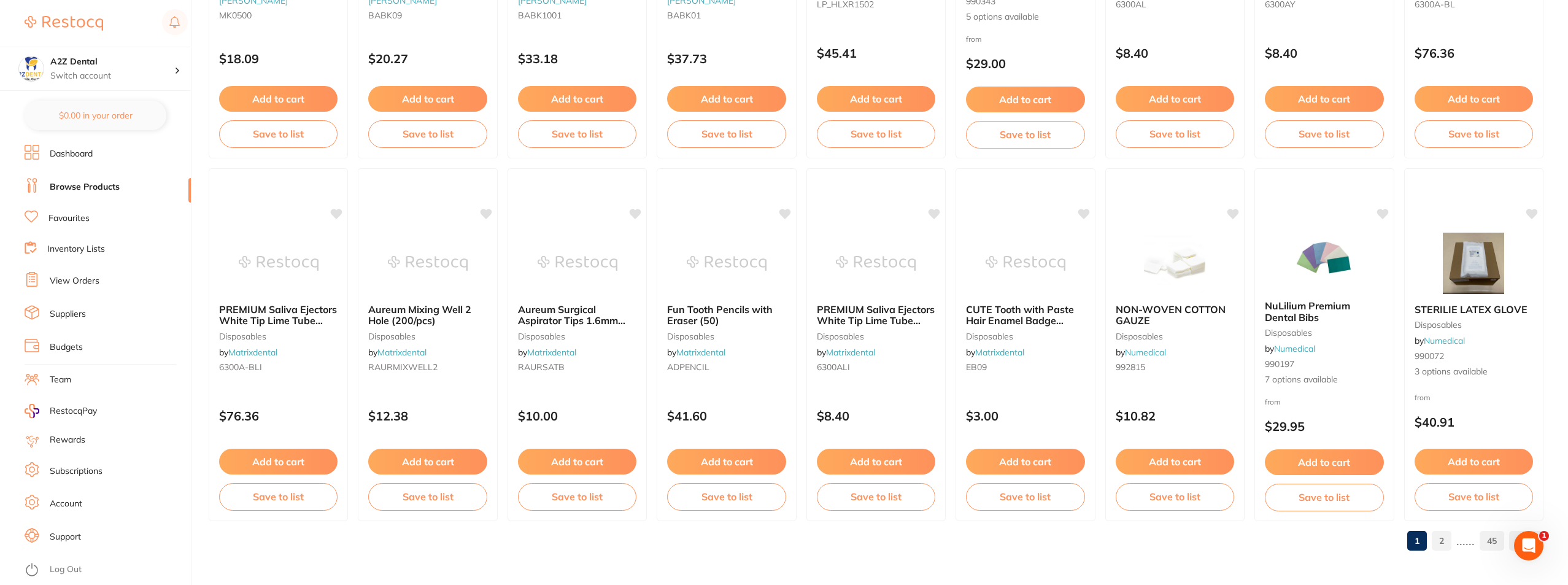
click at [1444, 539] on link "2" at bounding box center [1441, 541] width 20 height 25
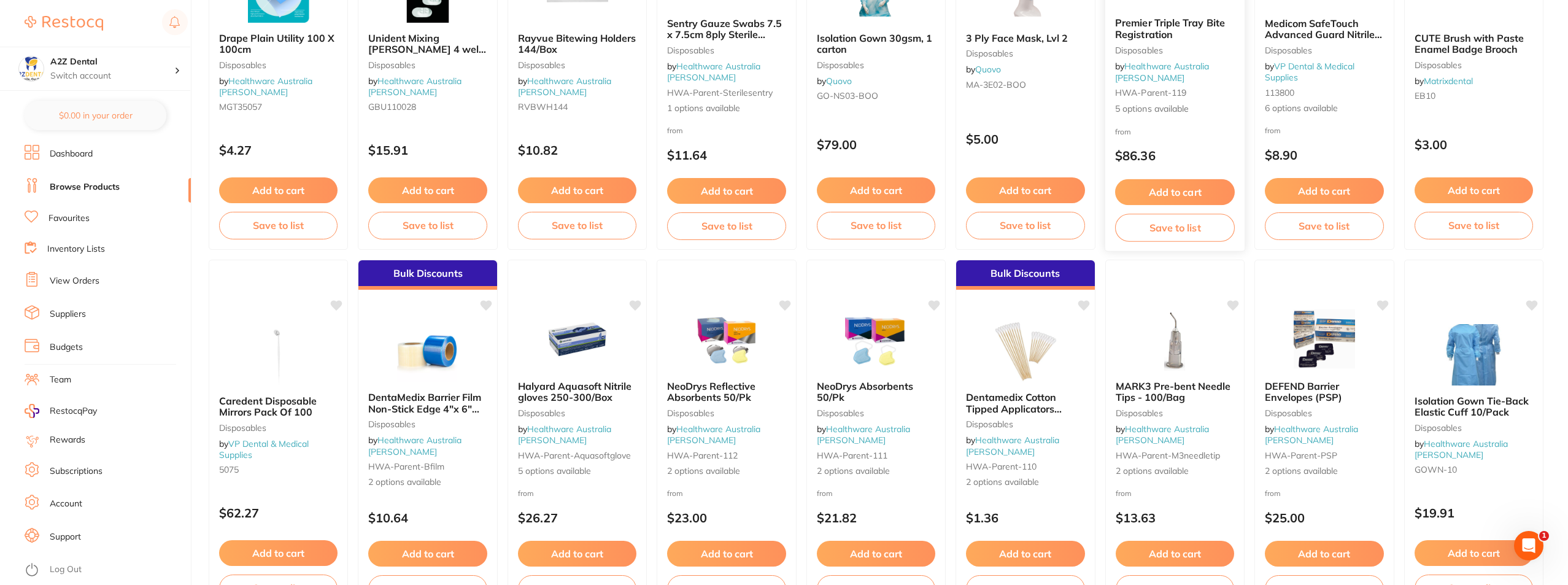
scroll to position [307, 0]
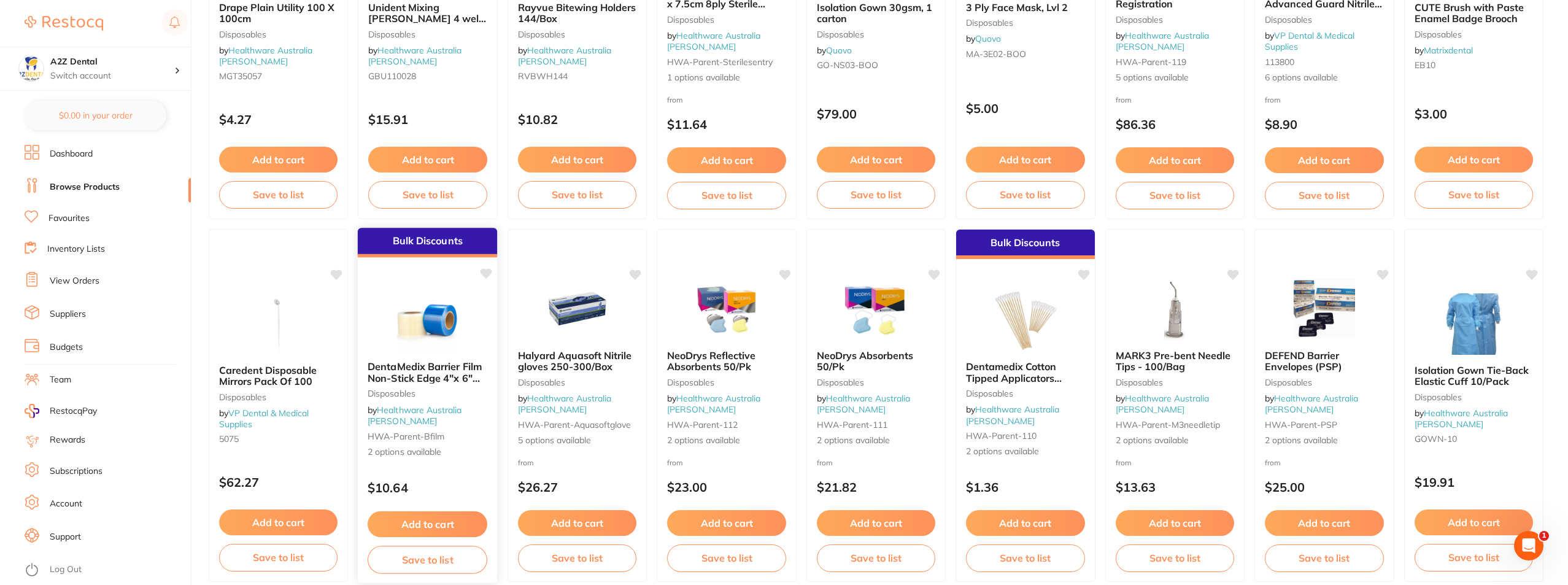
click at [432, 522] on button "Add to cart" at bounding box center [428, 524] width 120 height 27
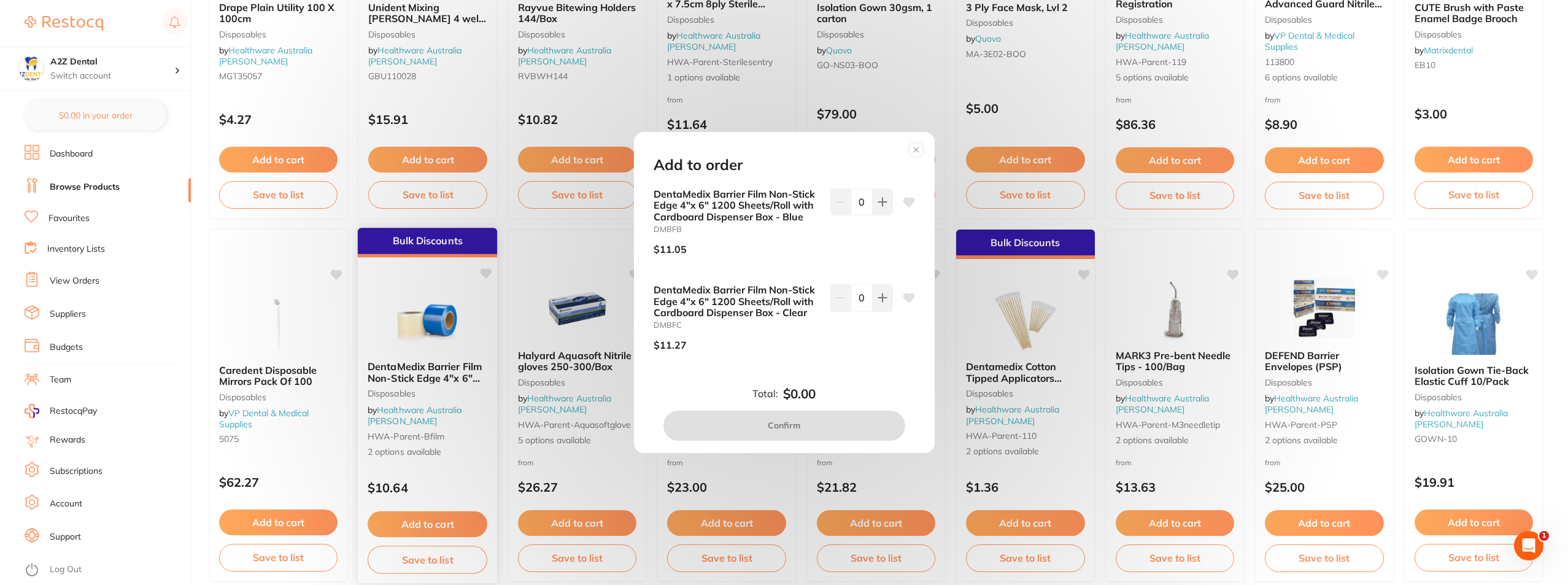
scroll to position [0, 0]
click at [914, 151] on circle at bounding box center [916, 150] width 14 height 14
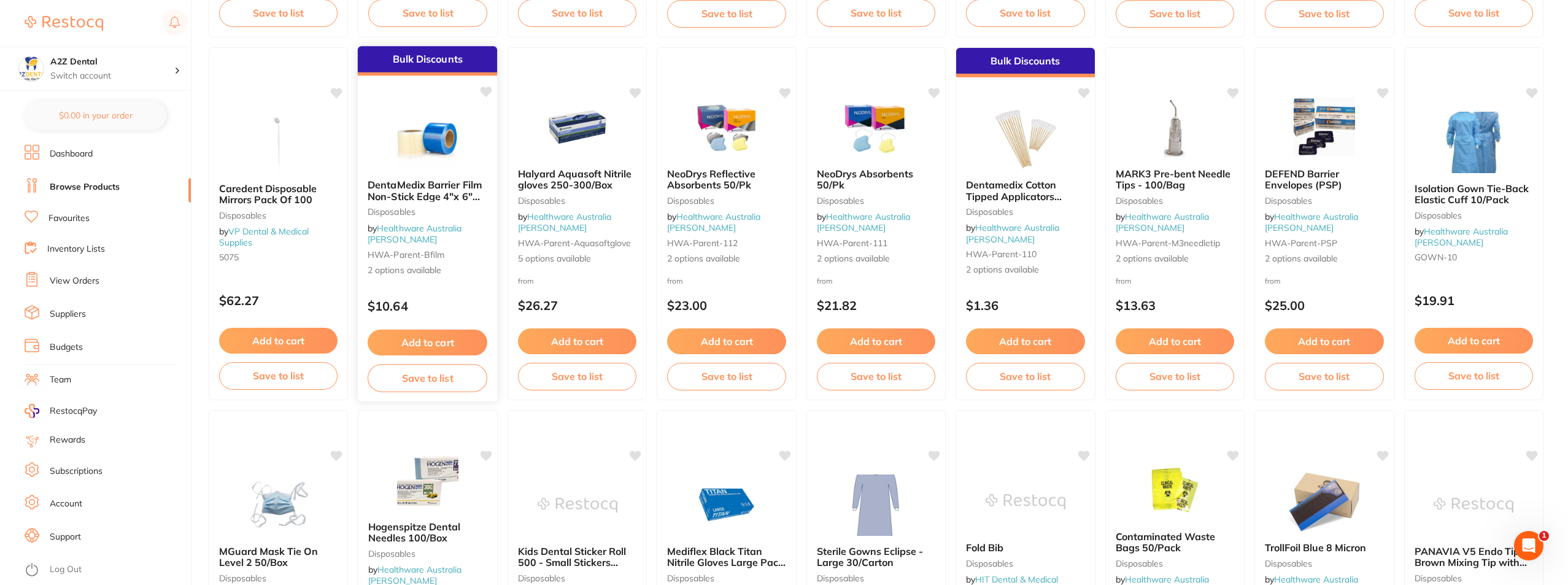
scroll to position [492, 0]
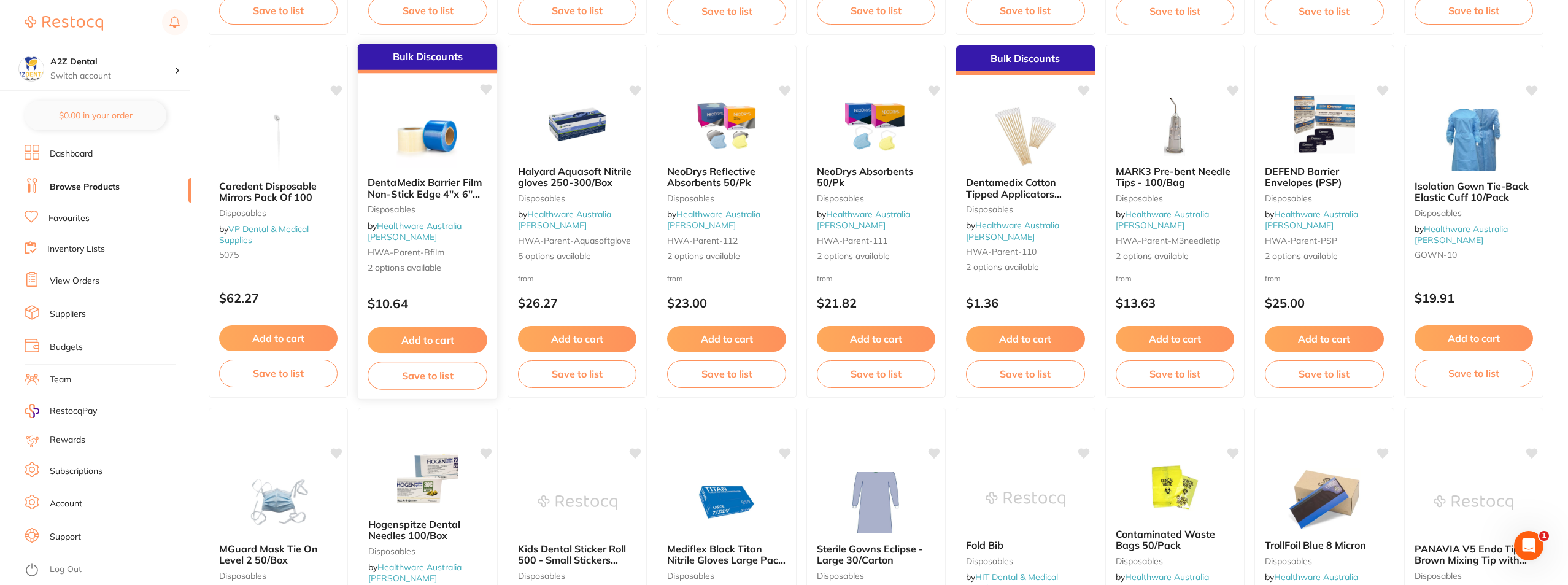
click at [485, 89] on icon at bounding box center [486, 89] width 12 height 10
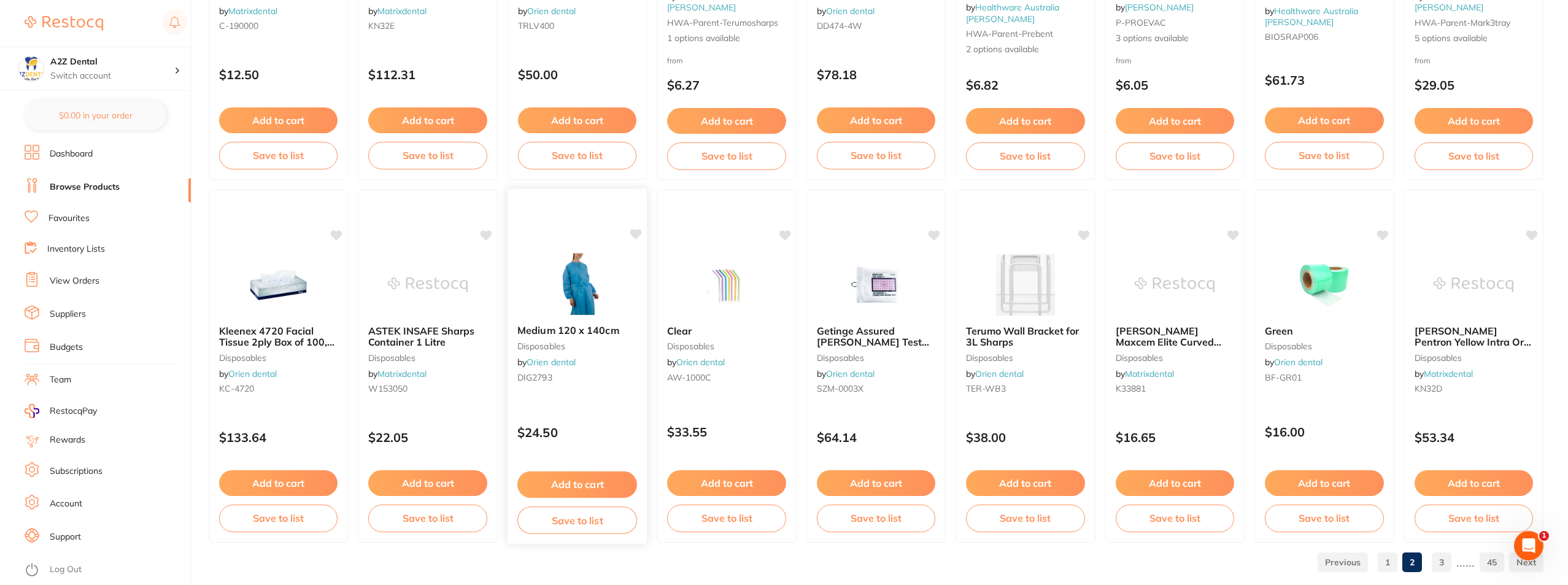
scroll to position [1820, 0]
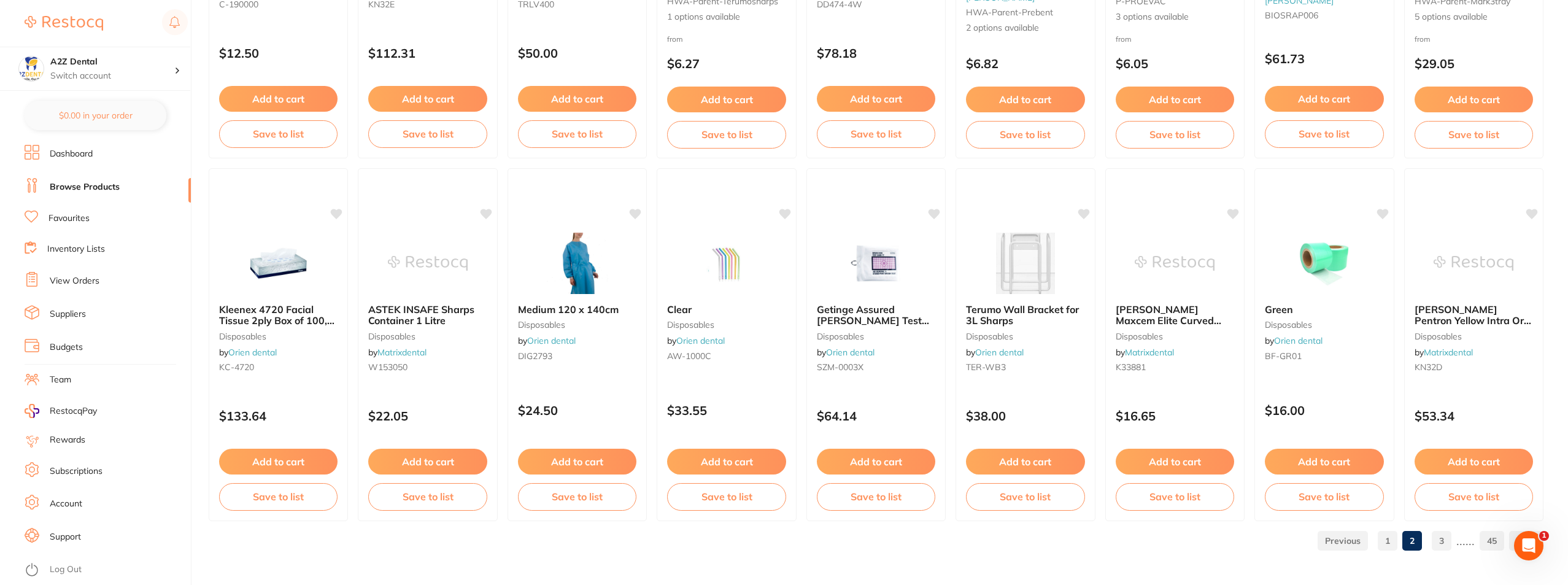
click at [1445, 541] on link "3" at bounding box center [1441, 541] width 20 height 25
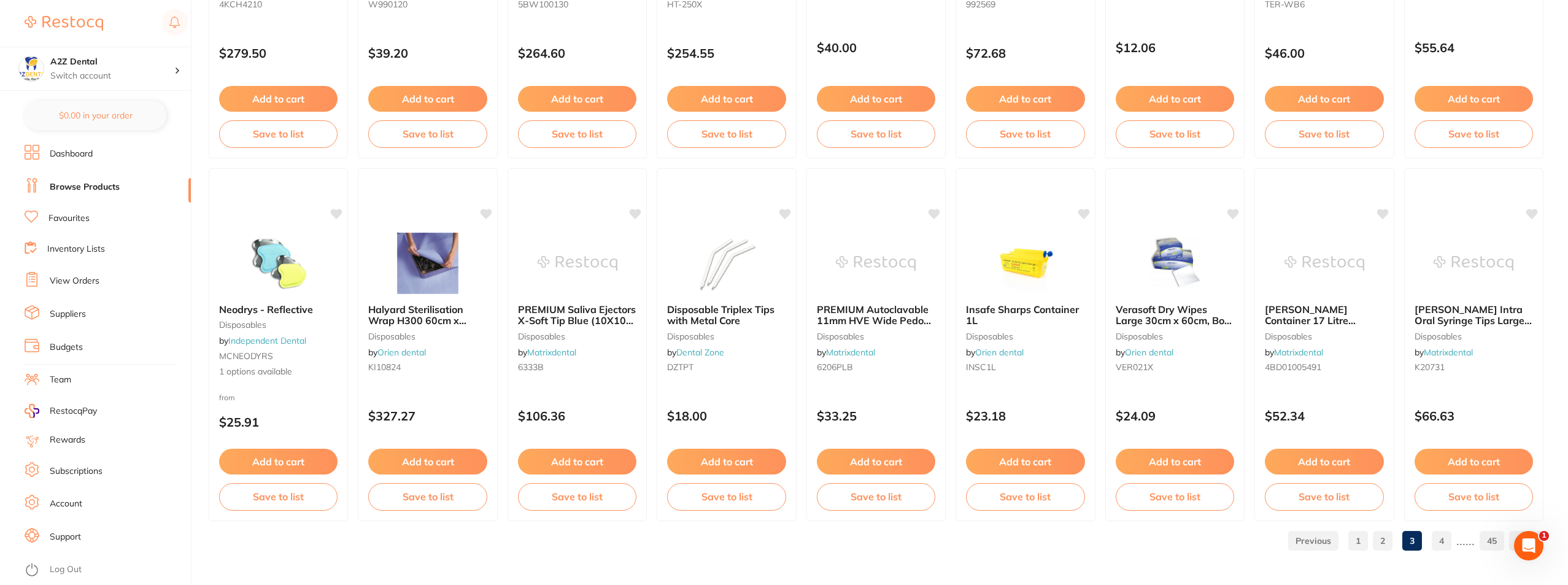
click at [1443, 542] on link "4" at bounding box center [1441, 541] width 20 height 25
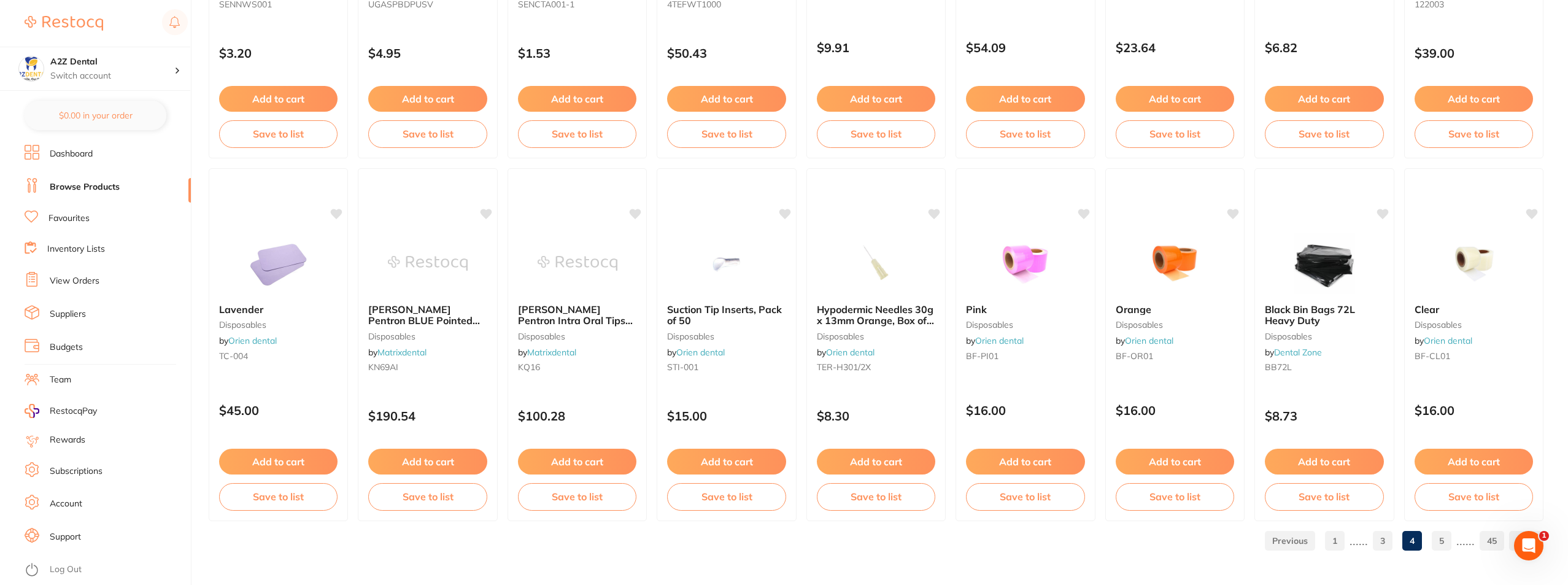
click at [1440, 538] on link "5" at bounding box center [1441, 541] width 20 height 25
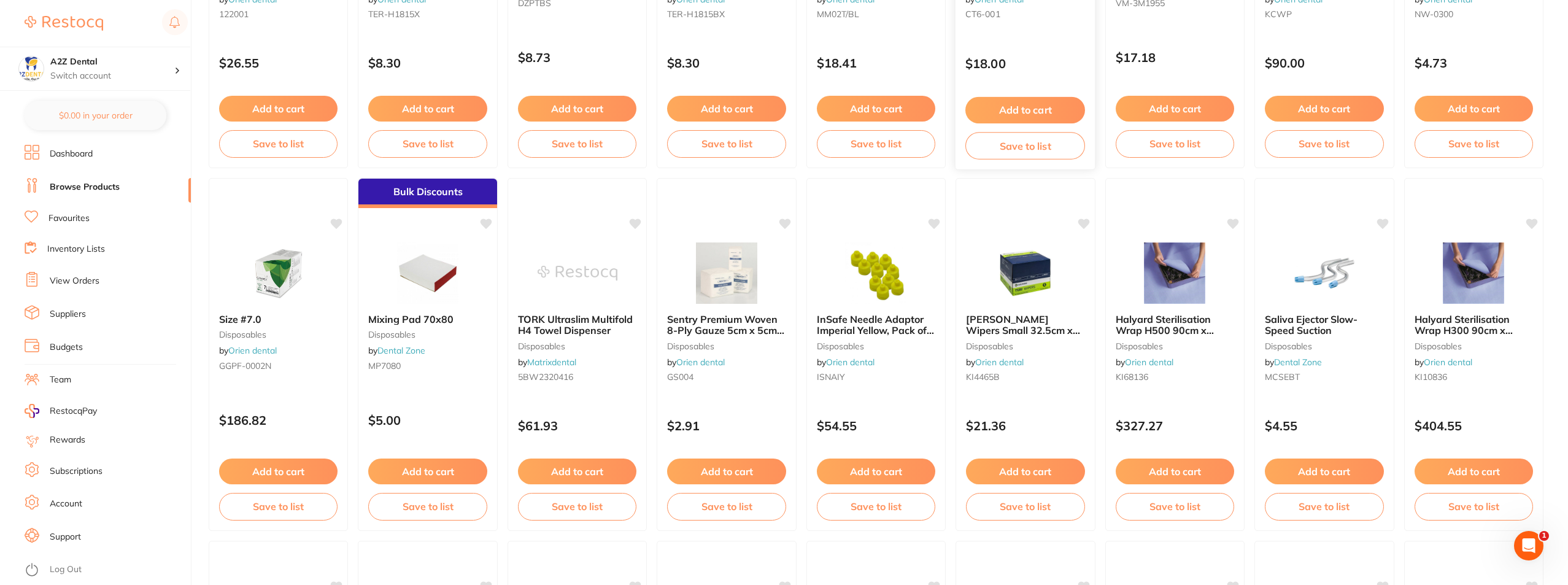
scroll to position [737, 0]
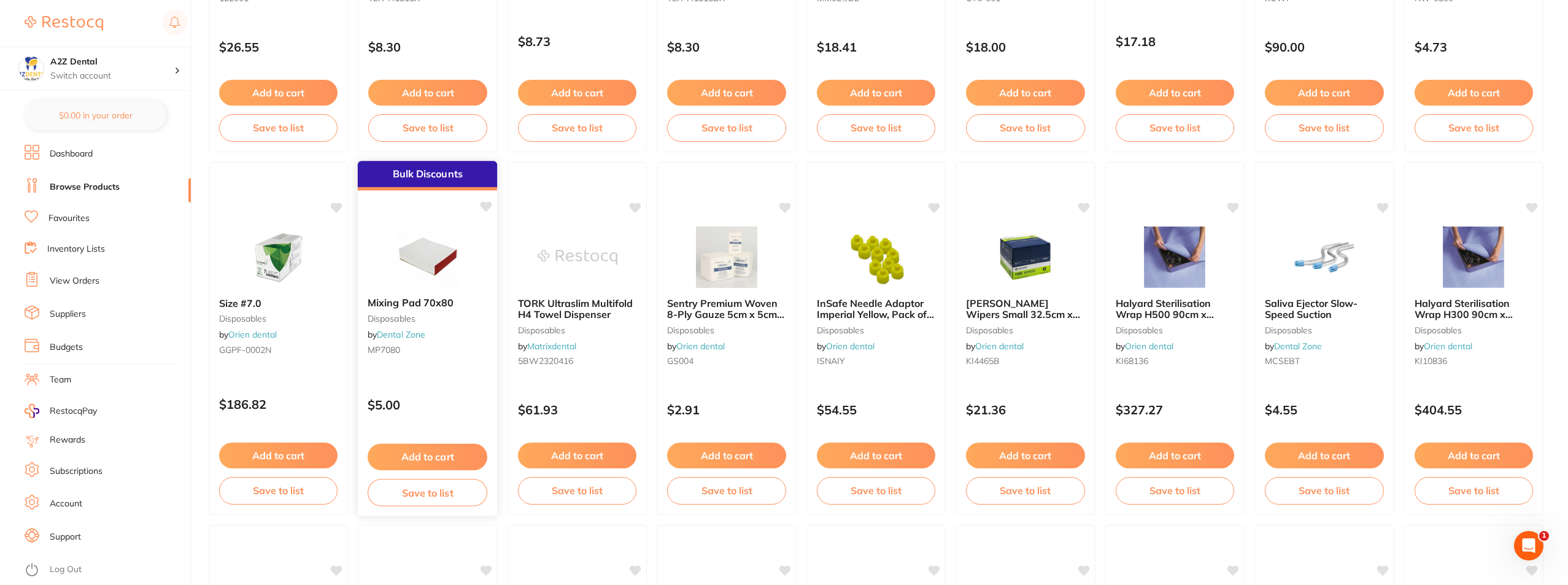
click at [399, 305] on span "Mixing Pad 70x80" at bounding box center [411, 303] width 86 height 12
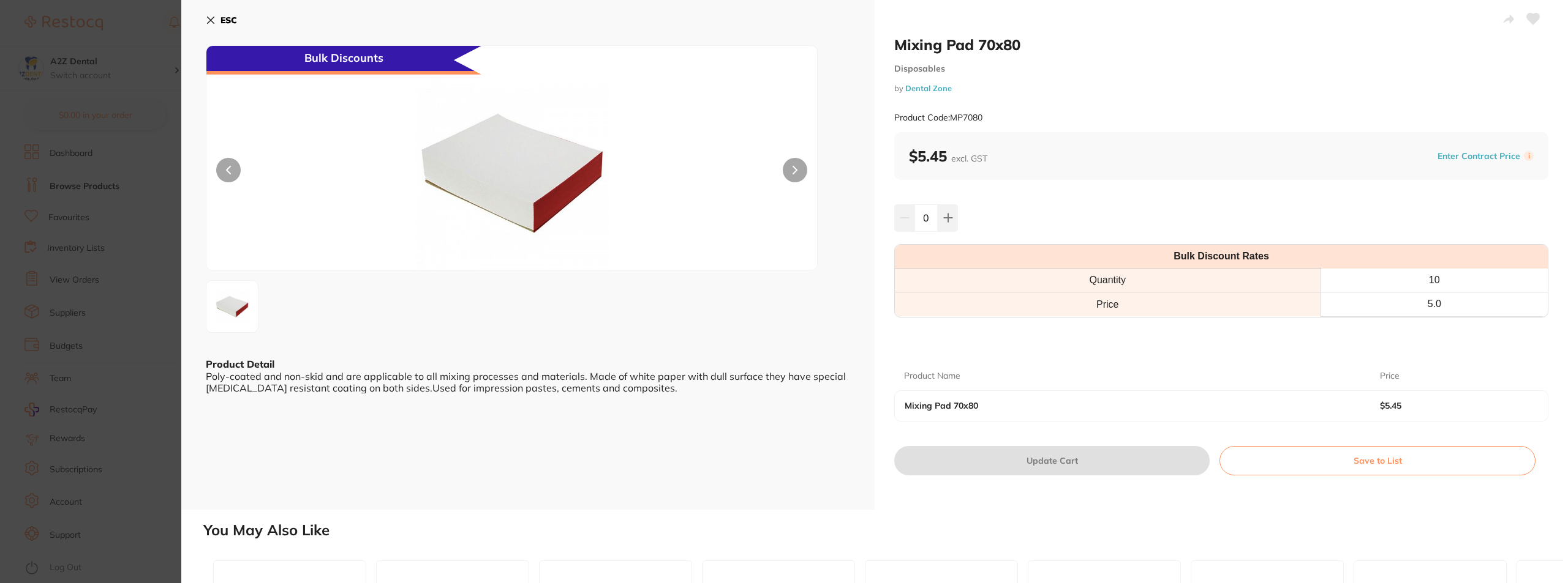
click at [209, 22] on icon at bounding box center [211, 20] width 7 height 7
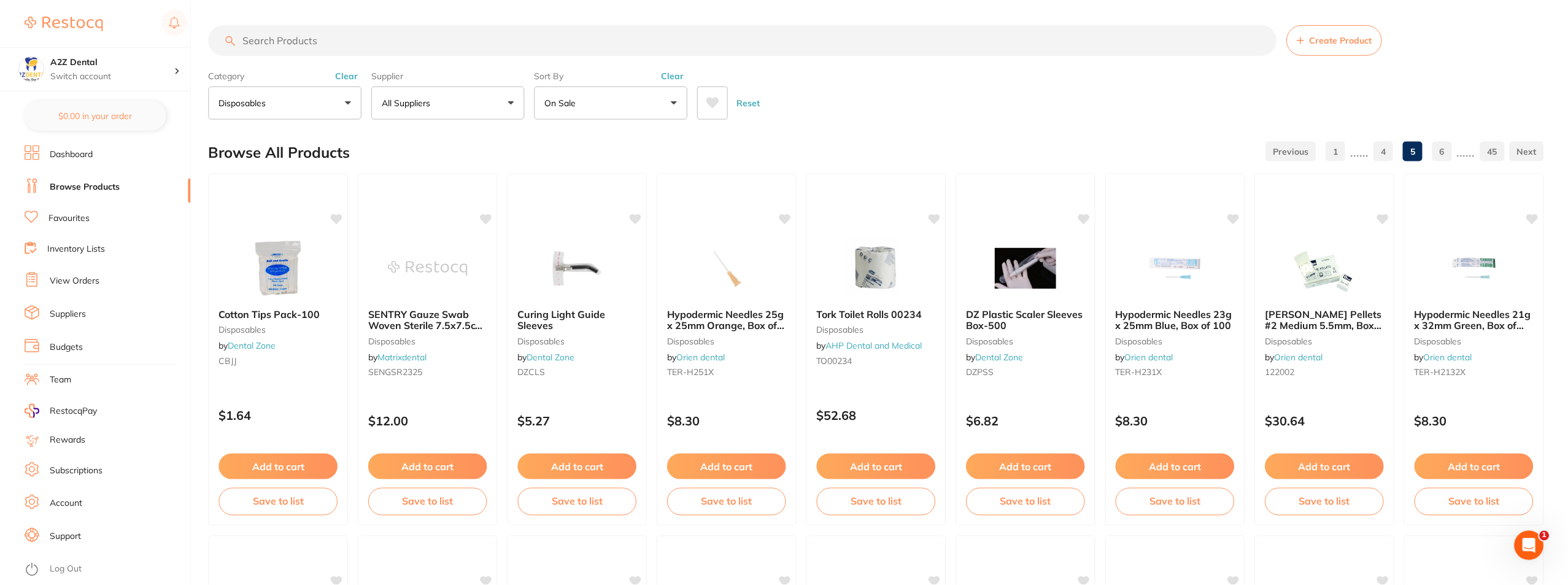
scroll to position [737, 0]
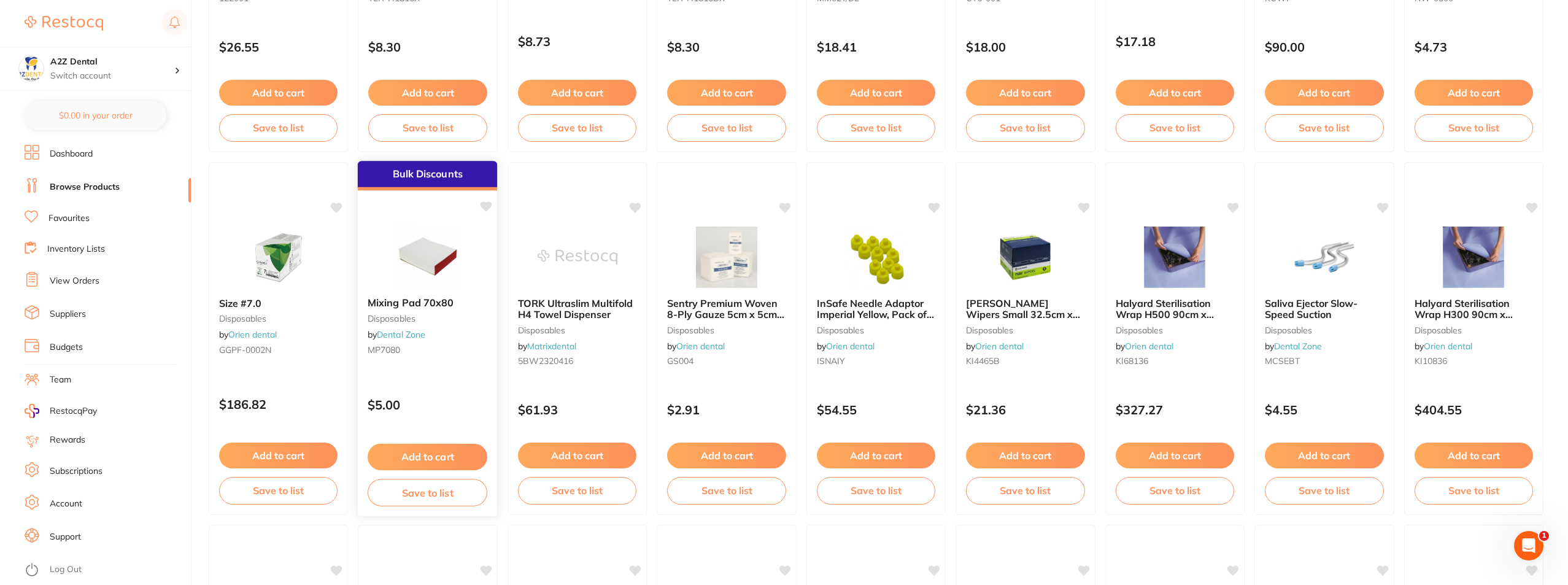
click at [436, 457] on button "Add to cart" at bounding box center [428, 457] width 120 height 27
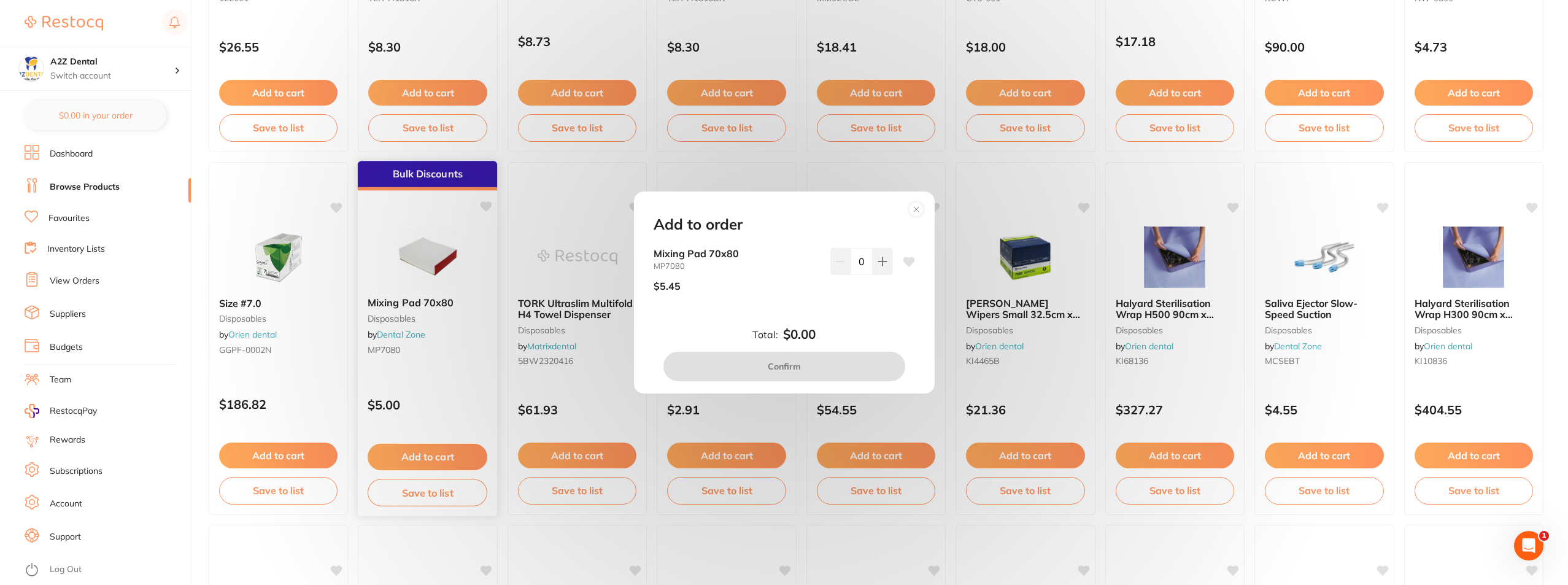
scroll to position [0, 0]
click at [918, 207] on circle at bounding box center [916, 209] width 14 height 14
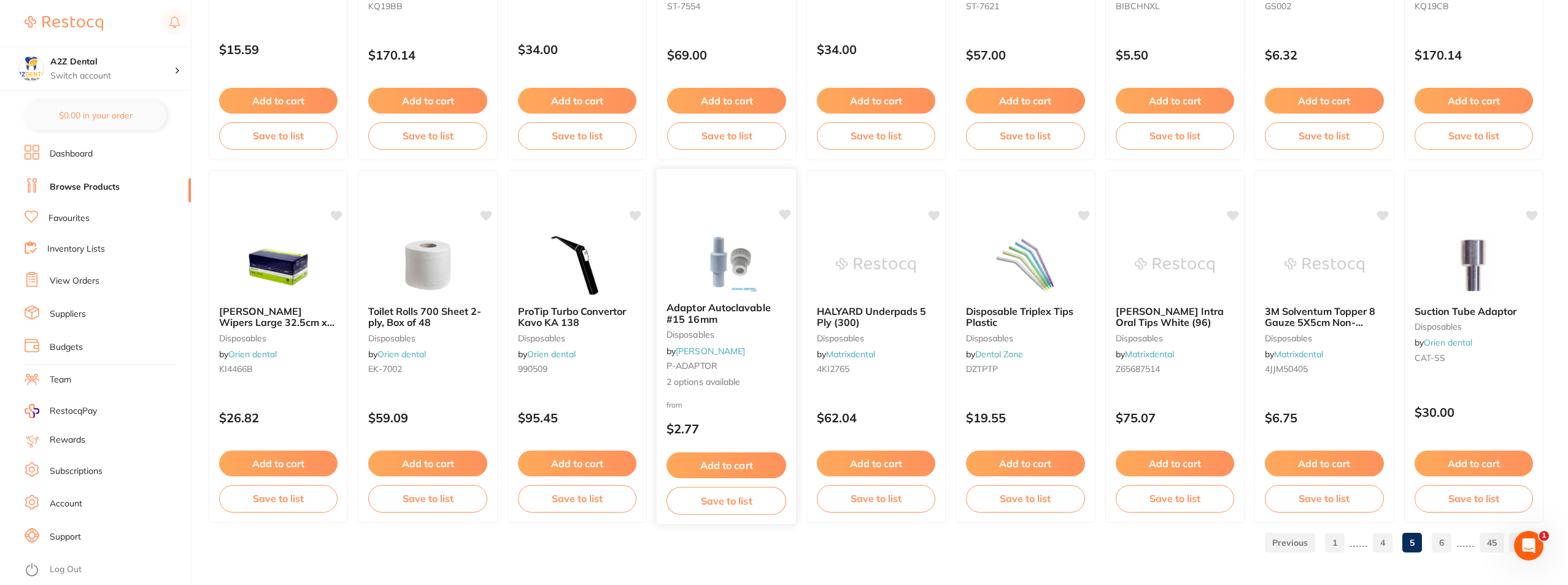
scroll to position [1820, 0]
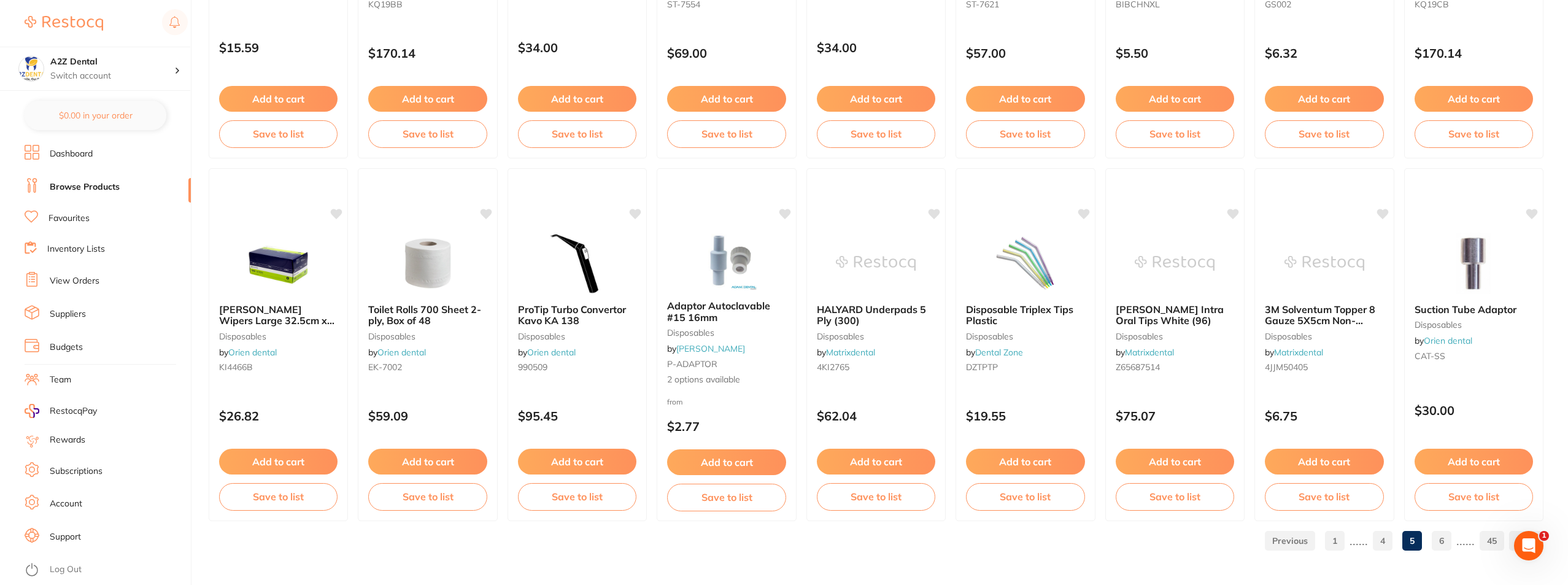
click at [1439, 538] on link "6" at bounding box center [1441, 541] width 20 height 25
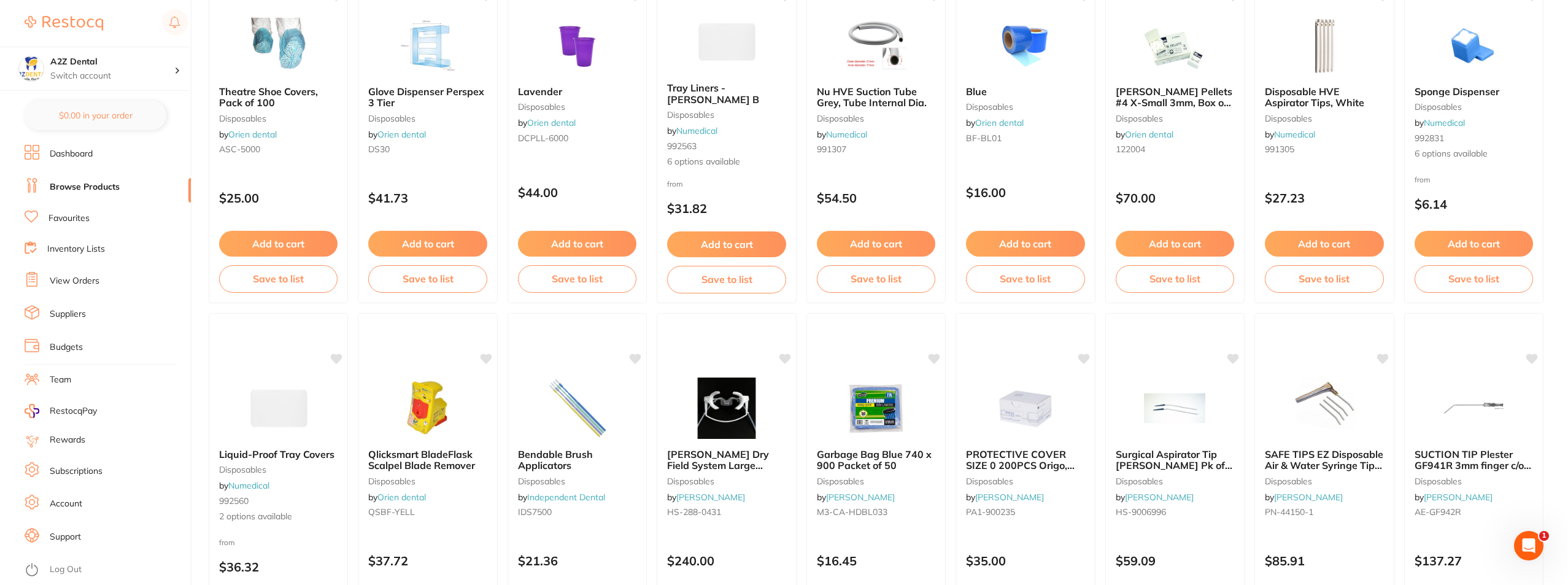
scroll to position [0, 0]
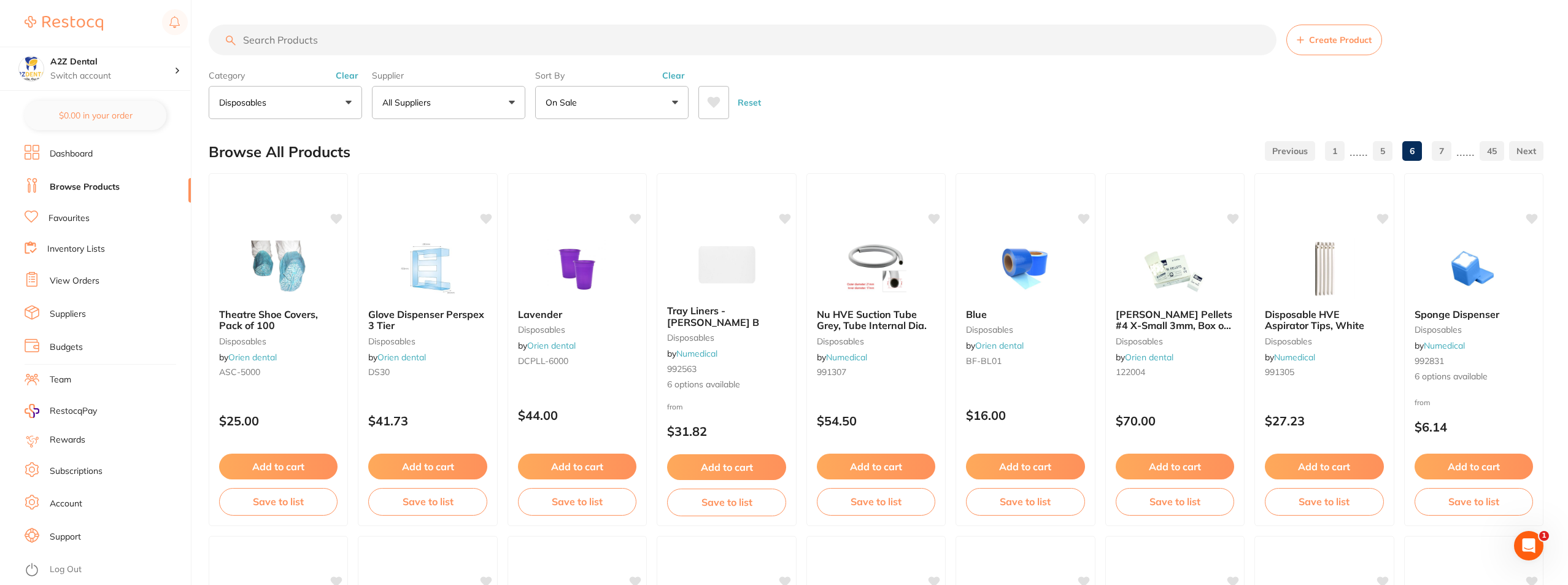
click at [286, 107] on button "disposables" at bounding box center [285, 102] width 153 height 33
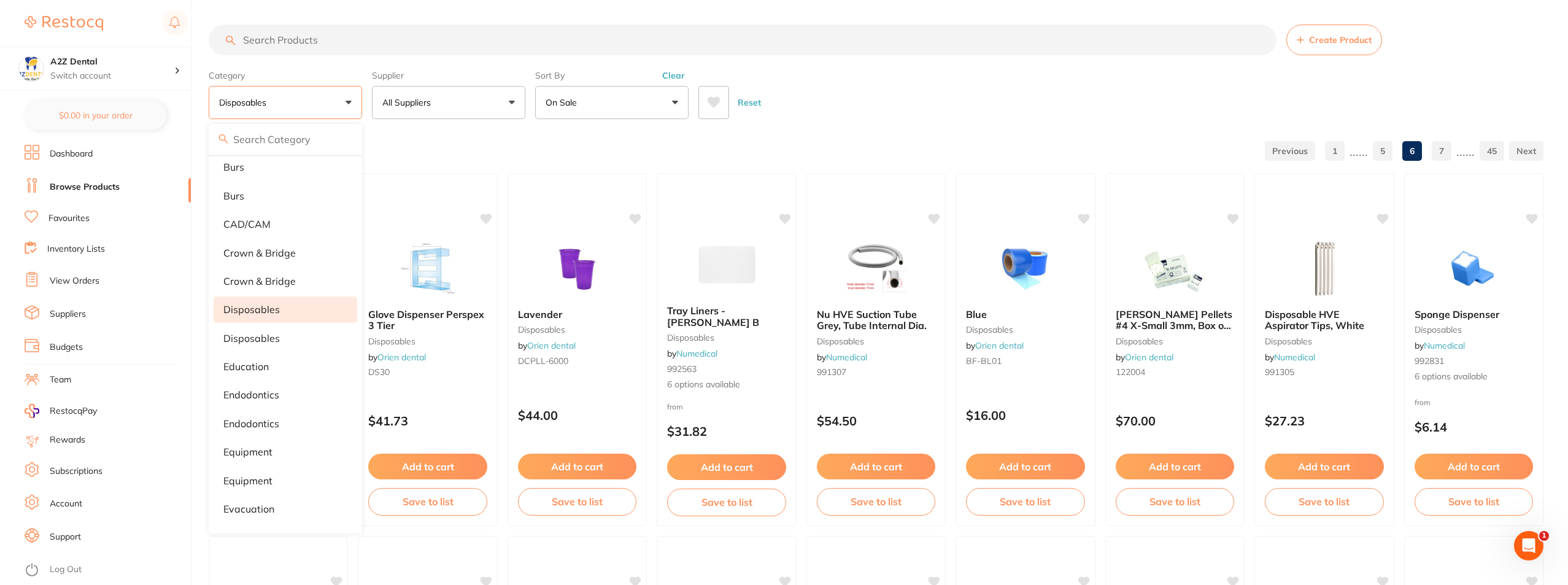
click at [283, 100] on button "disposables" at bounding box center [285, 102] width 153 height 33
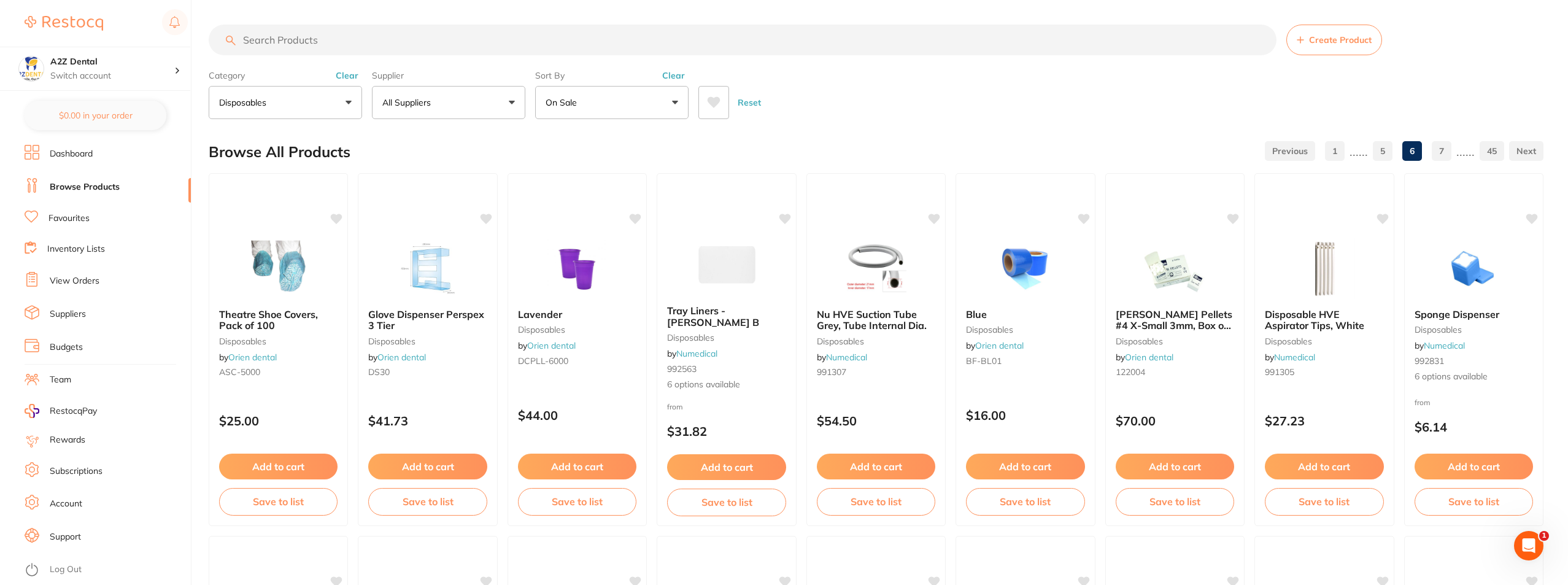
click at [286, 100] on button "disposables" at bounding box center [285, 102] width 153 height 33
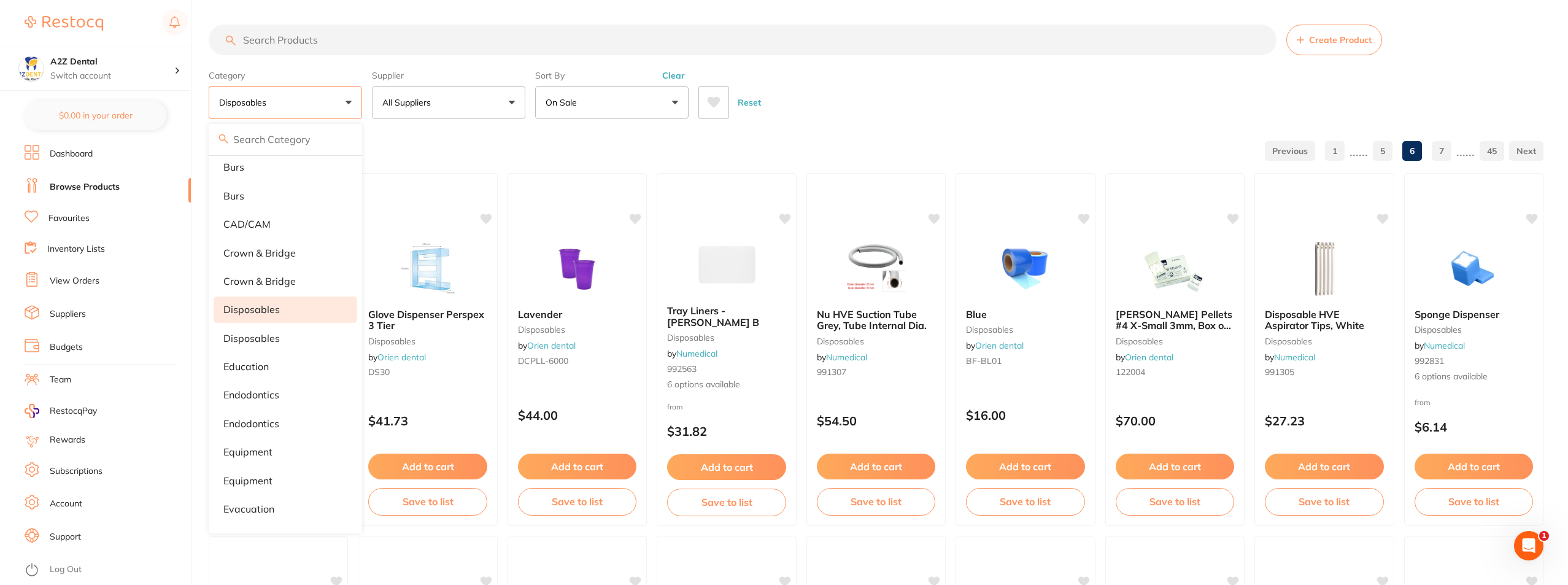
click at [348, 100] on button "disposables" at bounding box center [285, 102] width 153 height 33
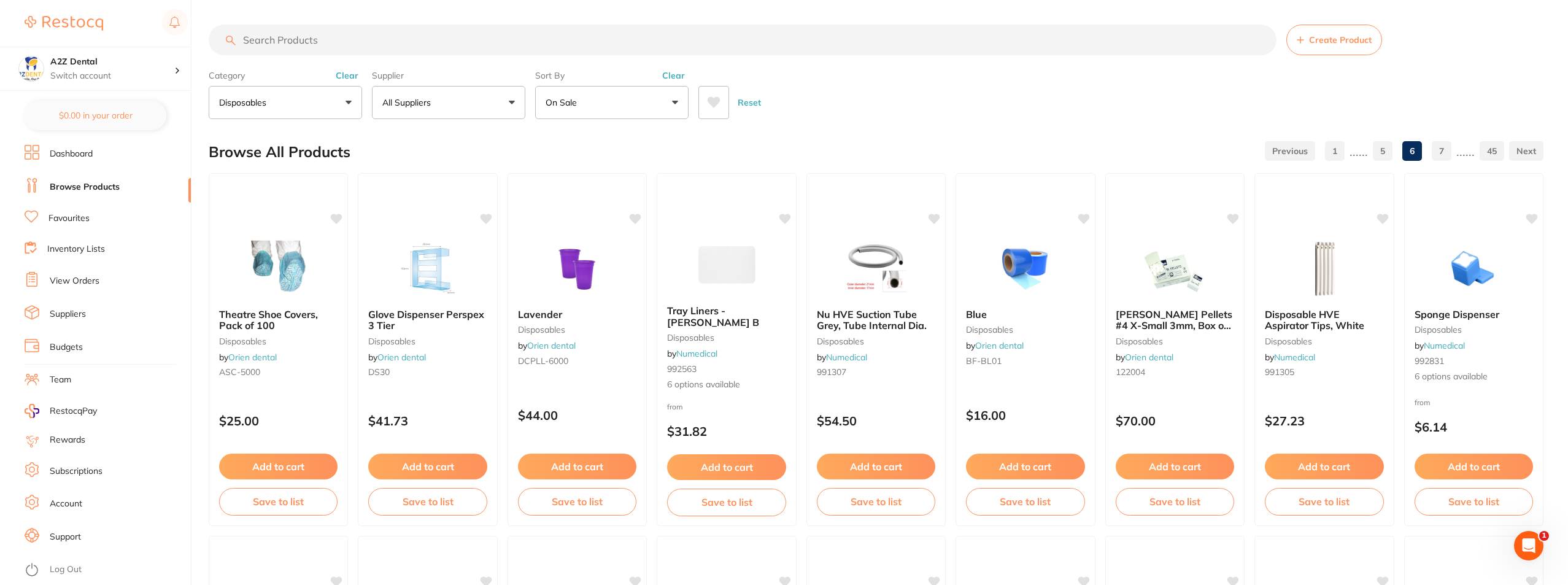
click at [352, 102] on button "disposables" at bounding box center [285, 102] width 153 height 33
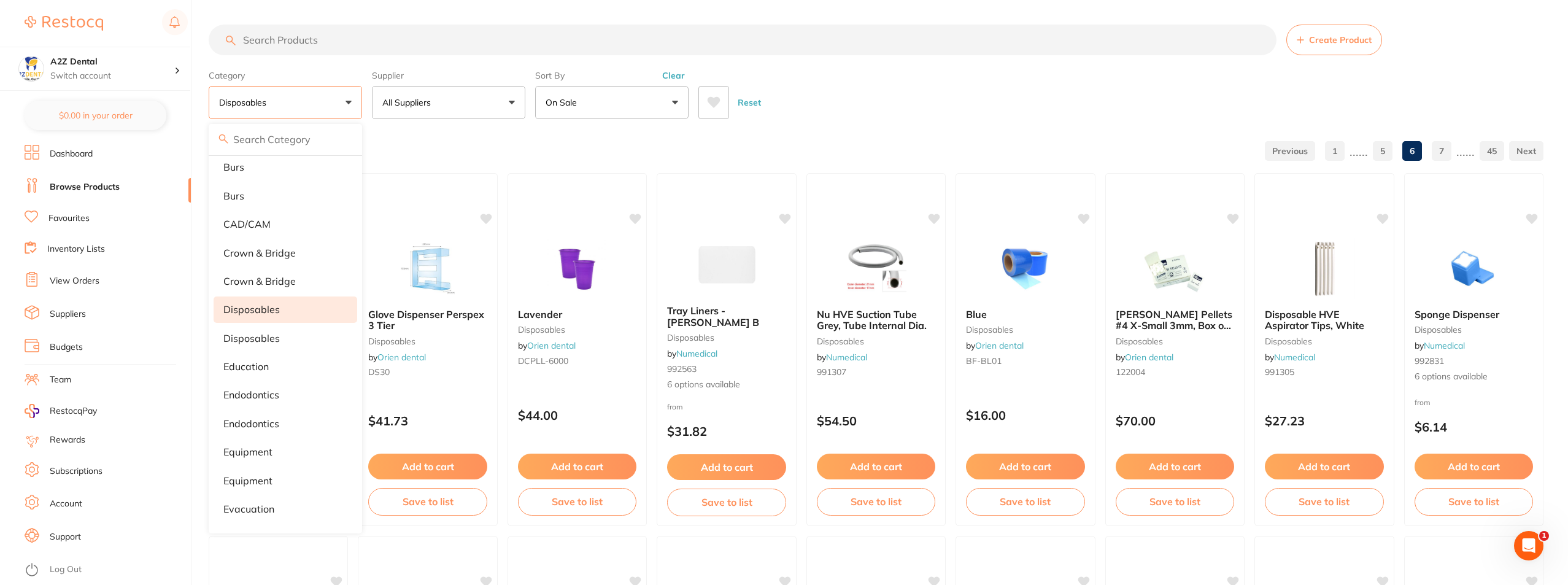
click at [350, 102] on button "disposables" at bounding box center [285, 102] width 153 height 33
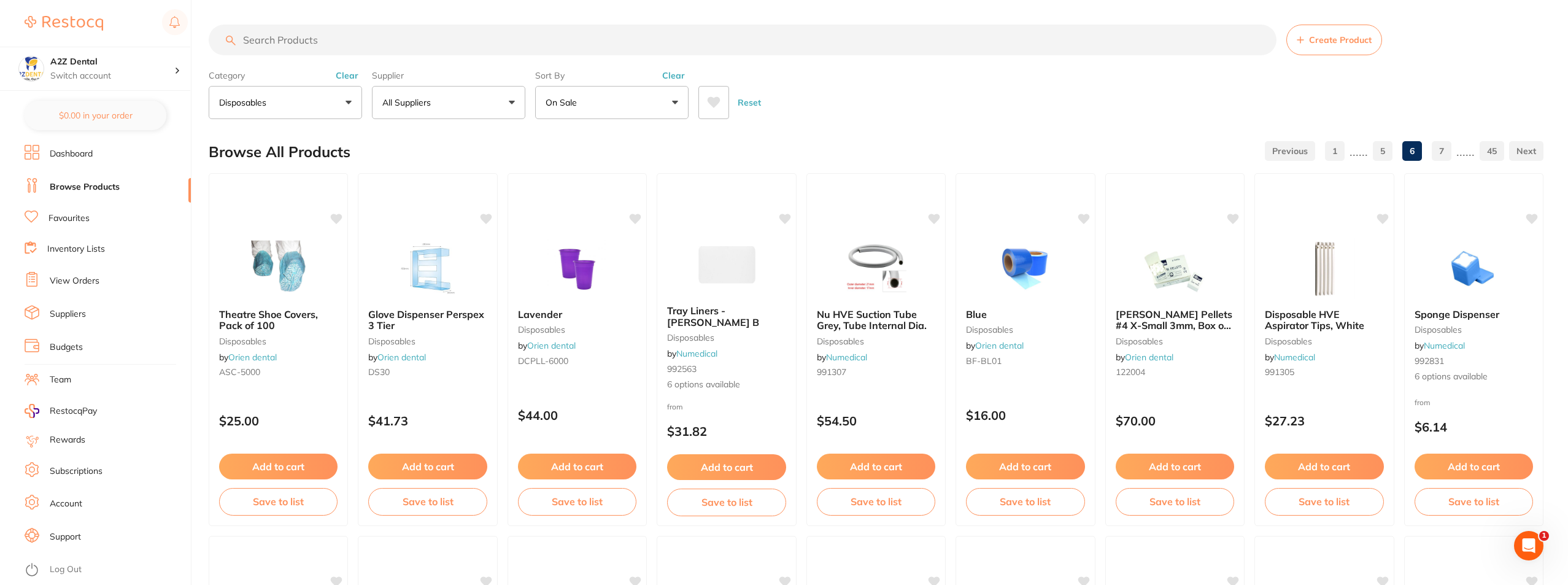
click at [350, 102] on button "disposables" at bounding box center [285, 102] width 153 height 33
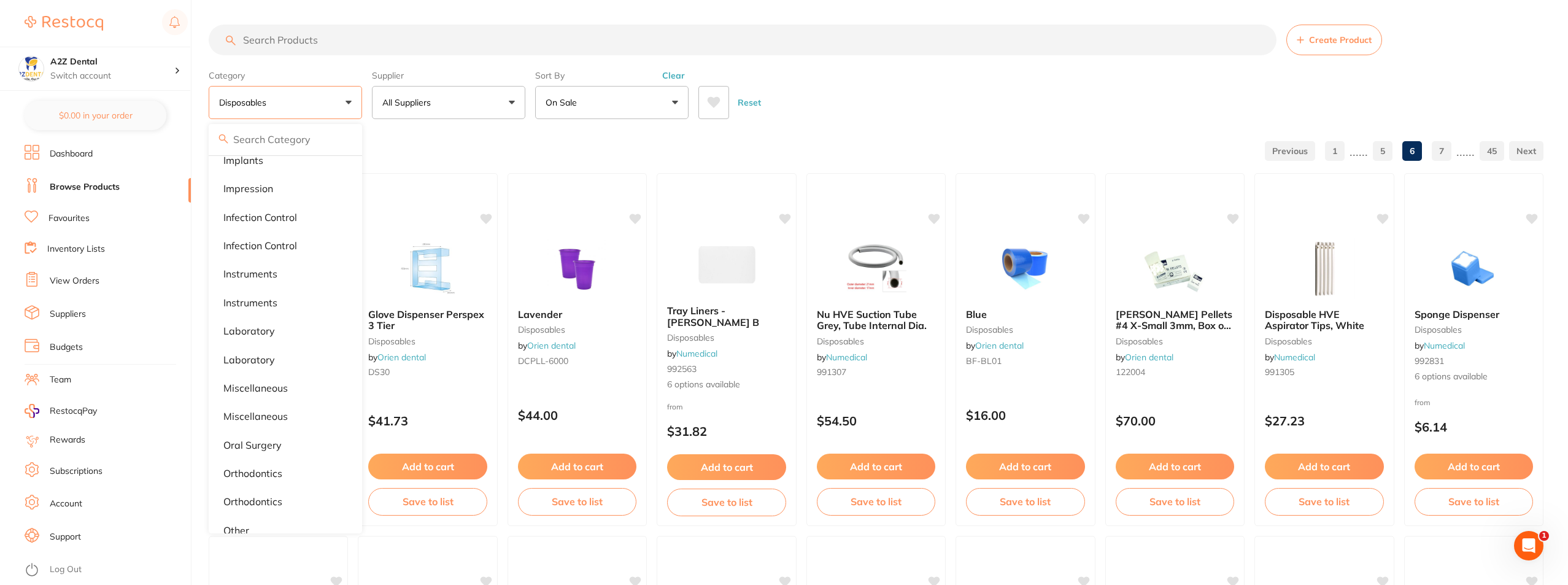
scroll to position [676, 0]
click at [283, 211] on p "infection control" at bounding box center [260, 213] width 74 height 11
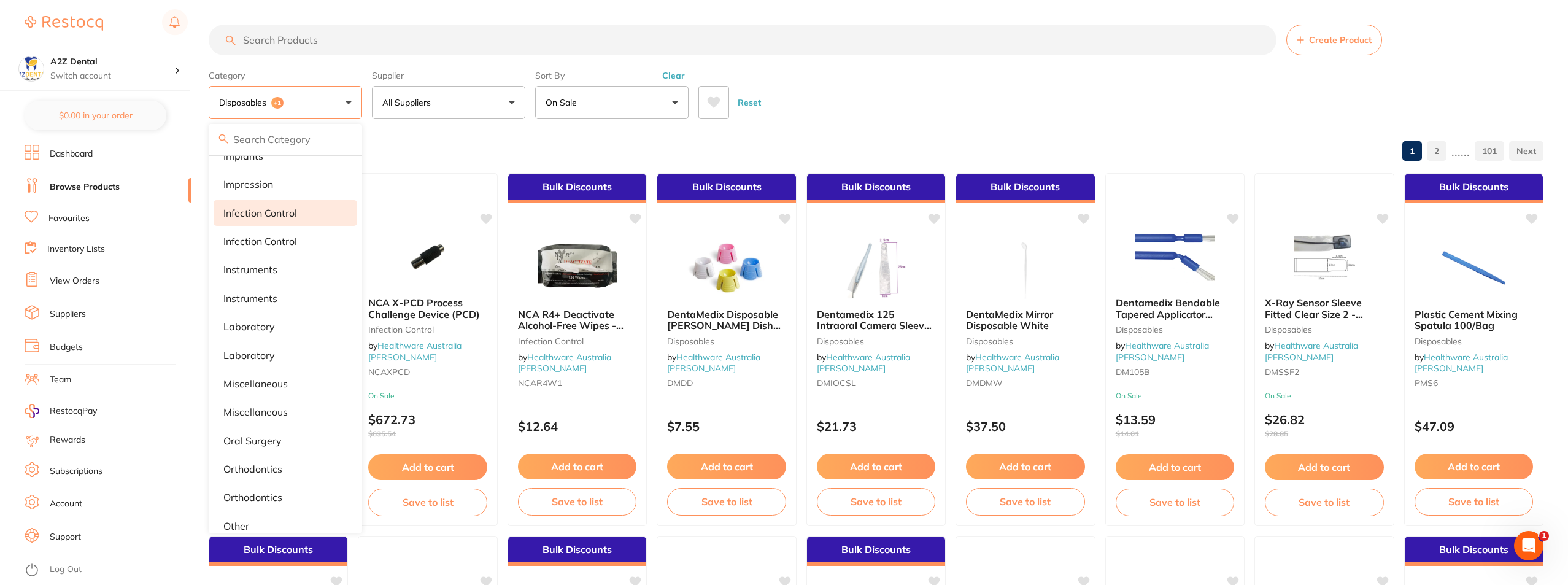
scroll to position [0, 0]
click at [606, 145] on div "Browse All Products 1 2 ...... 101" at bounding box center [876, 152] width 1335 height 41
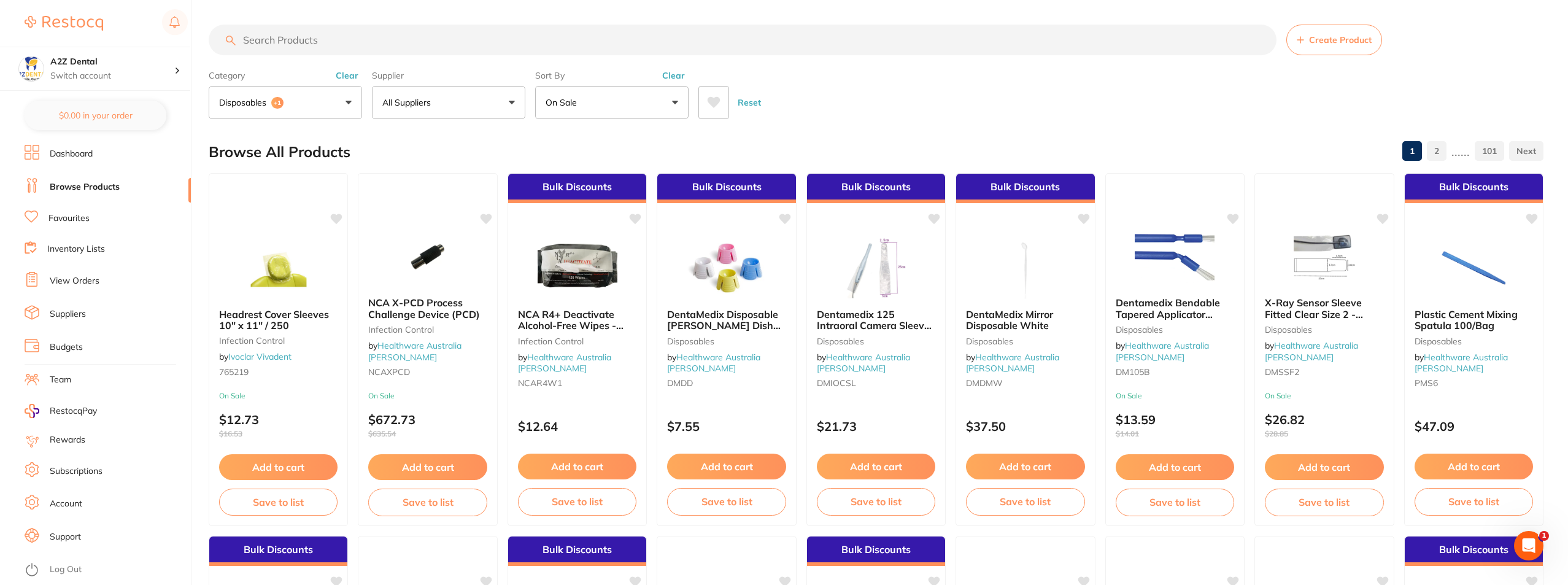
click at [633, 96] on button "On Sale" at bounding box center [611, 102] width 153 height 33
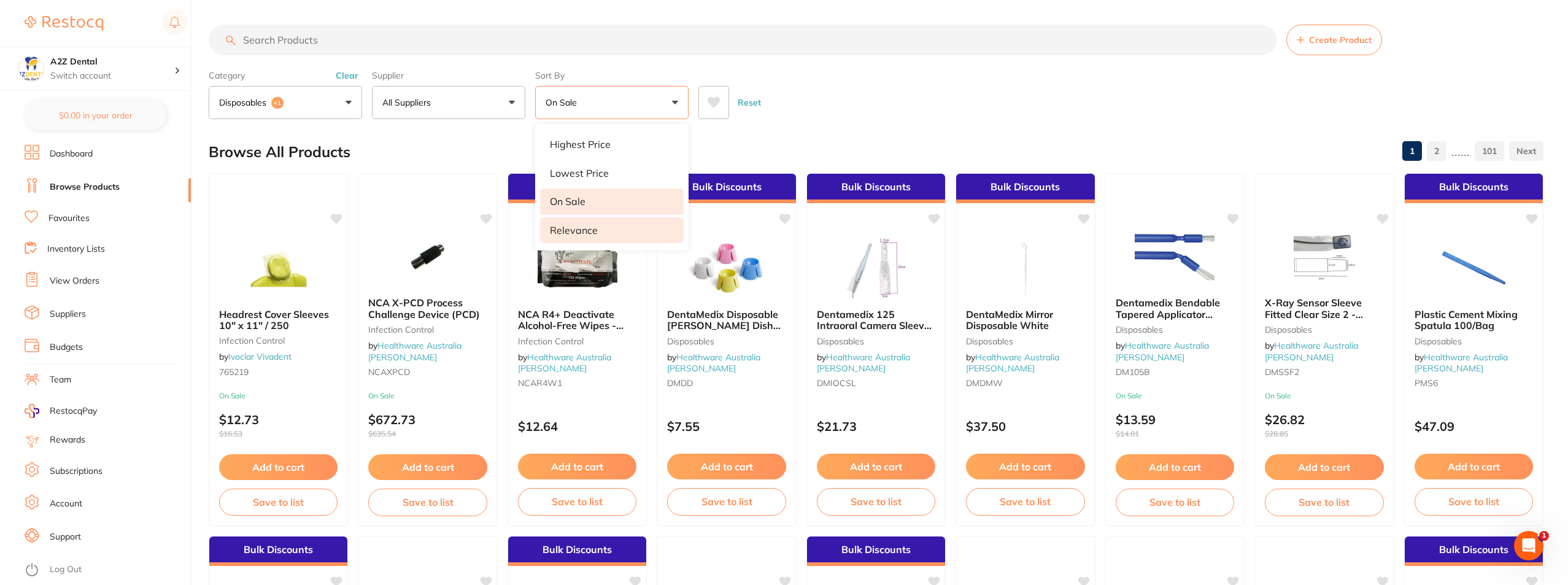
click at [583, 228] on p "Relevance" at bounding box center [574, 230] width 48 height 11
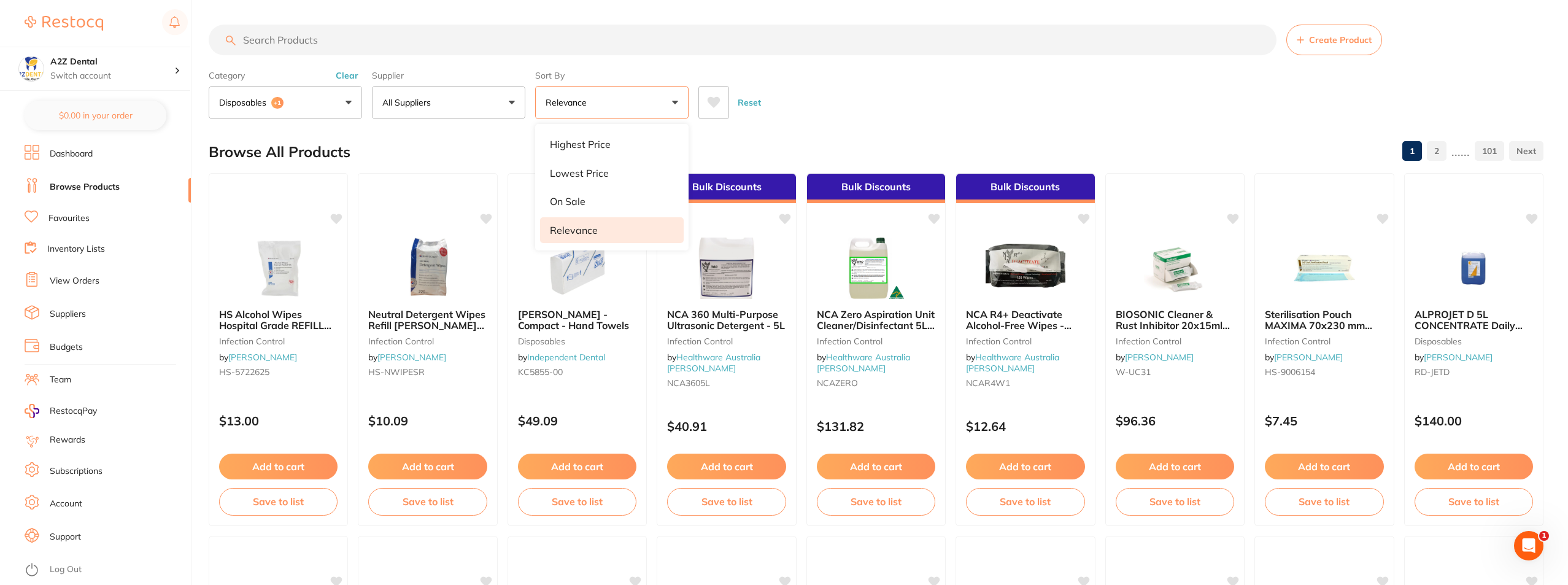
click at [61, 311] on link "Suppliers" at bounding box center [67, 314] width 36 height 12
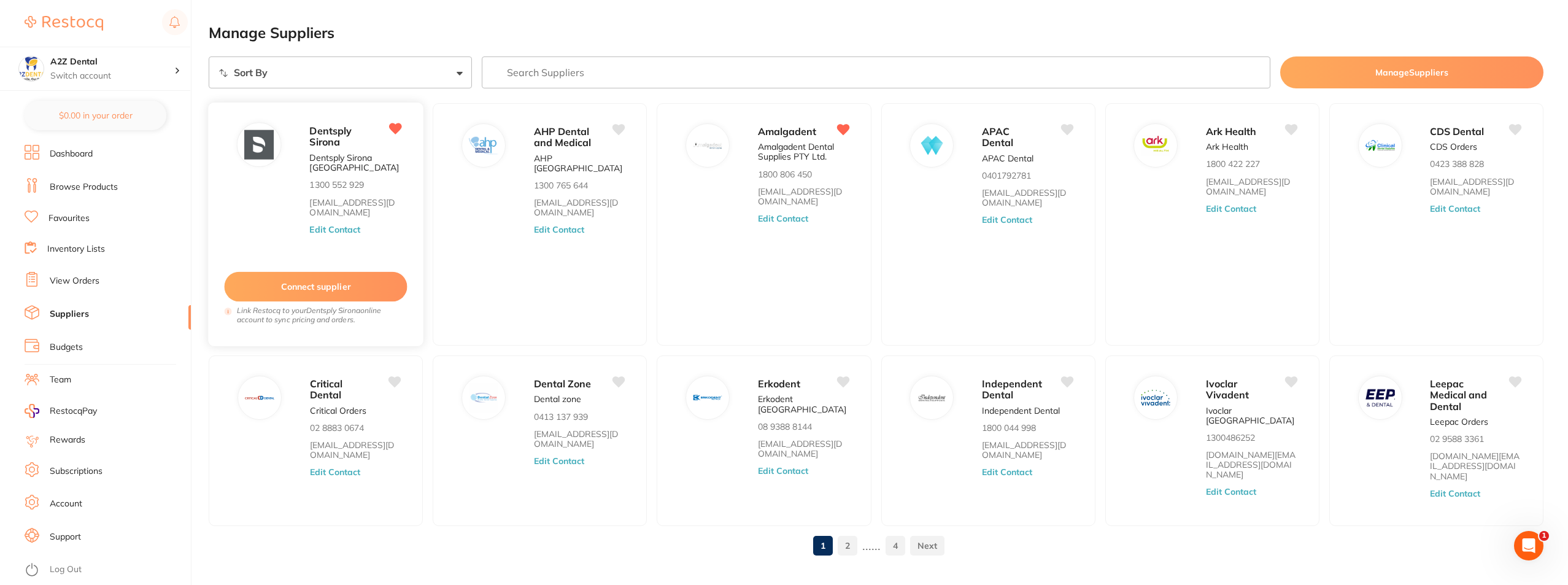
click at [401, 127] on icon at bounding box center [395, 129] width 13 height 11
click at [844, 127] on icon at bounding box center [844, 129] width 13 height 11
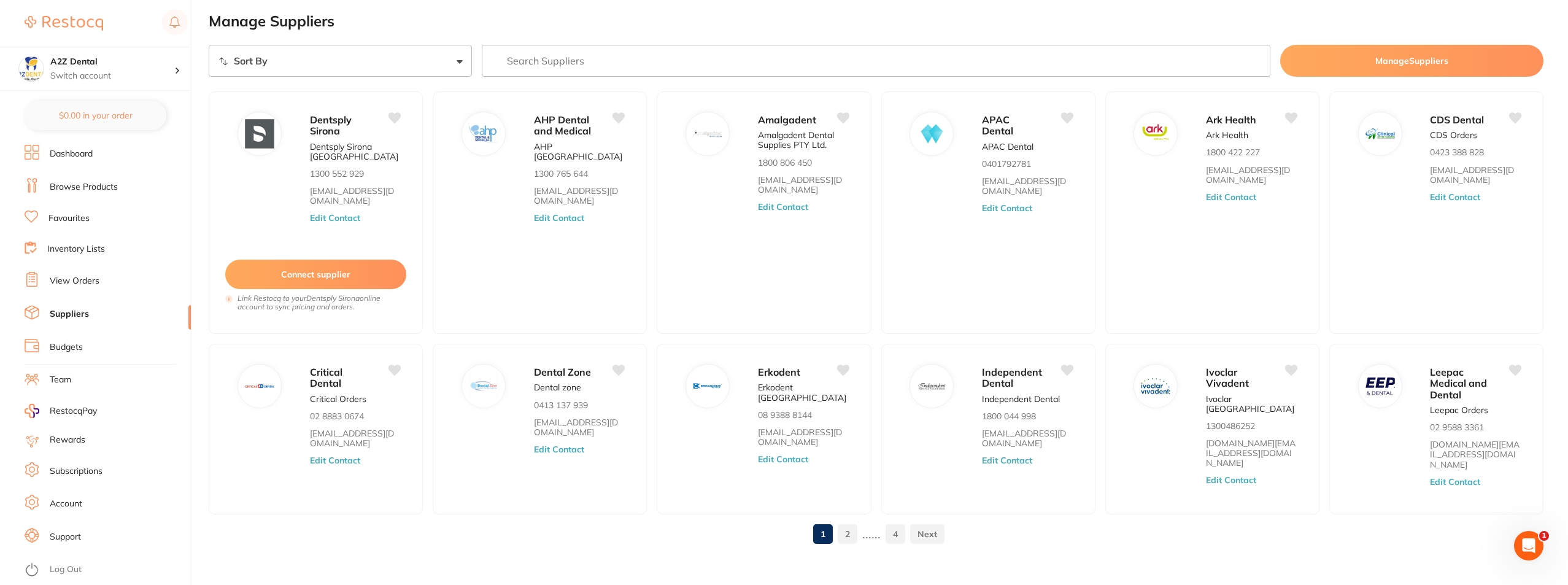
scroll to position [15, 0]
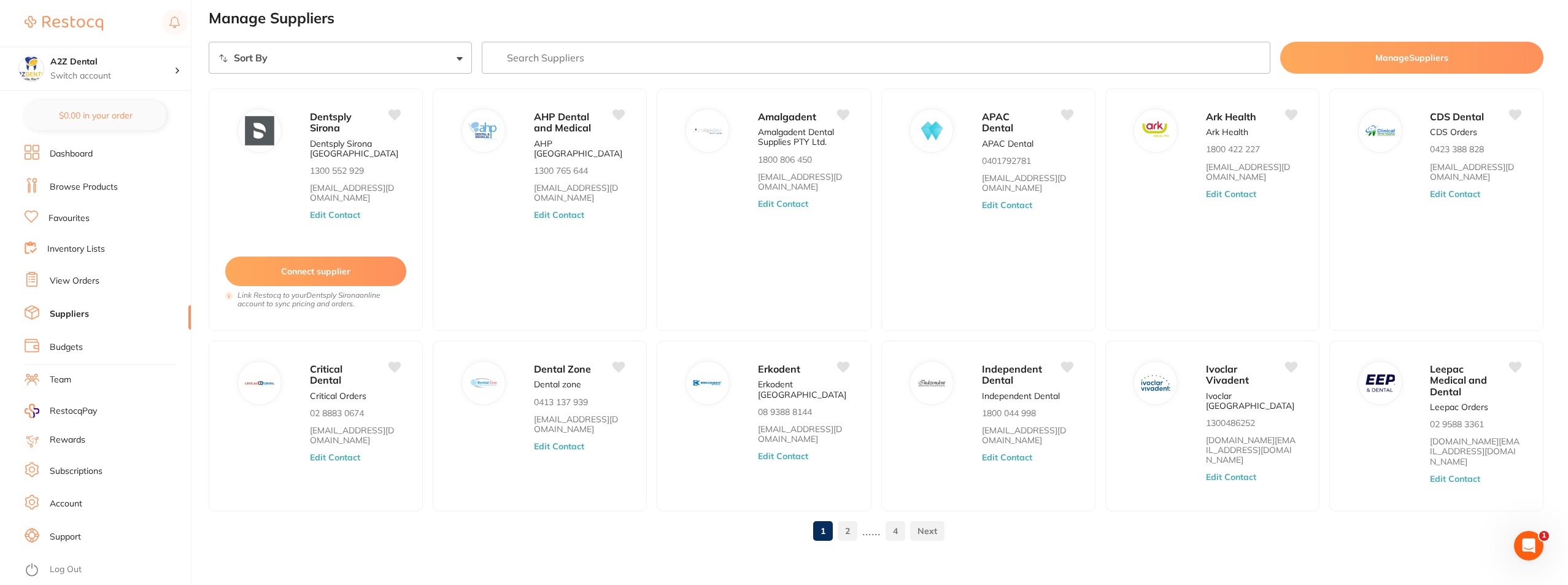
click at [932, 524] on link at bounding box center [927, 531] width 34 height 25
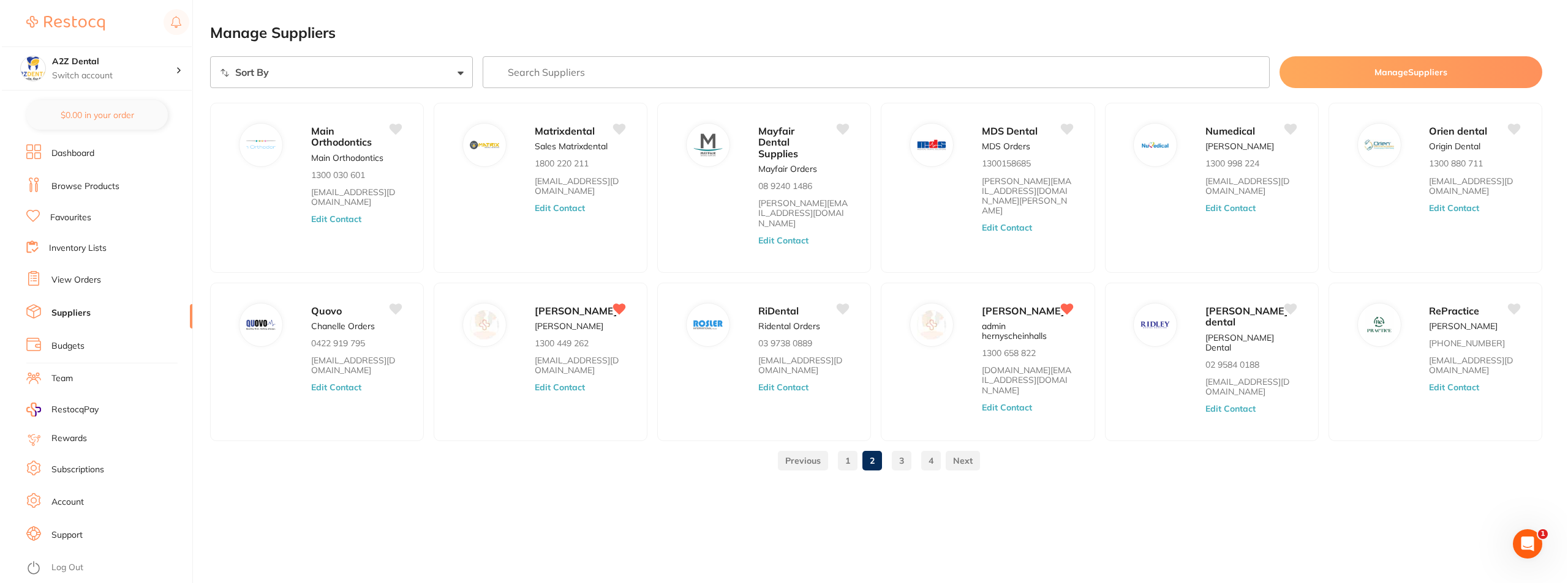
scroll to position [0, 0]
click at [1069, 303] on icon at bounding box center [1068, 308] width 13 height 11
click at [623, 304] on icon at bounding box center [619, 308] width 14 height 13
click at [964, 461] on link at bounding box center [962, 461] width 34 height 24
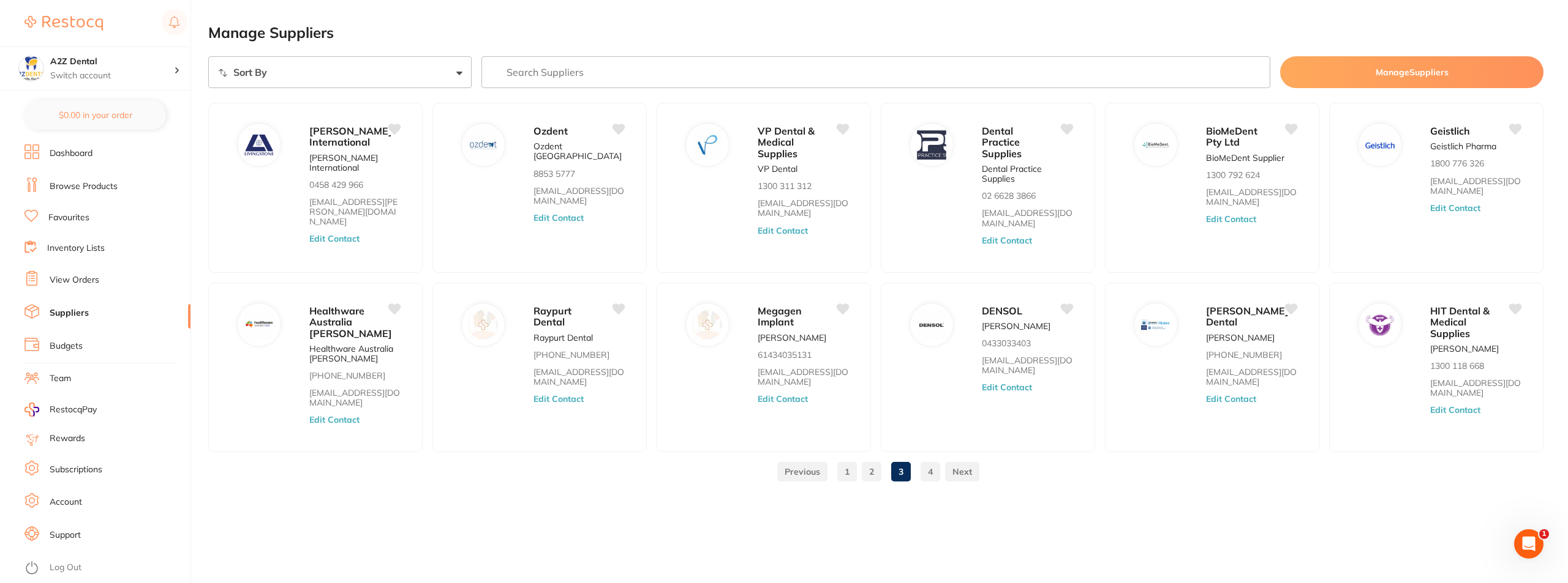
click at [959, 472] on link at bounding box center [962, 472] width 34 height 24
